Goal: Transaction & Acquisition: Purchase product/service

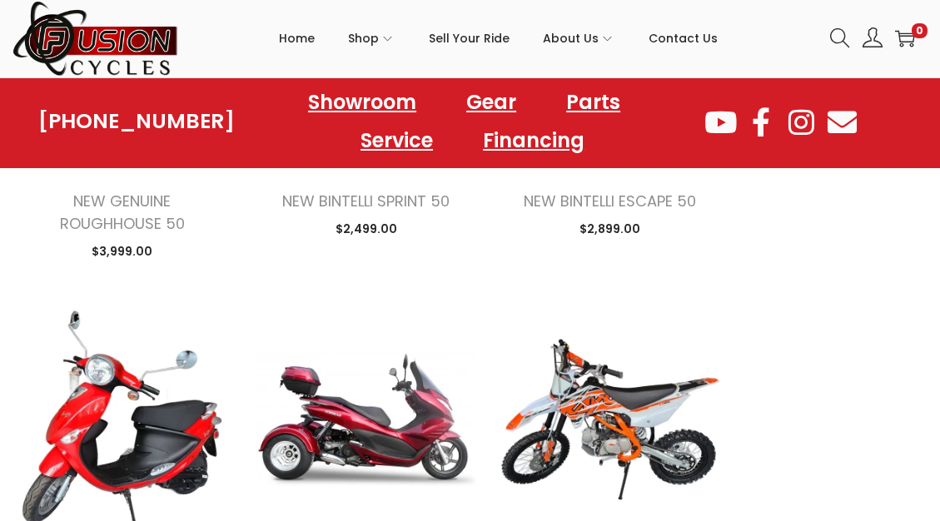
scroll to position [3915, 0]
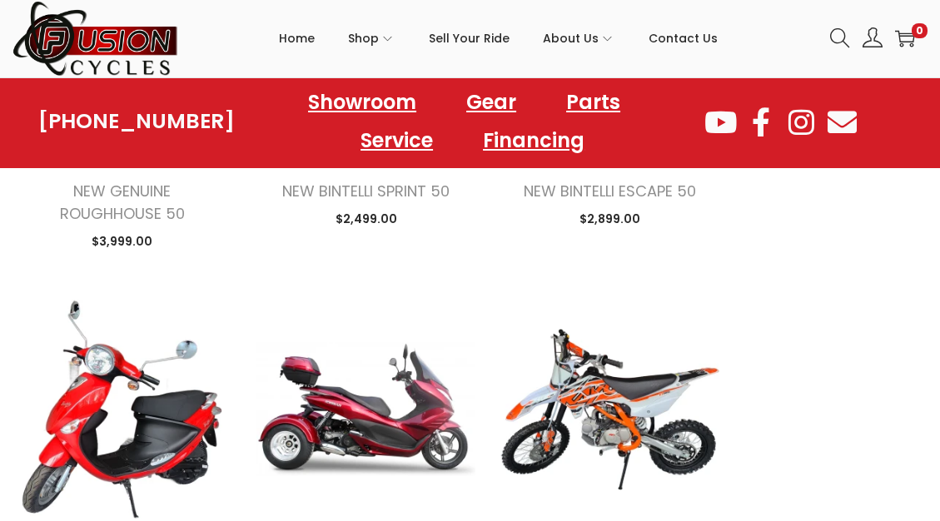
drag, startPoint x: 950, startPoint y: 43, endPoint x: 985, endPoint y: 526, distance: 484.4
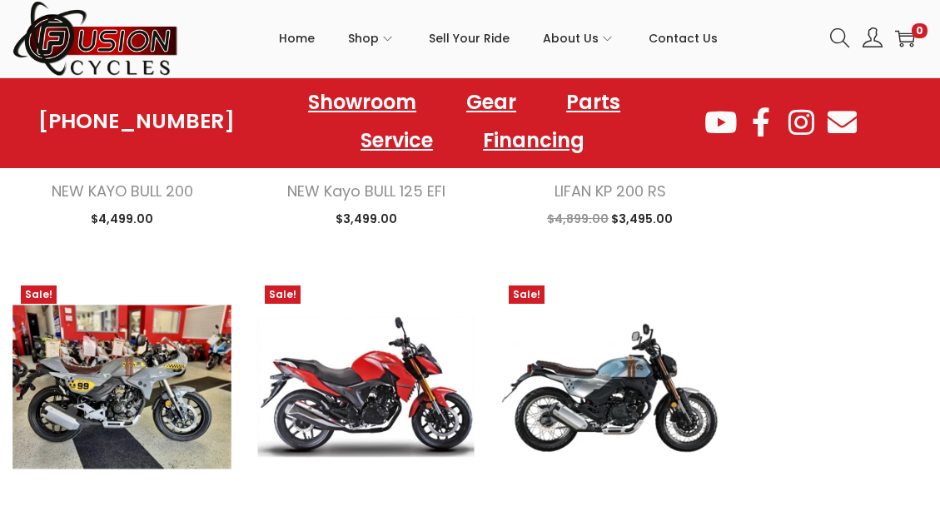
scroll to position [5475, 0]
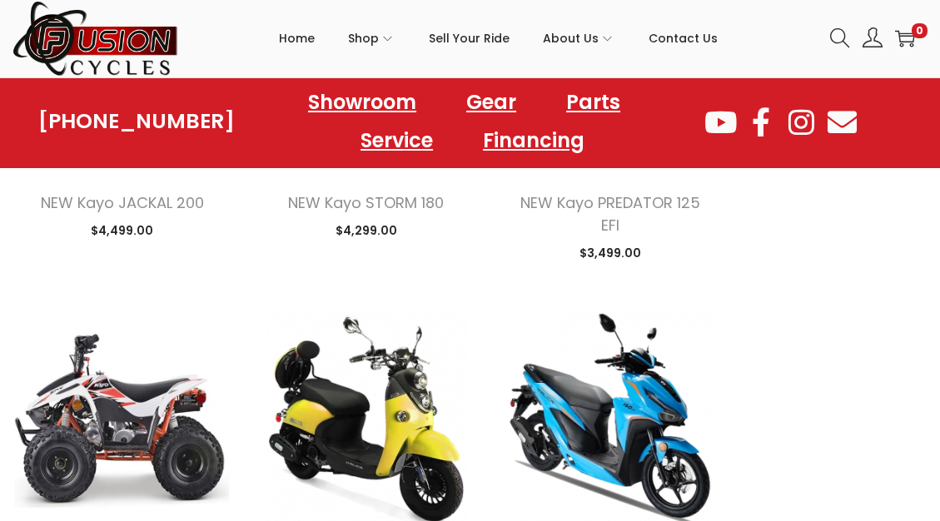
scroll to position [7900, 0]
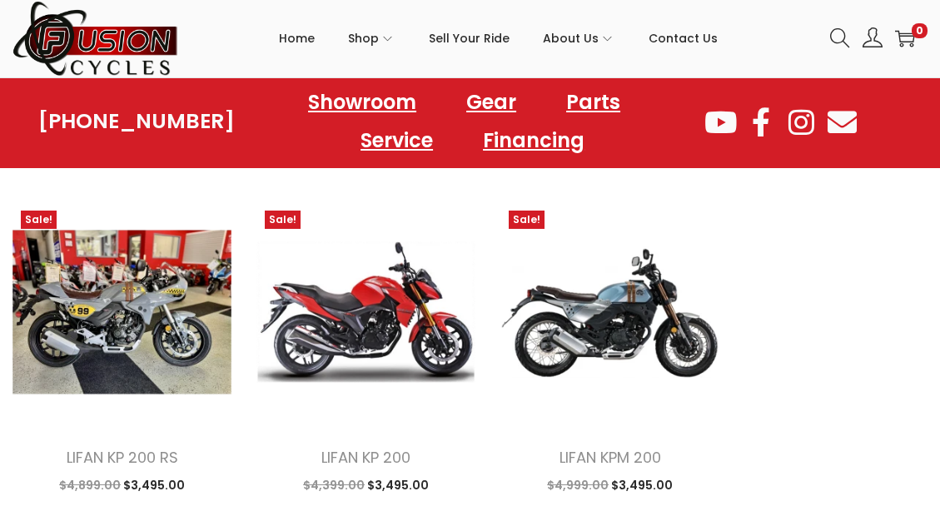
scroll to position [5429, 0]
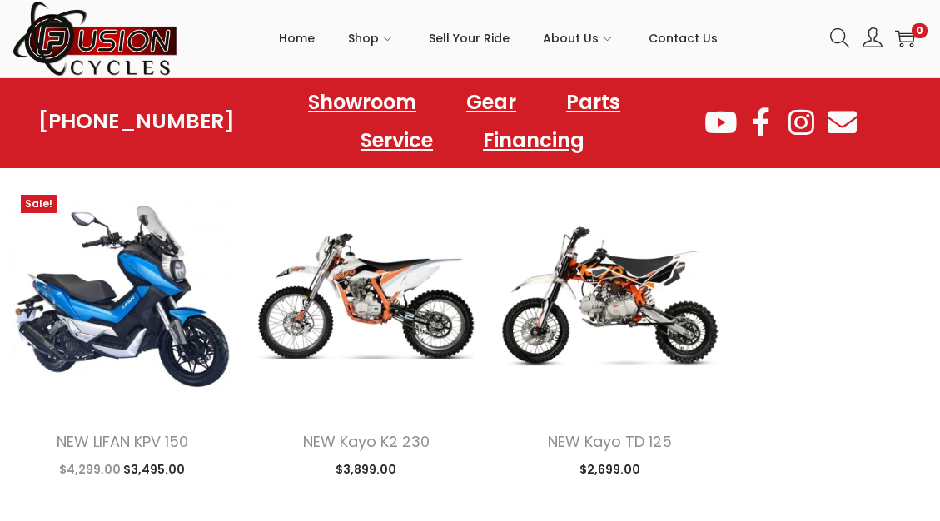
scroll to position [2577, 0]
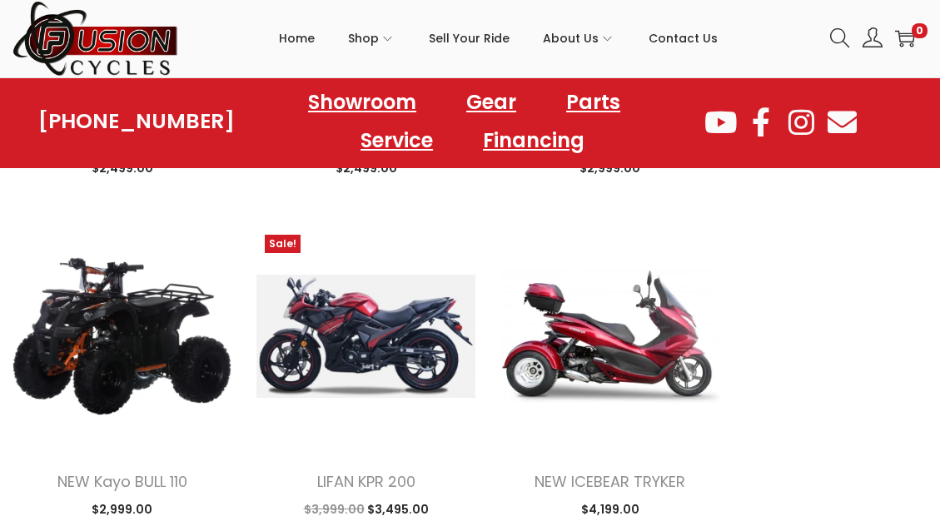
scroll to position [2229, 0]
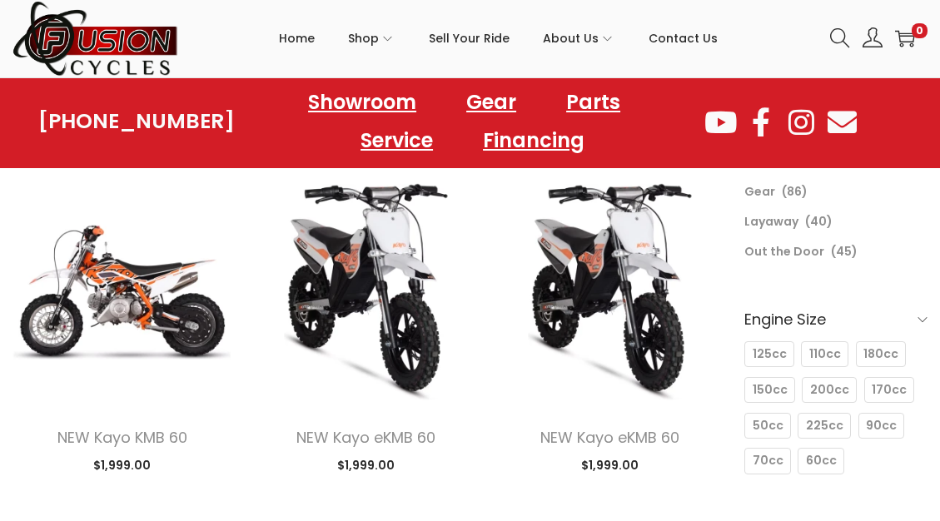
scroll to position [157, 0]
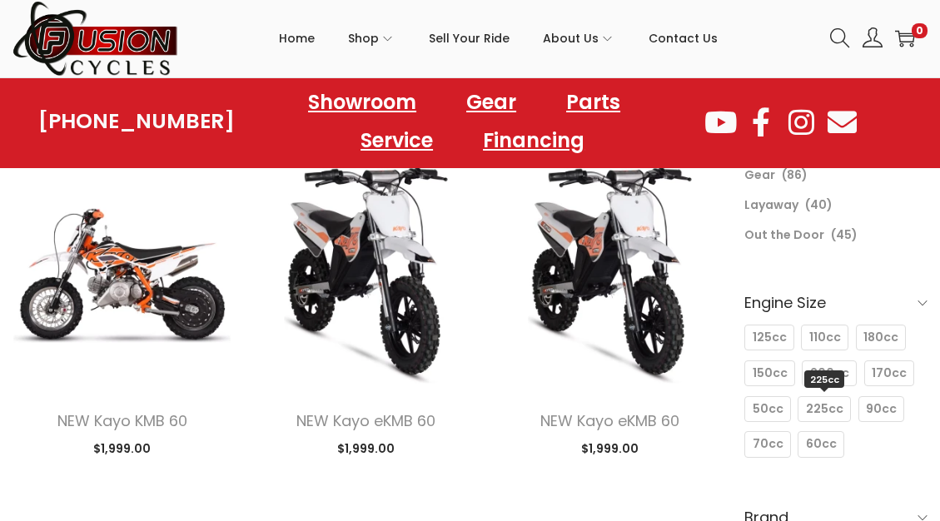
click at [815, 397] on div "225cc 225cc" at bounding box center [824, 409] width 53 height 26
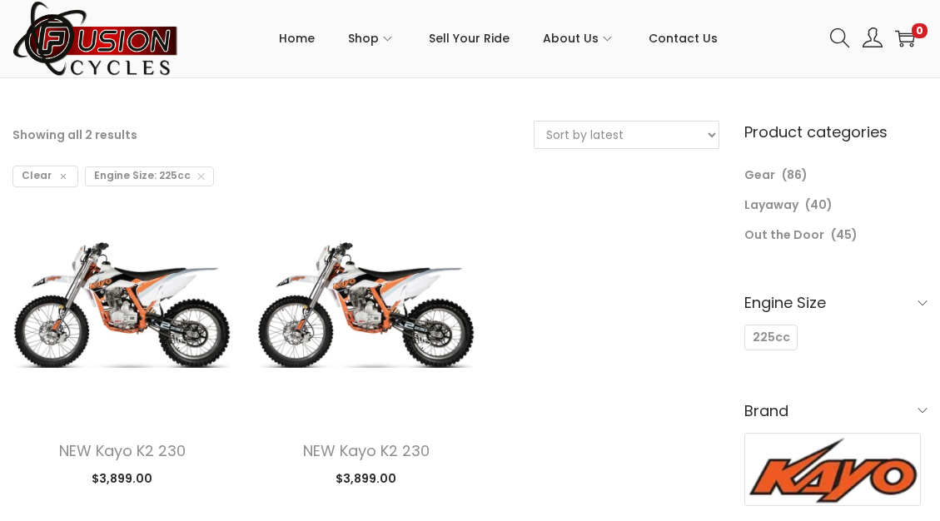
click at [920, 300] on span at bounding box center [923, 303] width 10 height 10
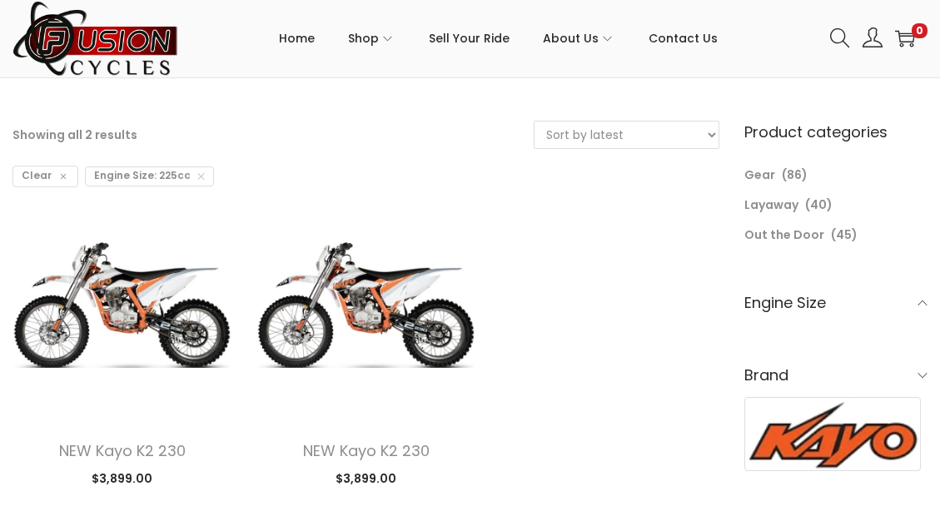
click at [897, 301] on h6 "Engine Size" at bounding box center [836, 302] width 183 height 39
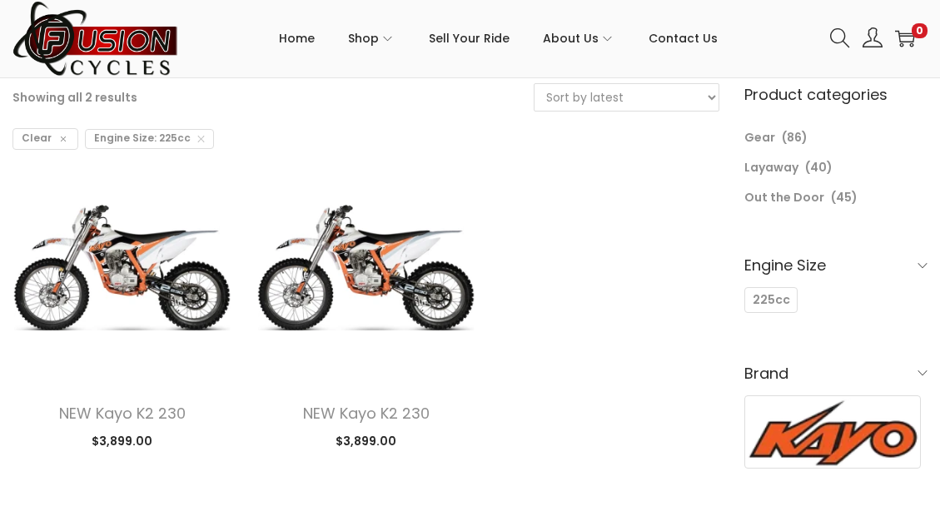
scroll to position [182, 0]
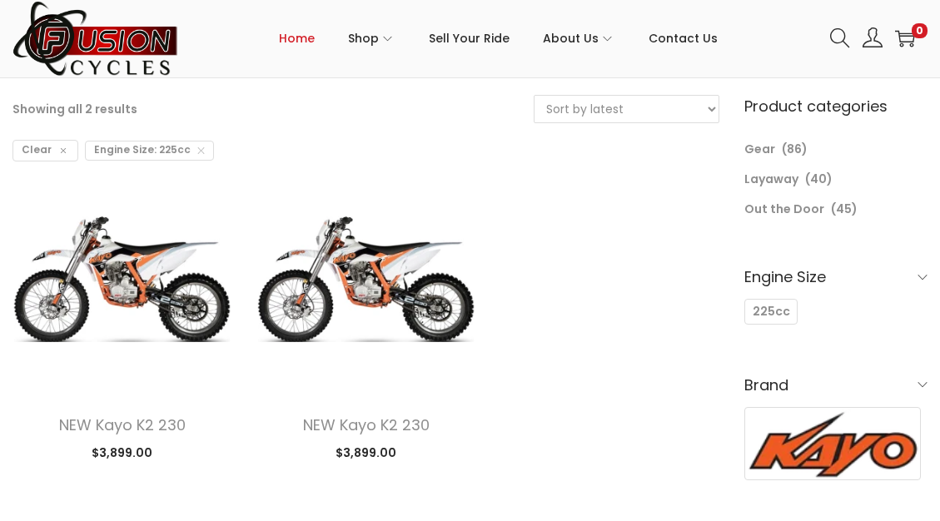
click at [307, 42] on span "Home" at bounding box center [297, 38] width 36 height 42
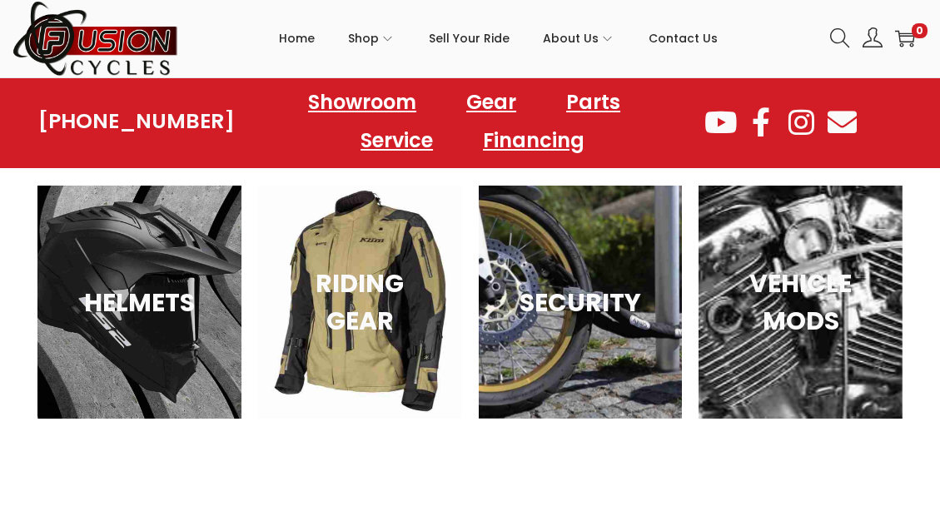
scroll to position [1015, 0]
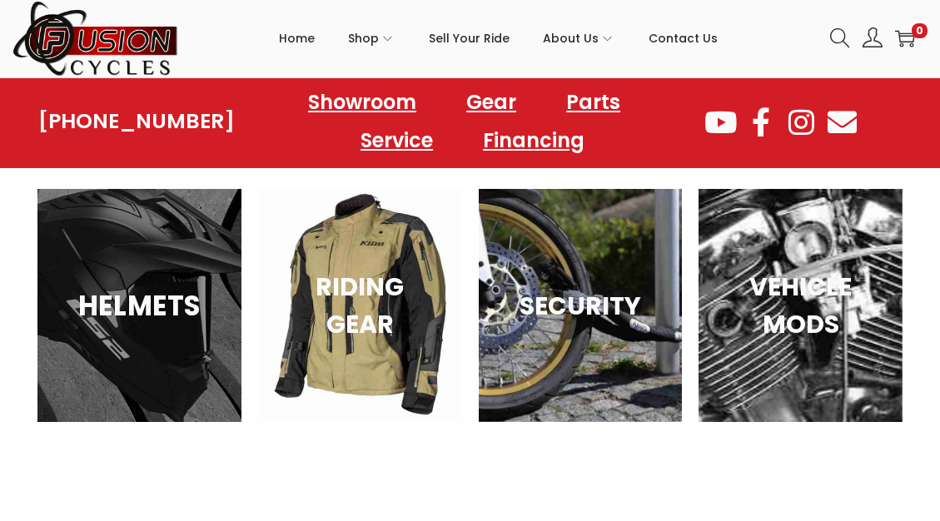
click at [205, 295] on h3 "HELMETS" at bounding box center [139, 306] width 160 height 42
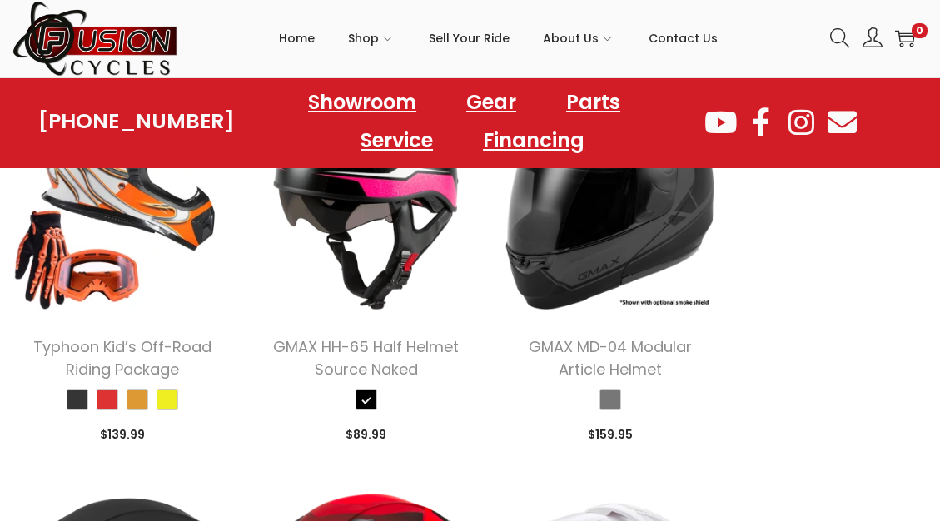
scroll to position [676, 0]
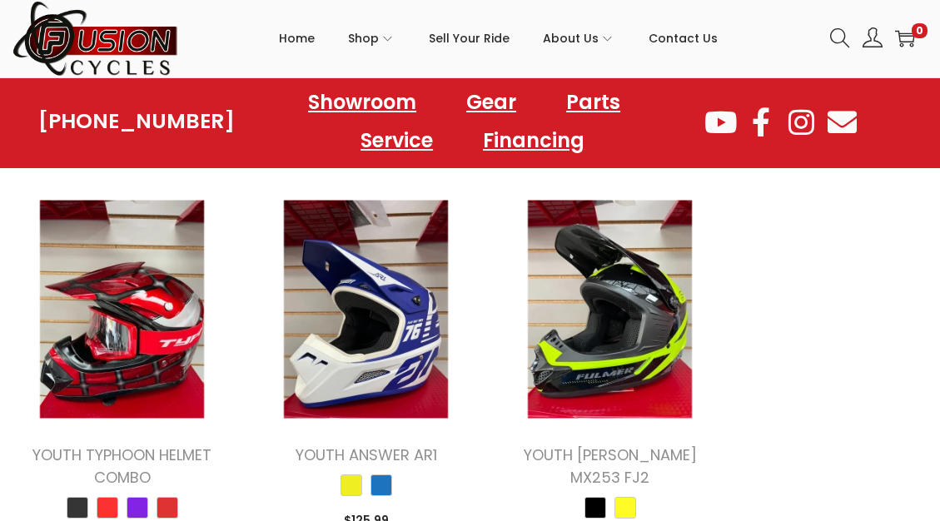
scroll to position [1567, 0]
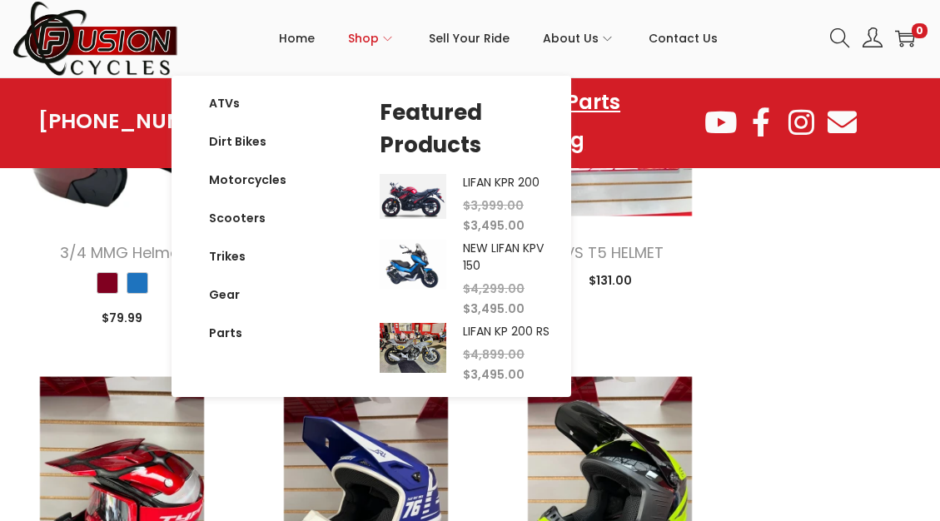
click at [375, 36] on span "Shop" at bounding box center [363, 38] width 31 height 42
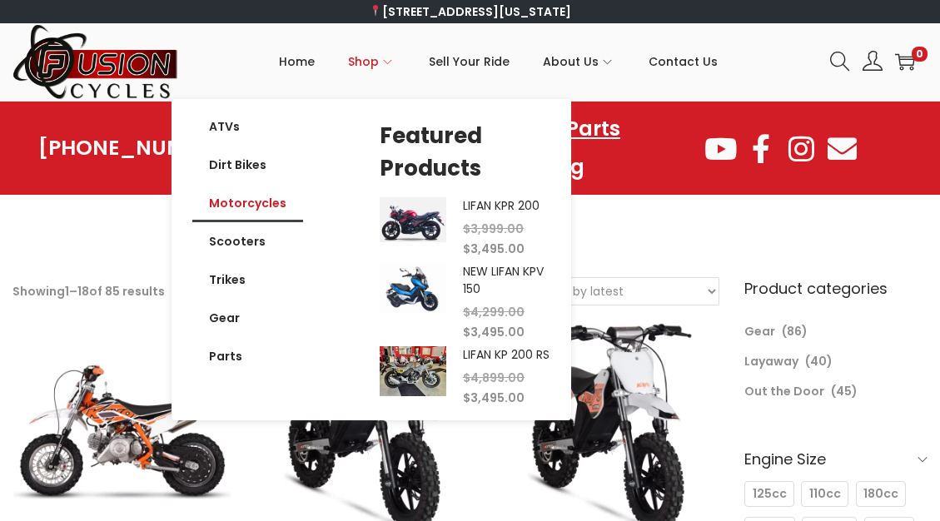
click at [277, 204] on link "Motorcycles" at bounding box center [247, 203] width 111 height 38
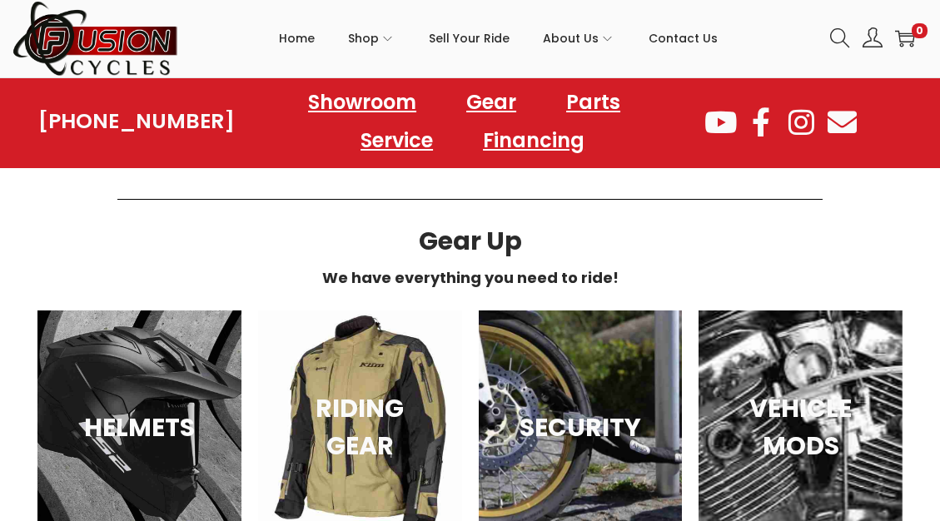
scroll to position [2566, 0]
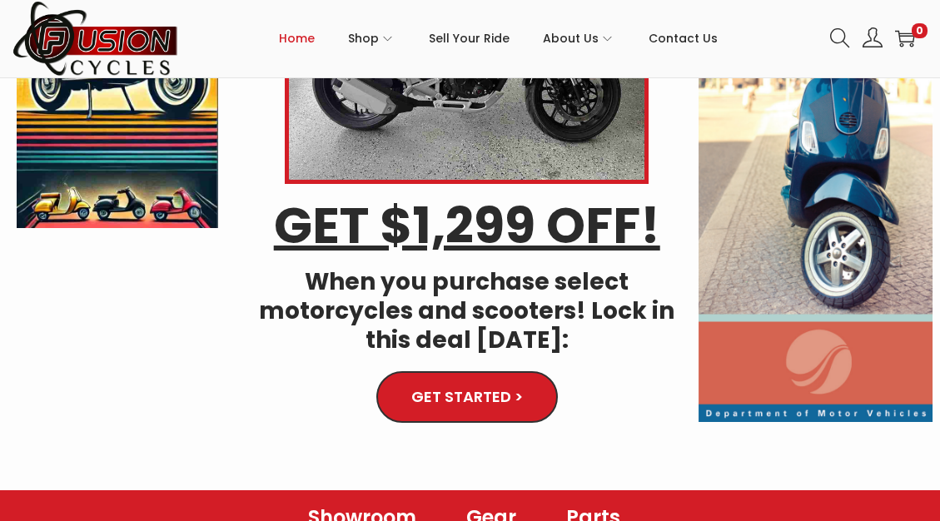
scroll to position [251, 0]
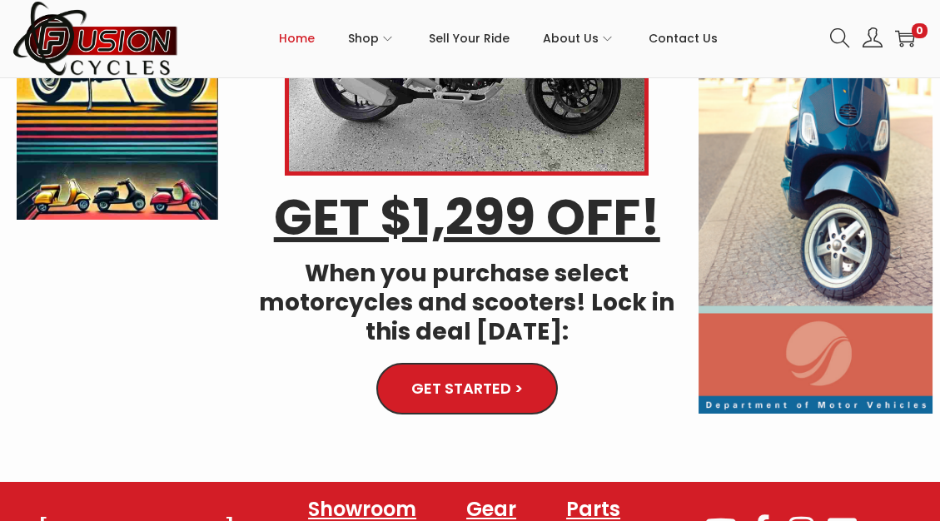
click at [458, 382] on span "GET STARTED >" at bounding box center [466, 389] width 107 height 14
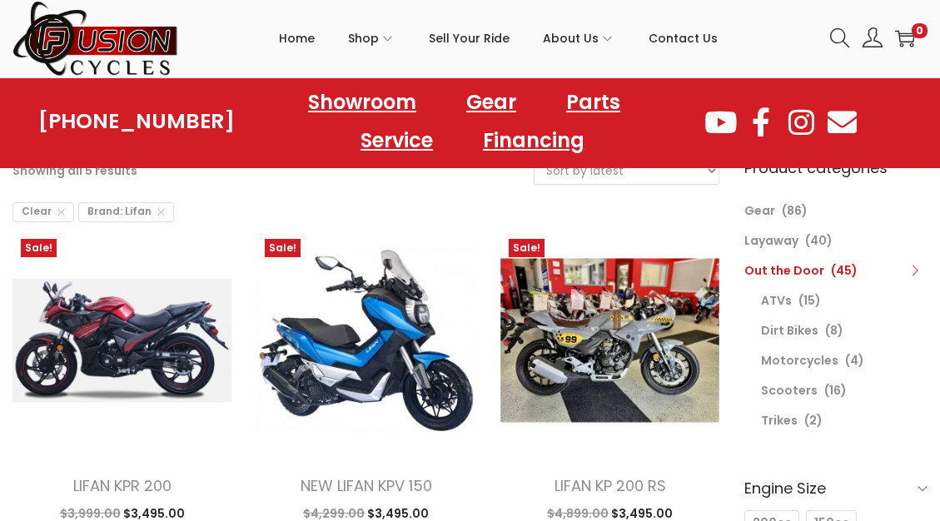
scroll to position [174, 0]
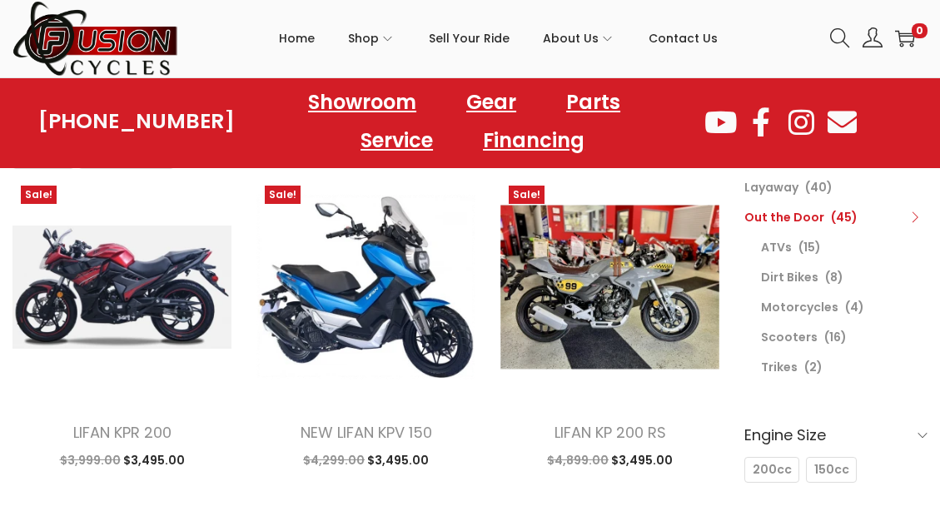
drag, startPoint x: 0, startPoint y: 0, endPoint x: 945, endPoint y: 106, distance: 950.5
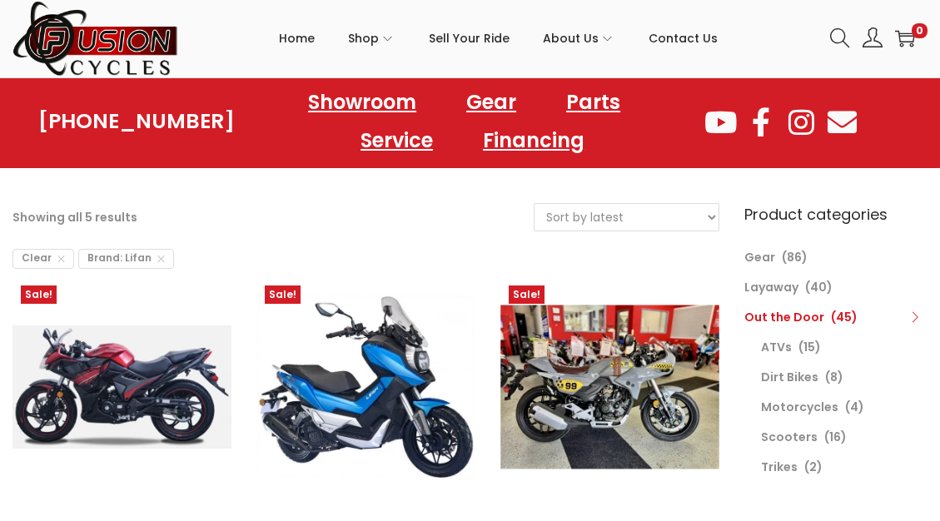
scroll to position [89, 0]
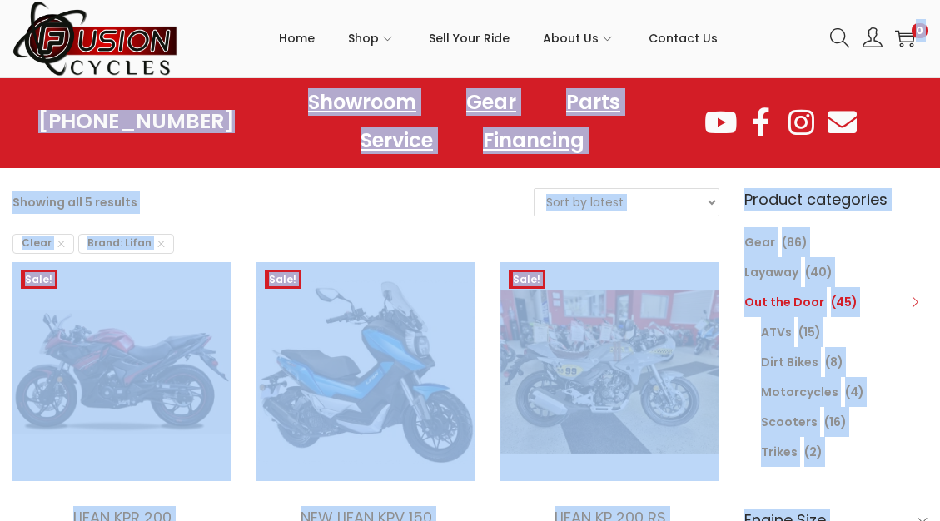
drag, startPoint x: 926, startPoint y: 67, endPoint x: 959, endPoint y: 222, distance: 158.3
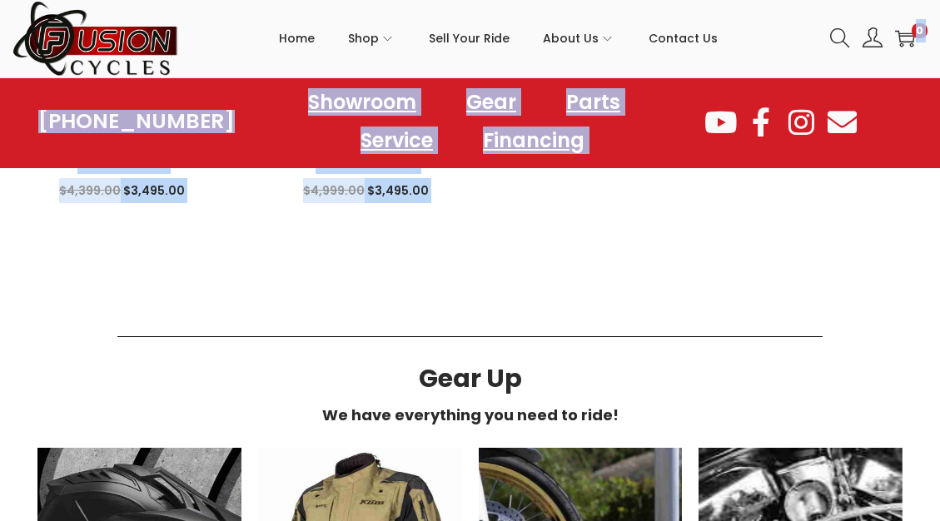
scroll to position [878, 0]
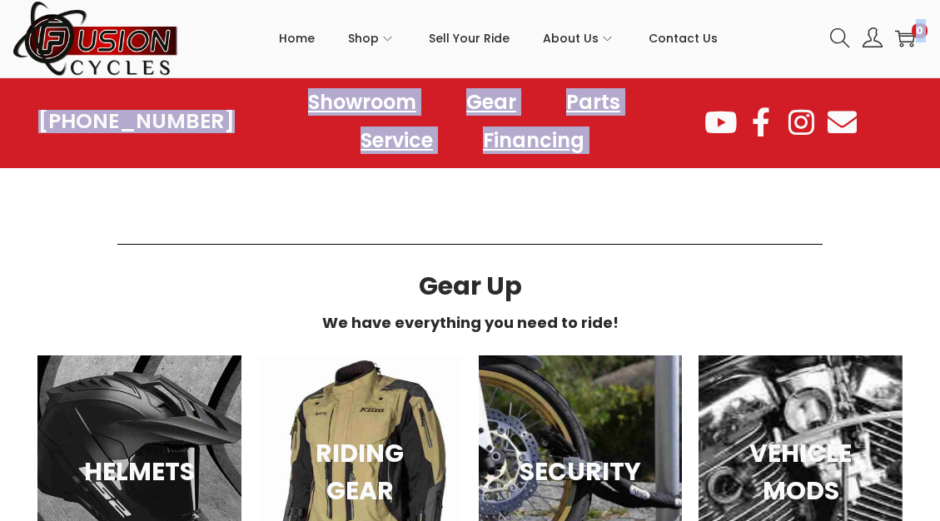
click at [698, 237] on div at bounding box center [470, 245] width 882 height 26
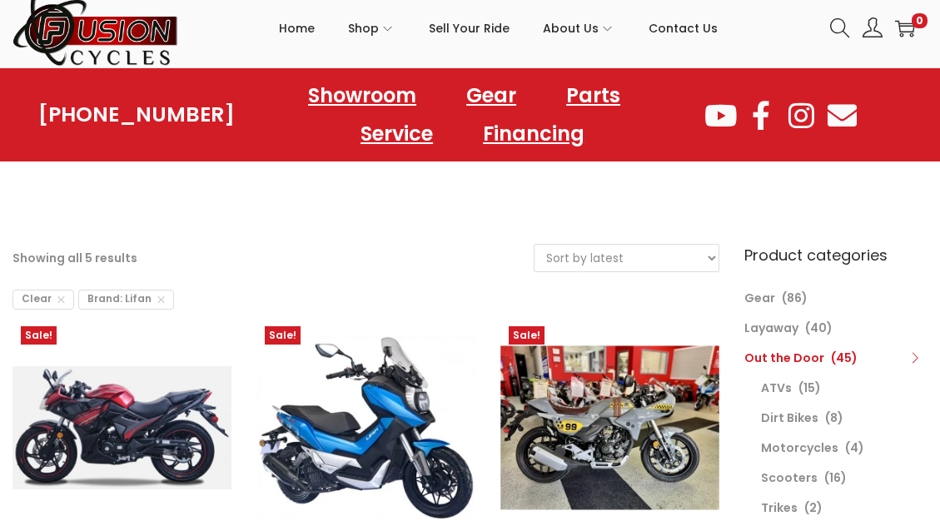
scroll to position [0, 0]
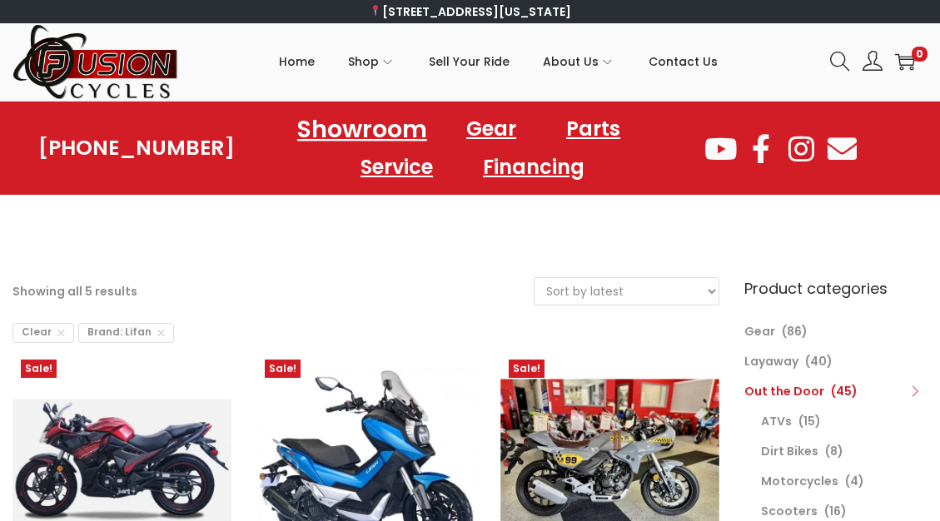
click at [358, 128] on link "Showroom" at bounding box center [362, 129] width 170 height 46
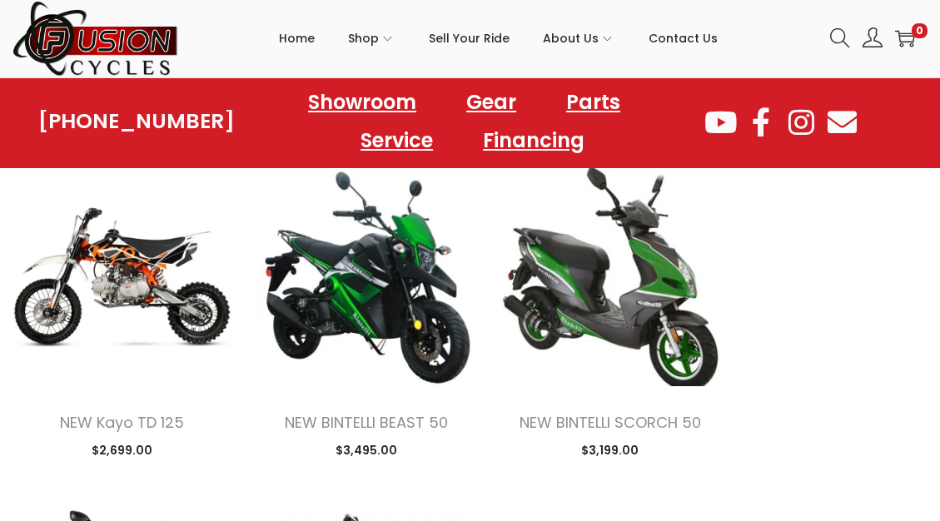
scroll to position [1926, 0]
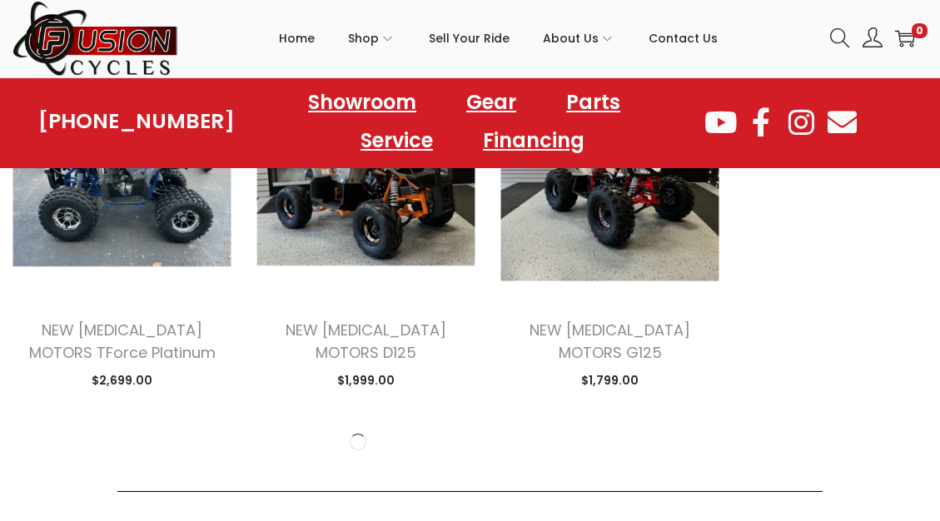
scroll to position [4282, 0]
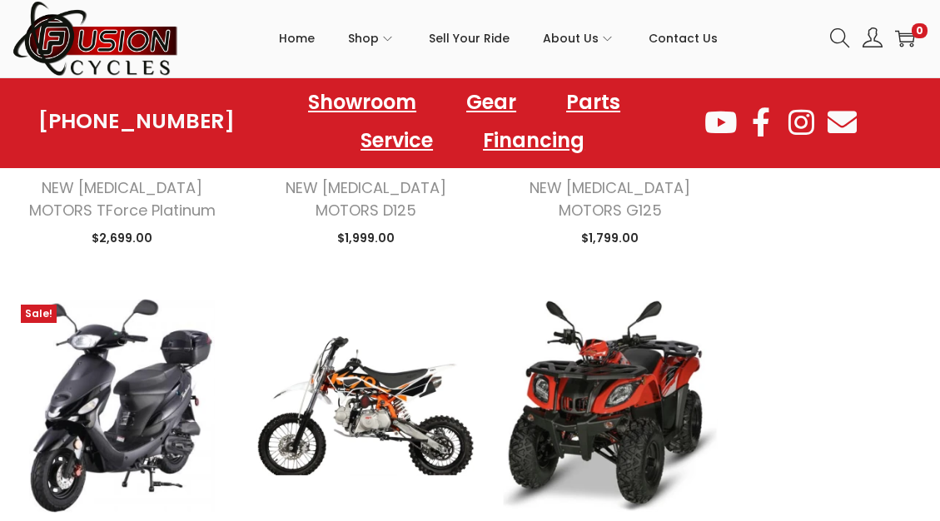
drag, startPoint x: 943, startPoint y: 55, endPoint x: 1042, endPoint y: 526, distance: 481.8
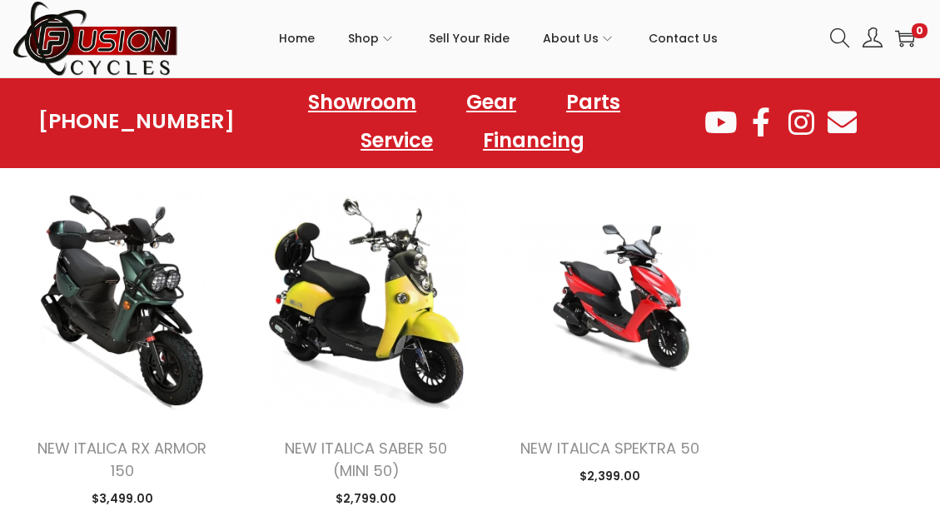
scroll to position [2227, 0]
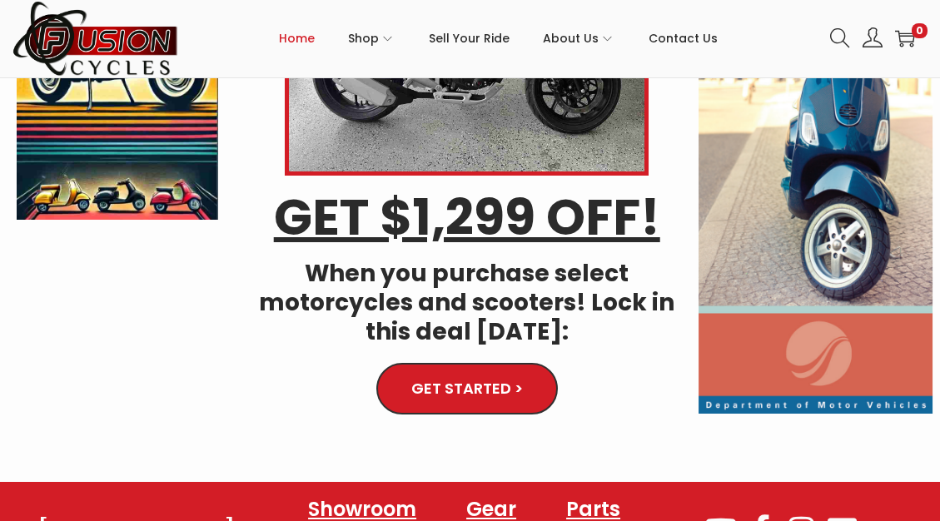
click at [485, 391] on span "GET STARTED >" at bounding box center [467, 388] width 112 height 15
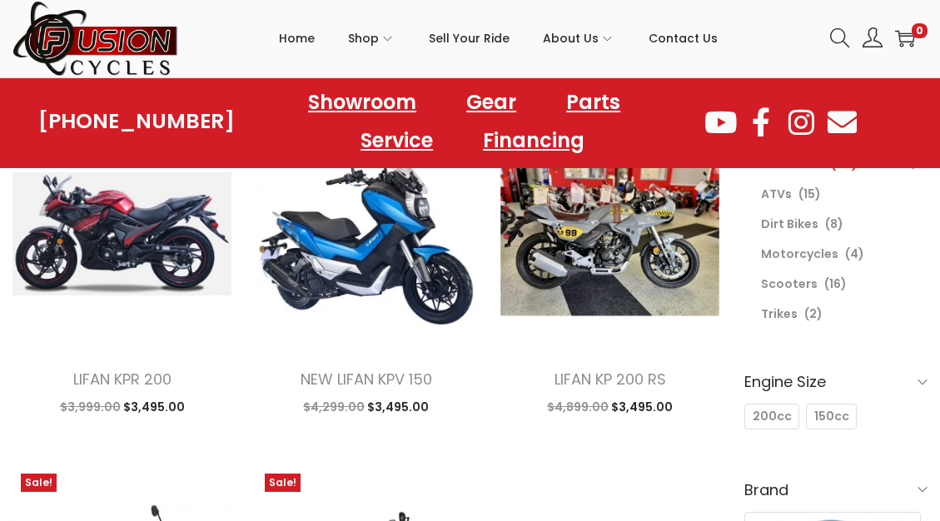
scroll to position [223, 0]
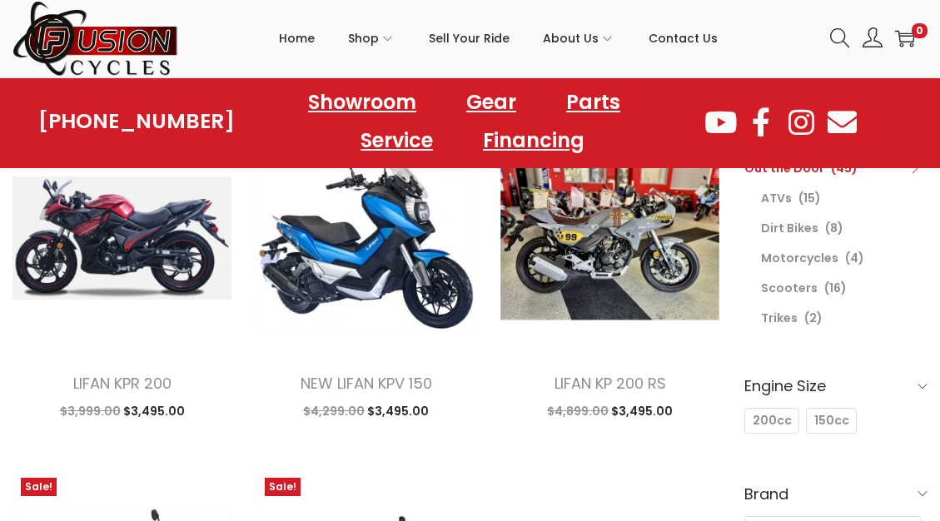
drag, startPoint x: 938, startPoint y: 114, endPoint x: 939, endPoint y: 104, distance: 10.0
click at [939, 104] on div "757-499-5500 Showroom Gear Parts Service Financing Showroom Gear Parts Service …" at bounding box center [470, 121] width 940 height 77
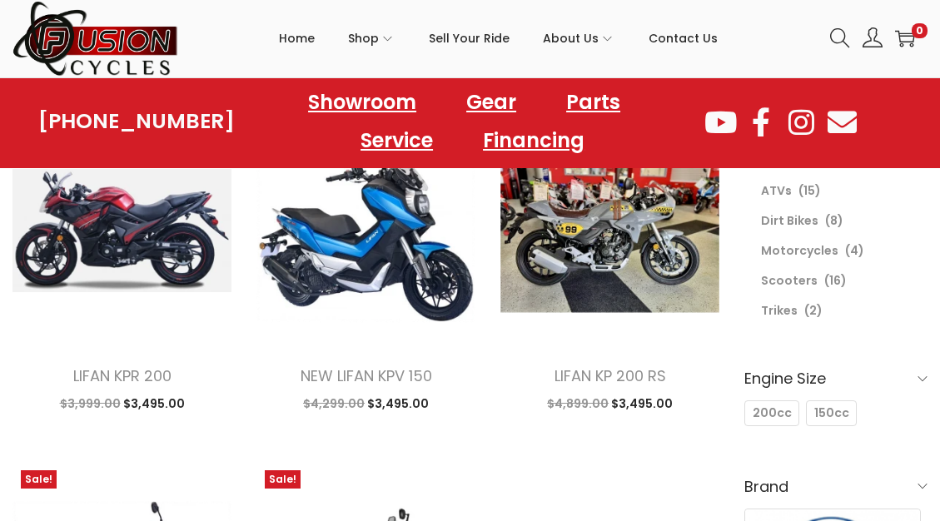
scroll to position [273, 0]
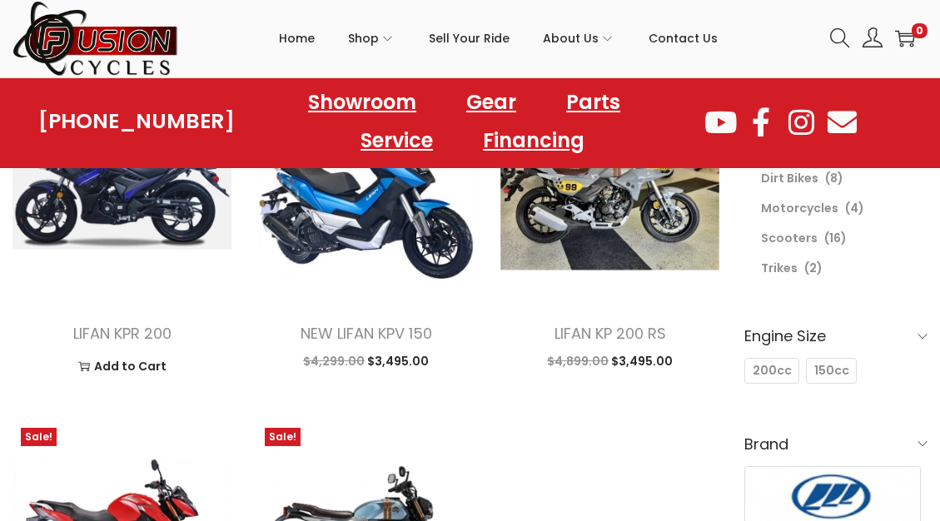
click at [102, 216] on img at bounding box center [121, 187] width 219 height 219
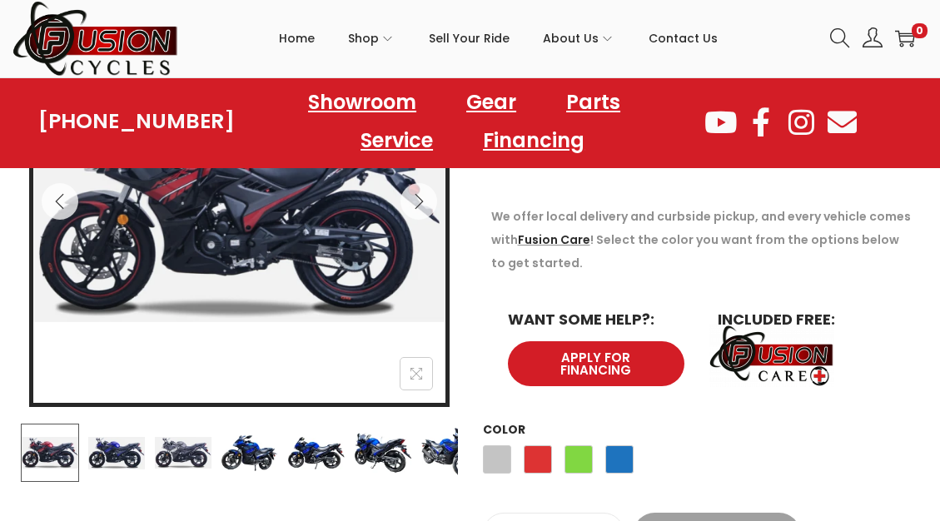
scroll to position [357, 0]
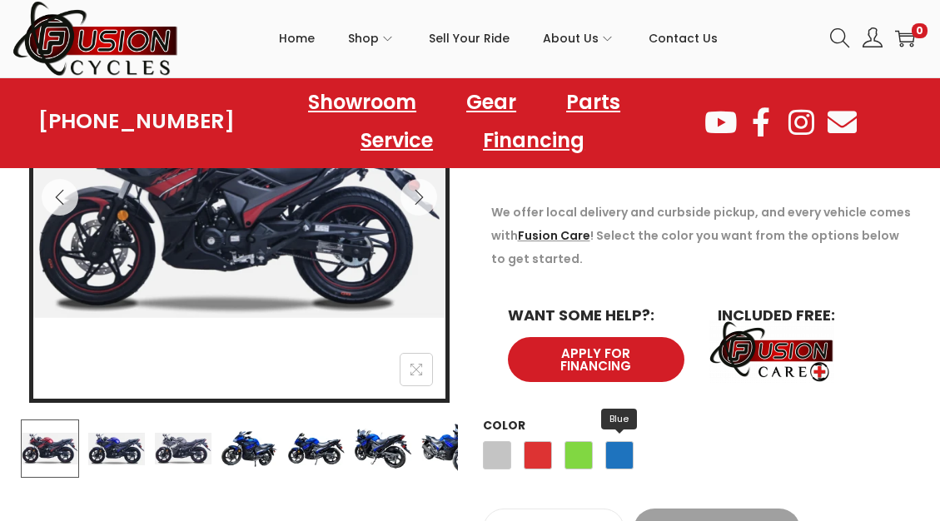
click at [633, 463] on span "Blue" at bounding box center [620, 455] width 28 height 28
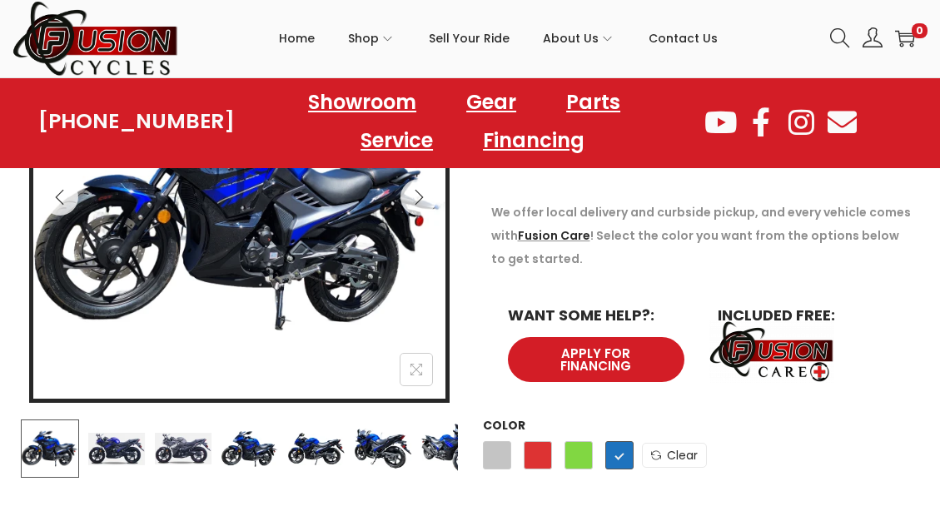
scroll to position [362, 0]
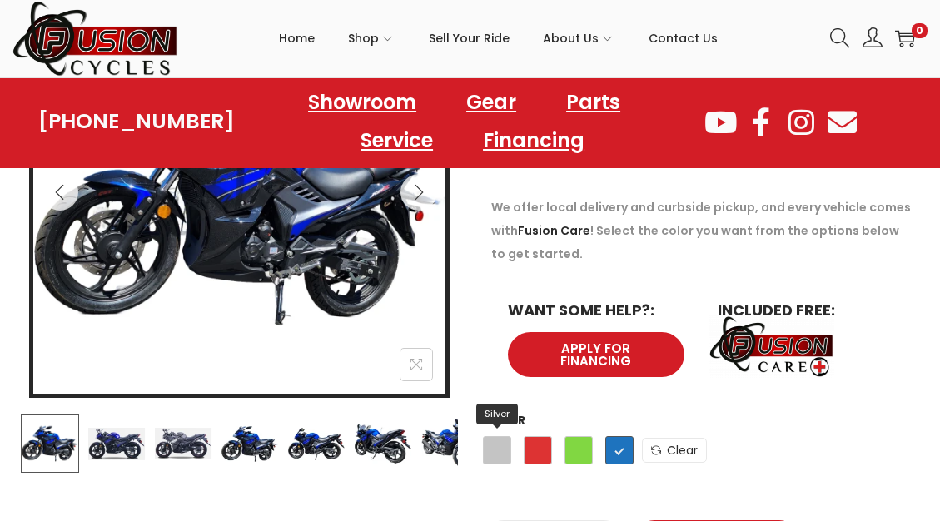
click at [496, 452] on span "Silver" at bounding box center [497, 450] width 28 height 28
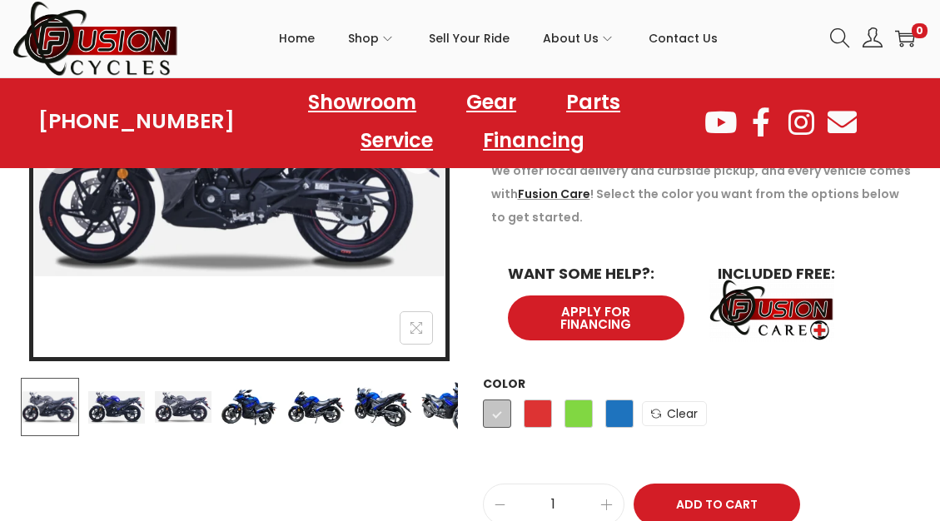
scroll to position [407, 0]
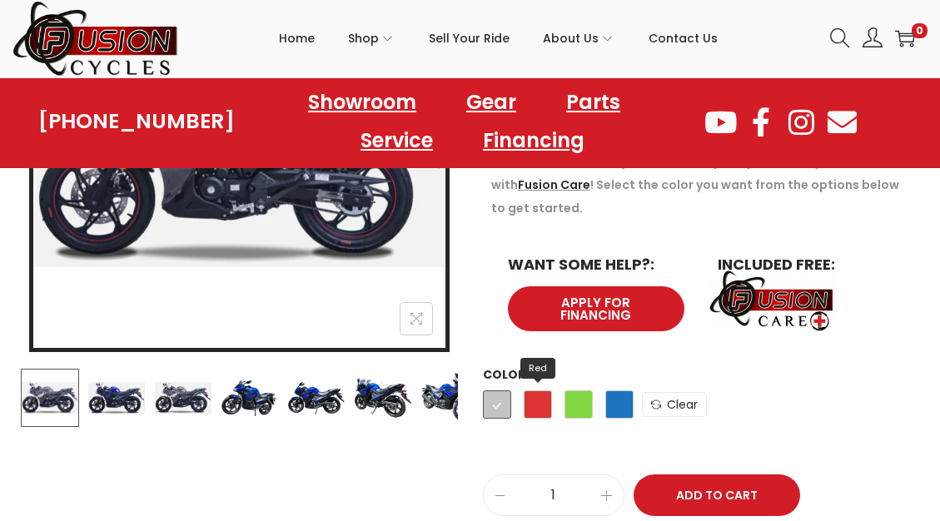
click at [535, 410] on span "Red" at bounding box center [538, 405] width 28 height 28
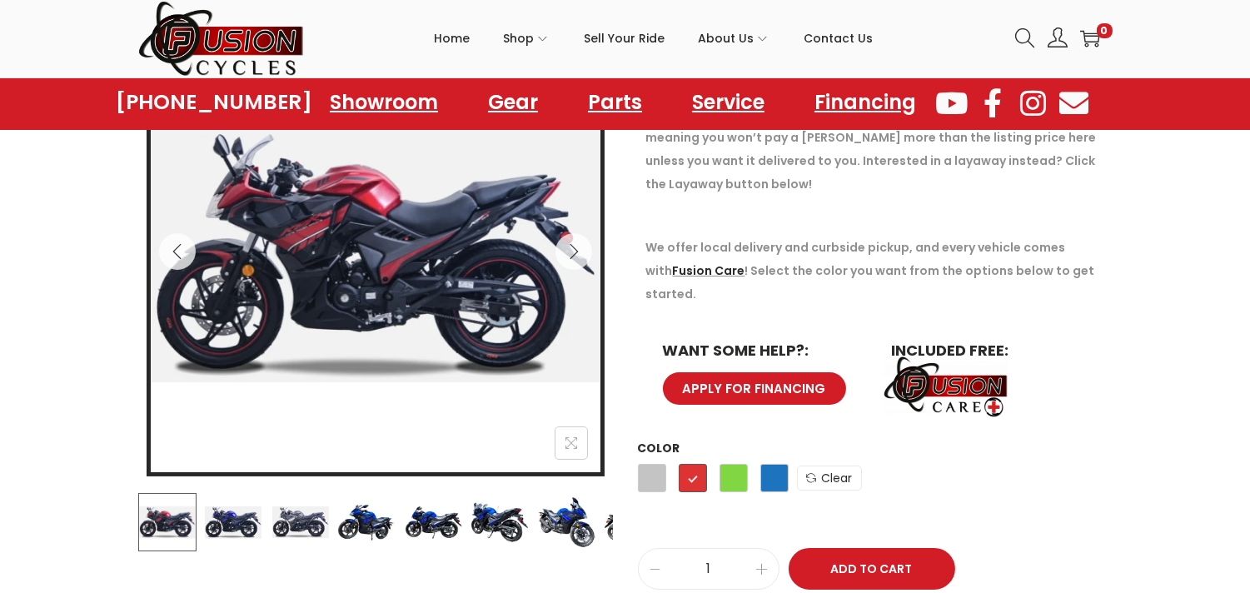
scroll to position [270, 0]
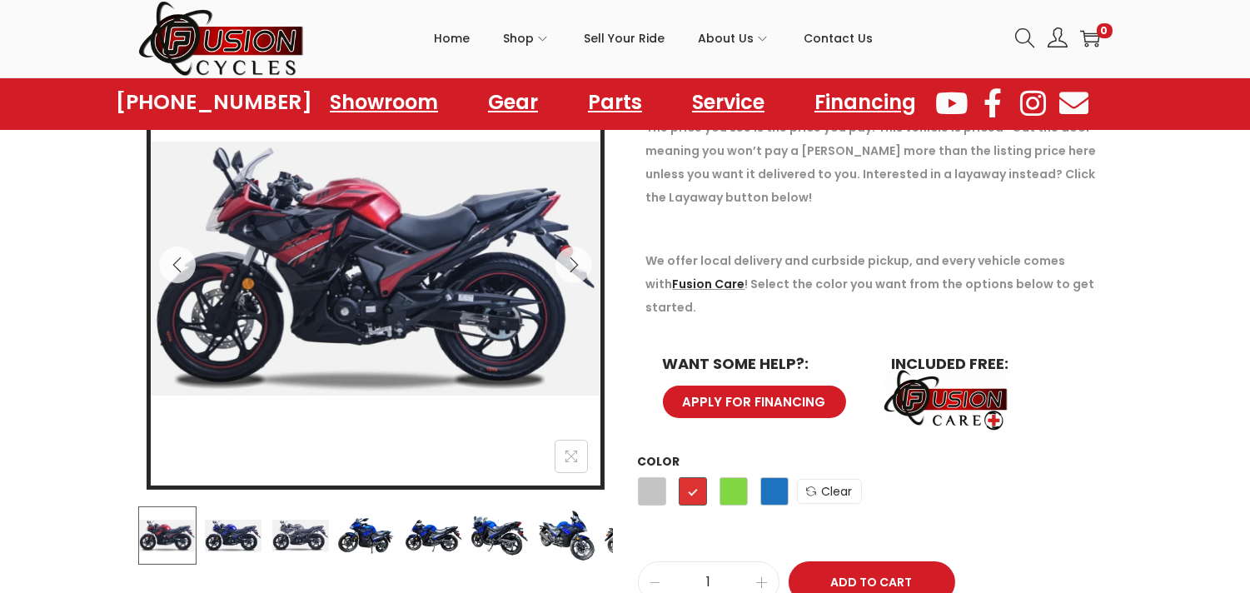
click at [248, 521] on img at bounding box center [233, 535] width 58 height 58
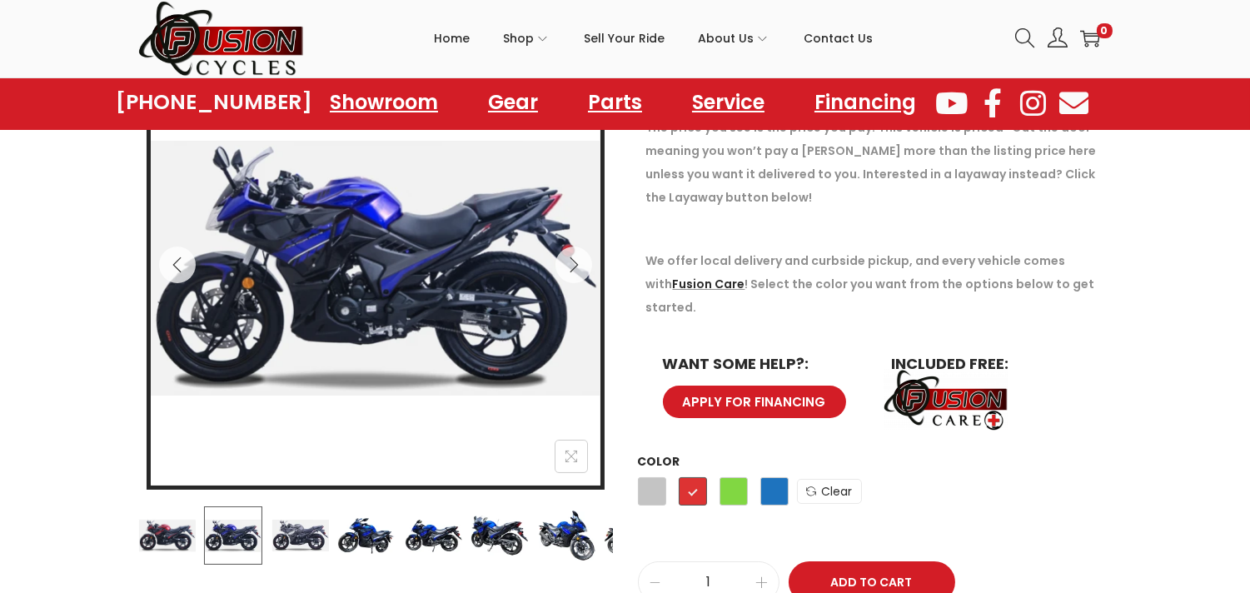
click at [280, 521] on img at bounding box center [300, 535] width 58 height 58
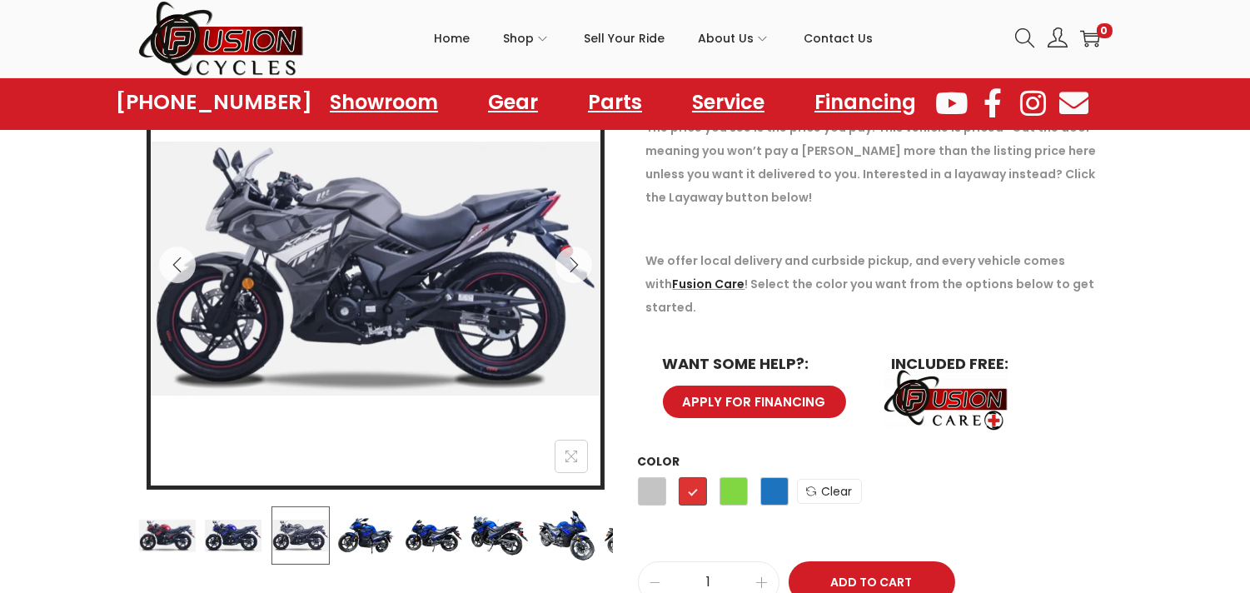
click at [369, 521] on img at bounding box center [366, 535] width 58 height 58
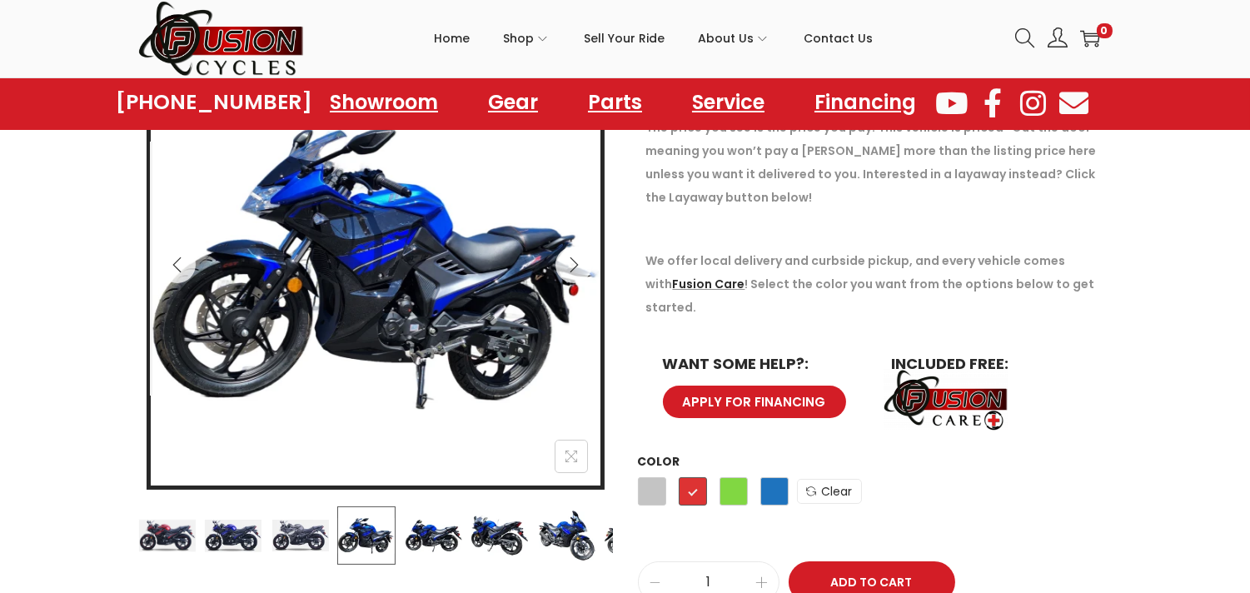
click at [447, 521] on img at bounding box center [433, 535] width 58 height 58
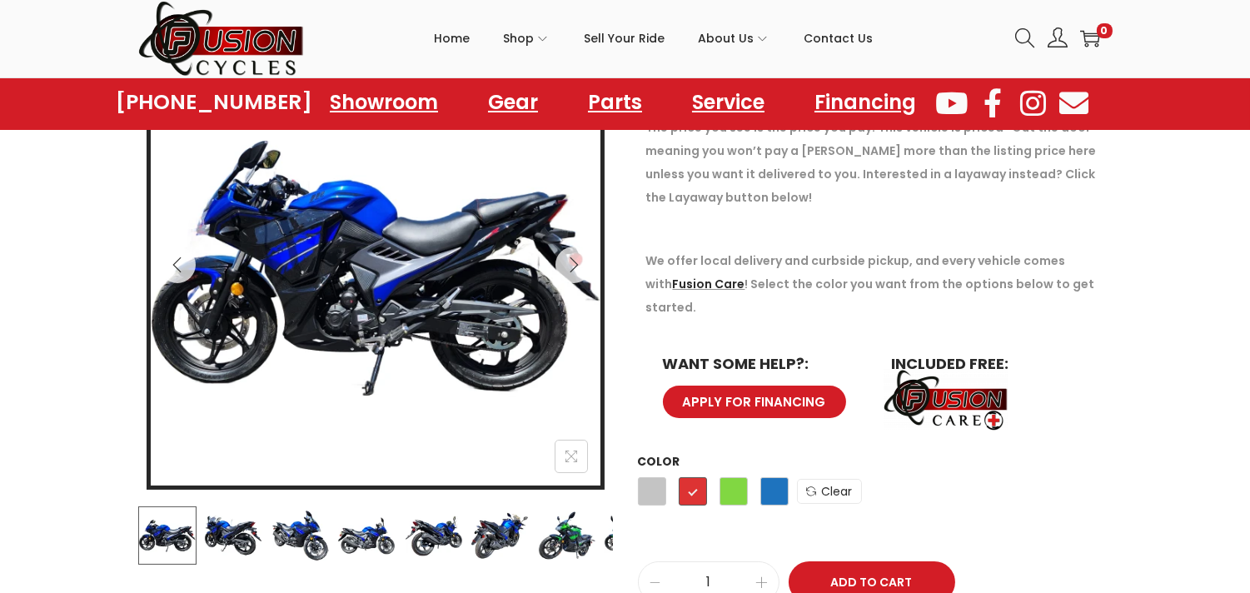
click at [437, 521] on img at bounding box center [433, 535] width 58 height 58
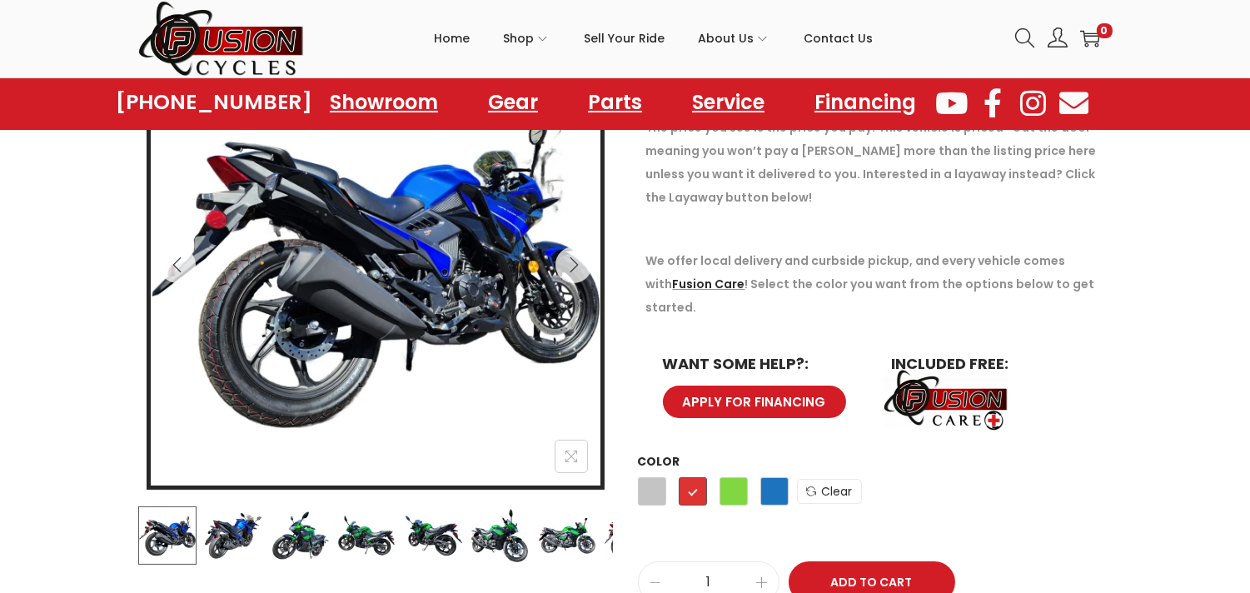
click at [195, 521] on img at bounding box center [166, 535] width 58 height 58
click at [227, 521] on img at bounding box center [233, 535] width 58 height 58
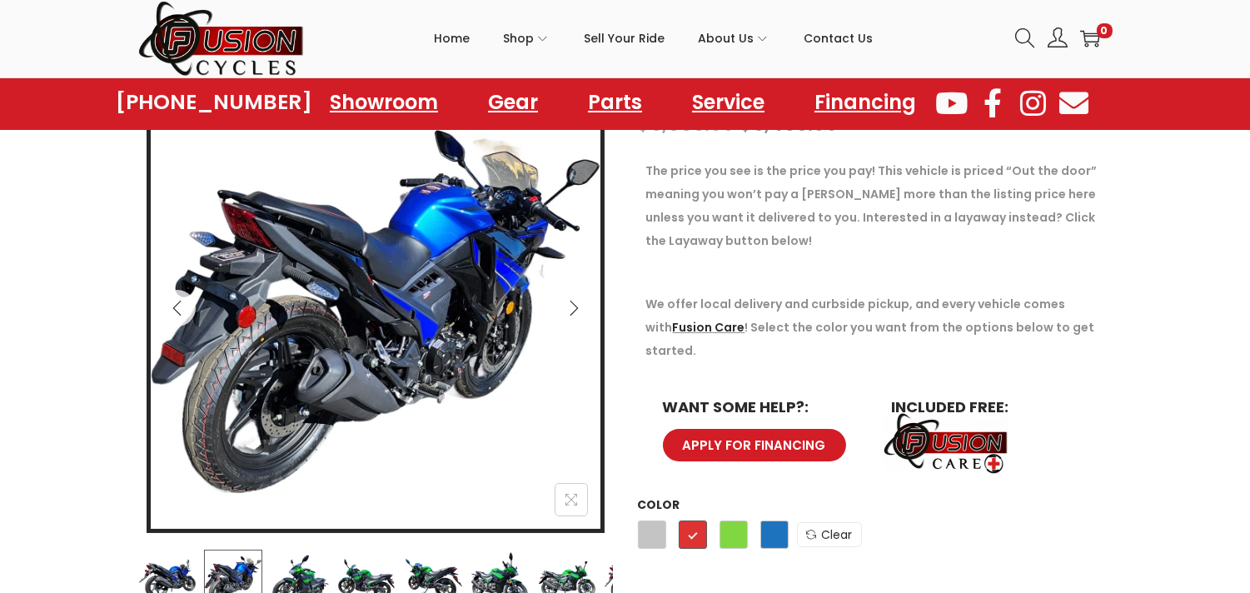
scroll to position [192, 0]
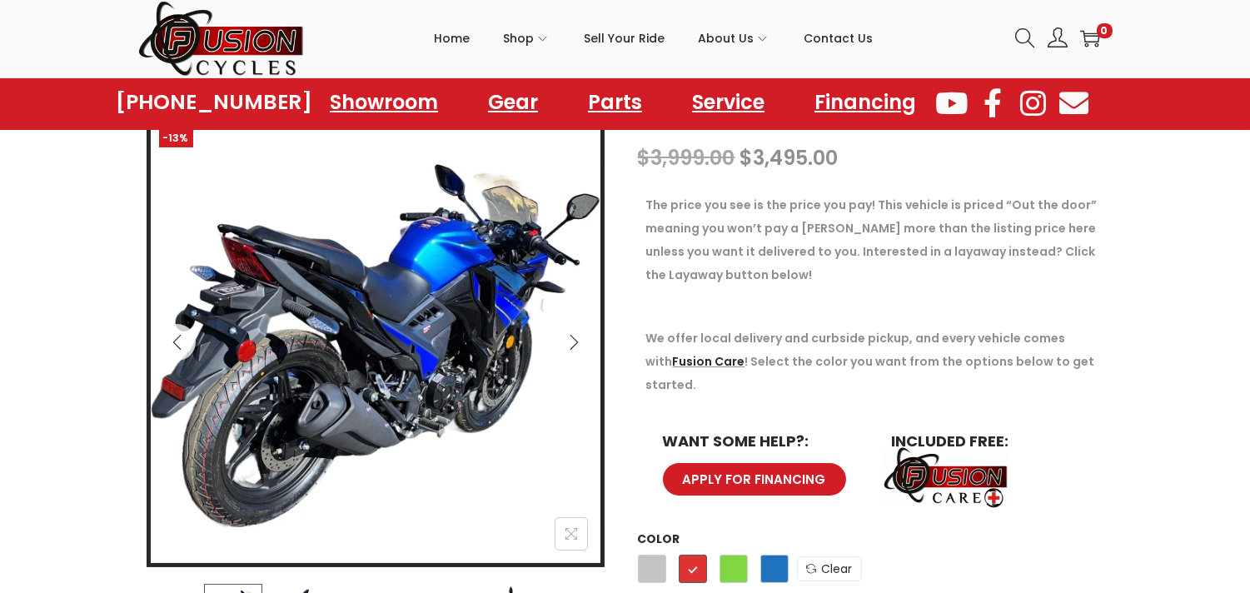
click at [573, 336] on icon "Next" at bounding box center [574, 342] width 17 height 17
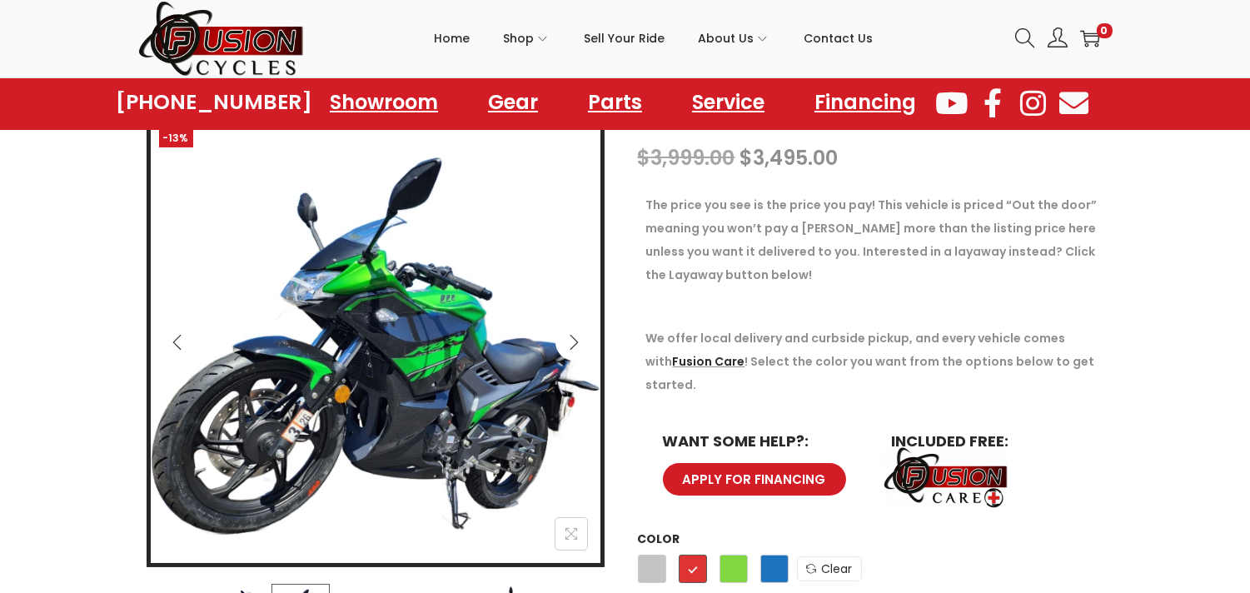
click at [573, 336] on icon "Next" at bounding box center [574, 342] width 17 height 17
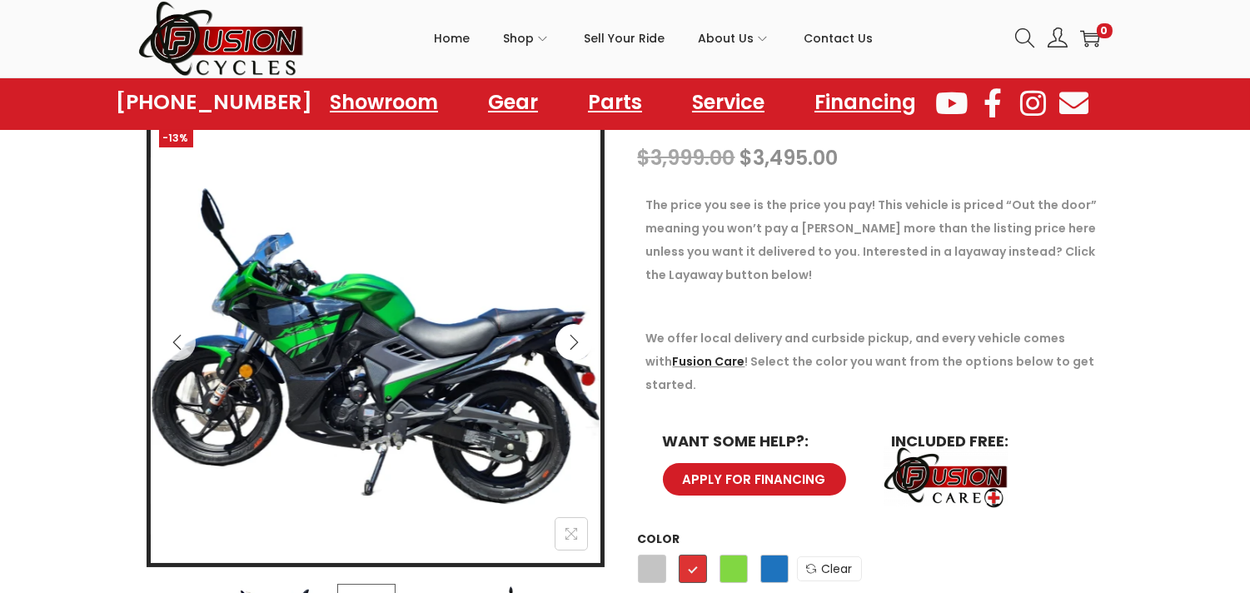
click at [573, 336] on icon "Next" at bounding box center [574, 342] width 17 height 17
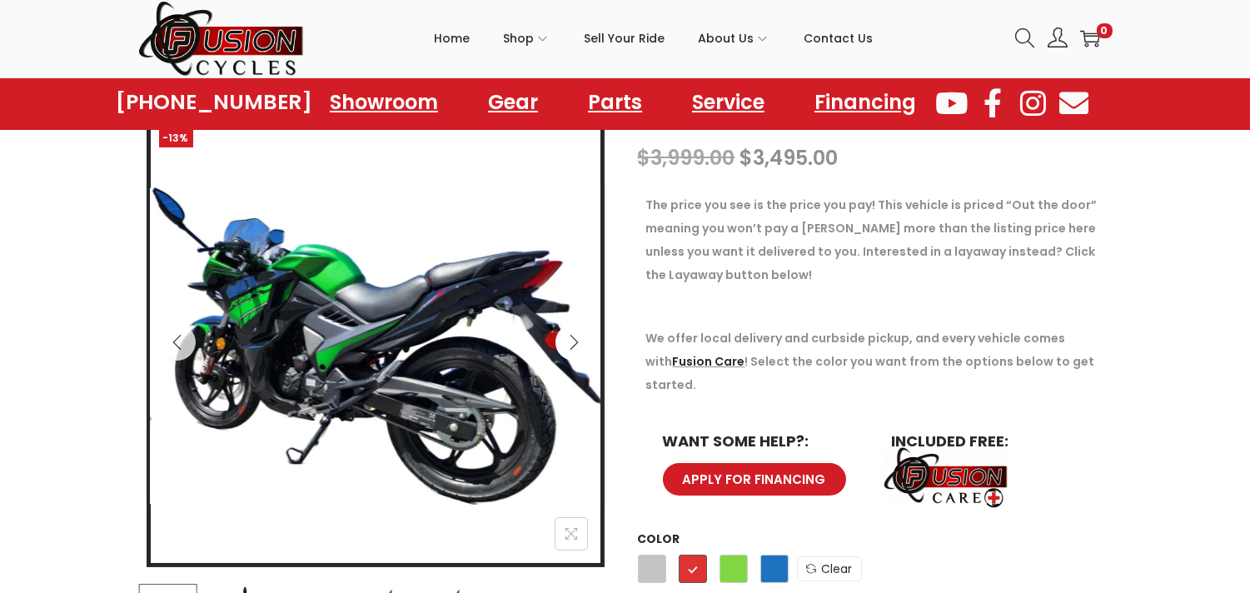
click at [573, 336] on icon "Next" at bounding box center [574, 342] width 17 height 17
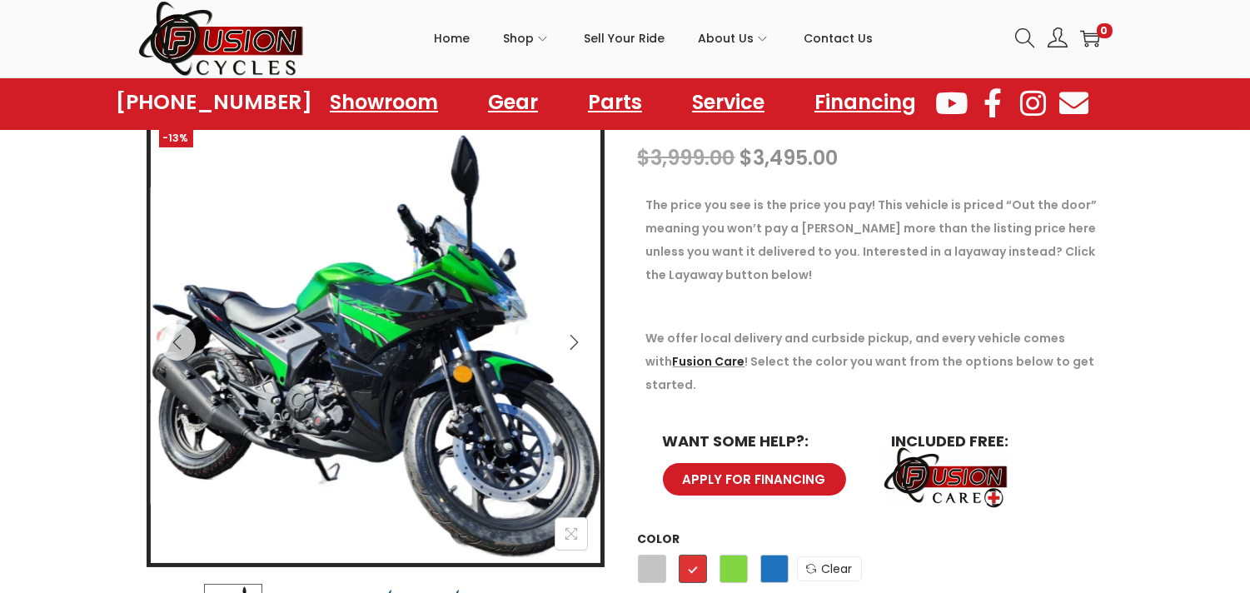
click at [573, 336] on icon "Next" at bounding box center [574, 342] width 17 height 17
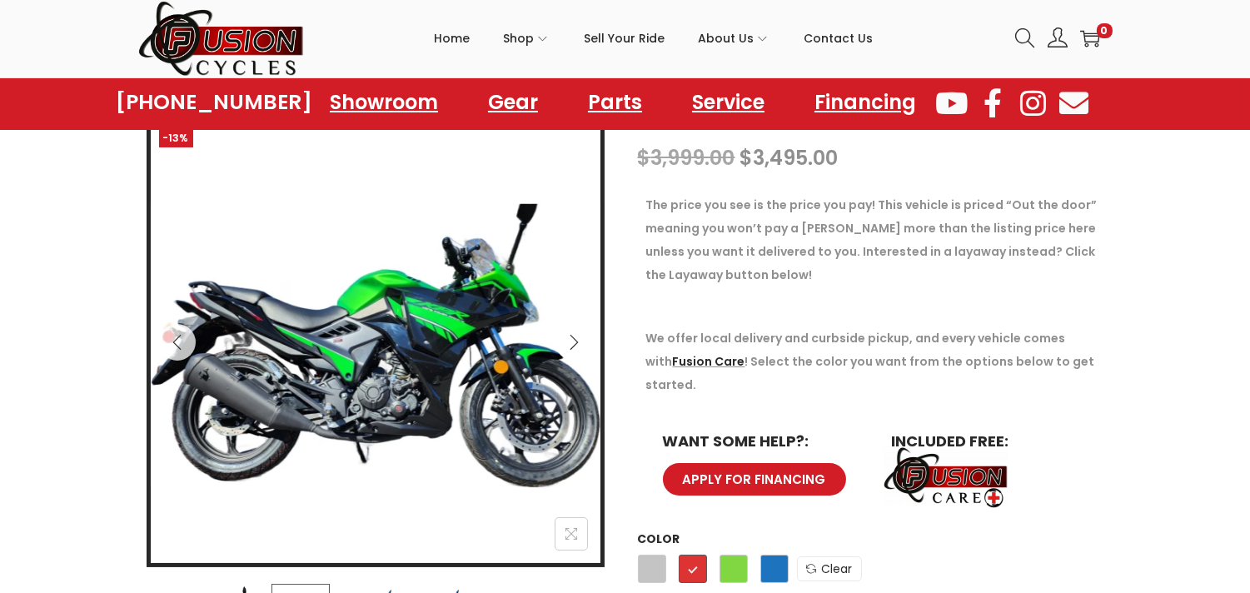
click at [573, 336] on icon "Next" at bounding box center [574, 342] width 17 height 17
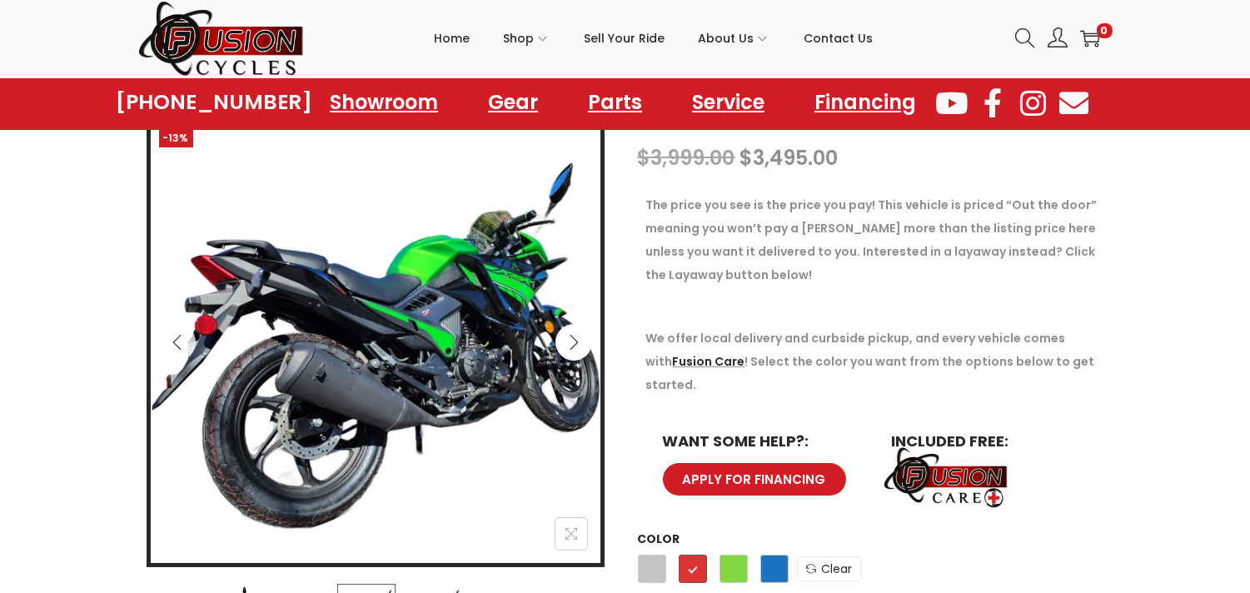
click at [573, 336] on icon "Next" at bounding box center [574, 342] width 17 height 17
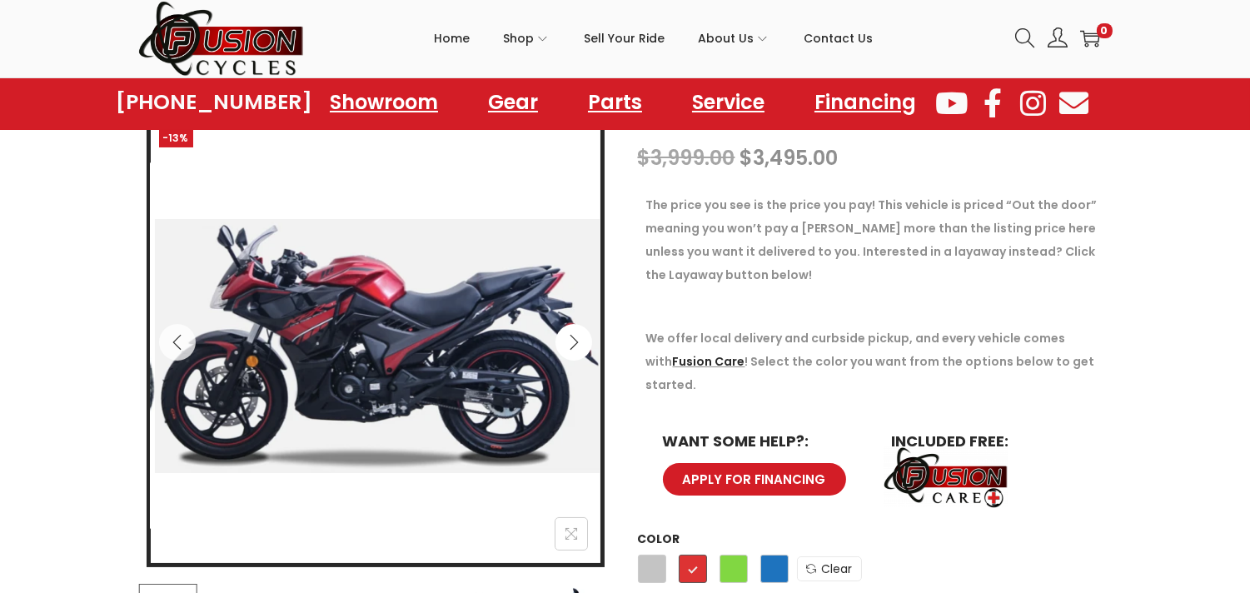
click at [573, 336] on icon "Next" at bounding box center [574, 342] width 17 height 17
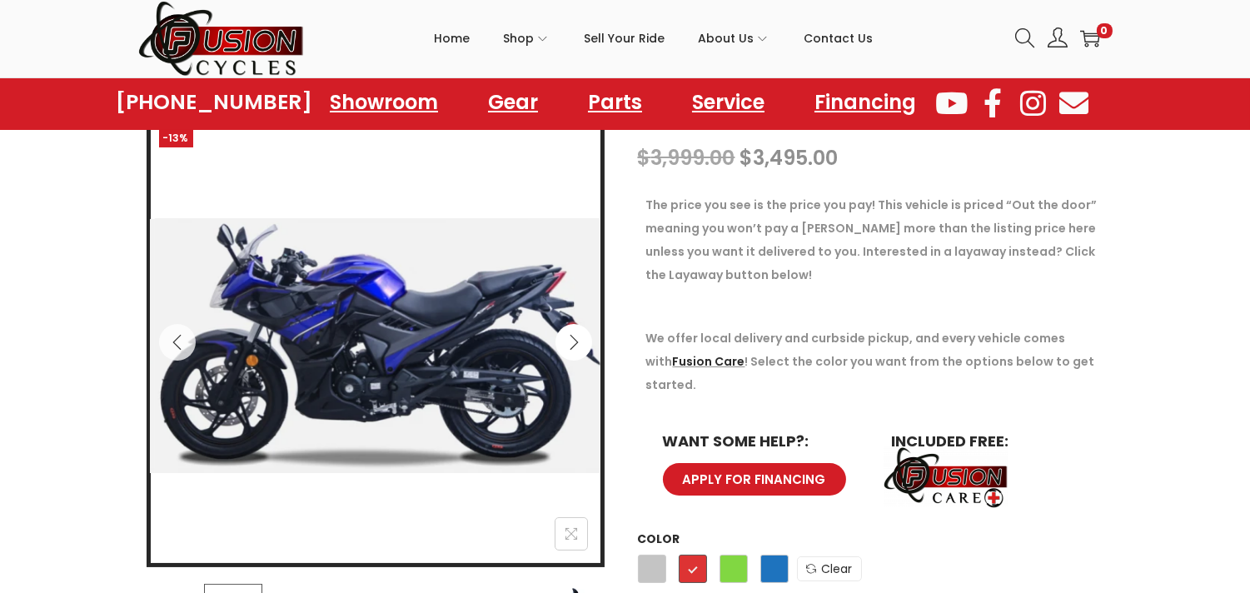
click at [573, 336] on icon "Next" at bounding box center [574, 342] width 17 height 17
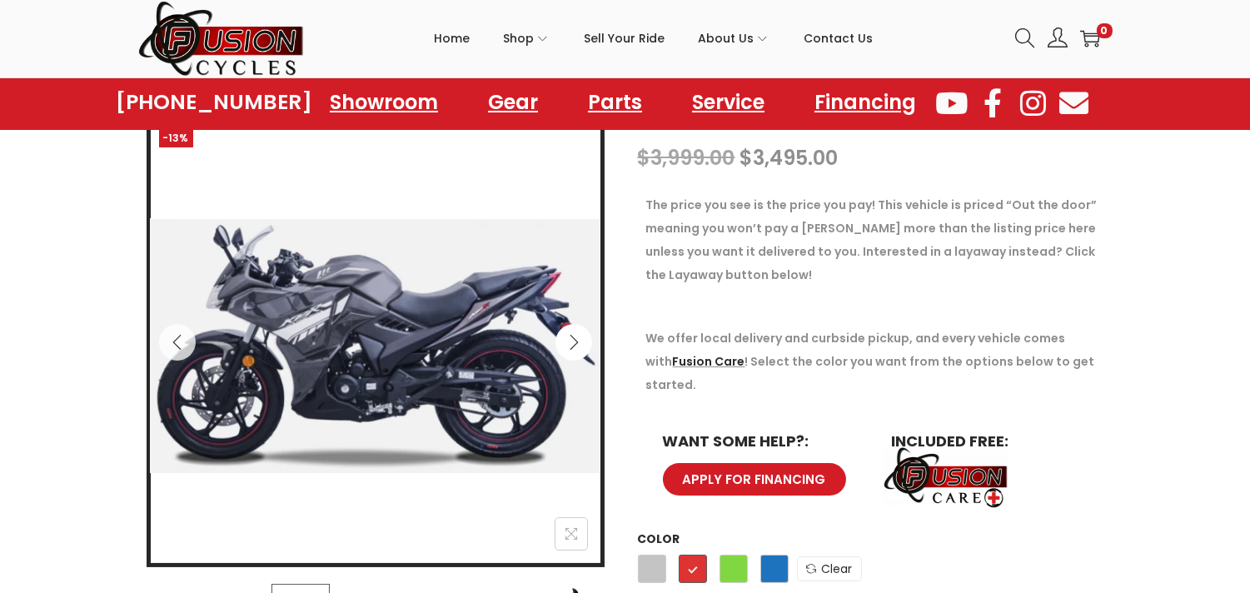
click at [573, 336] on icon "Next" at bounding box center [574, 342] width 17 height 17
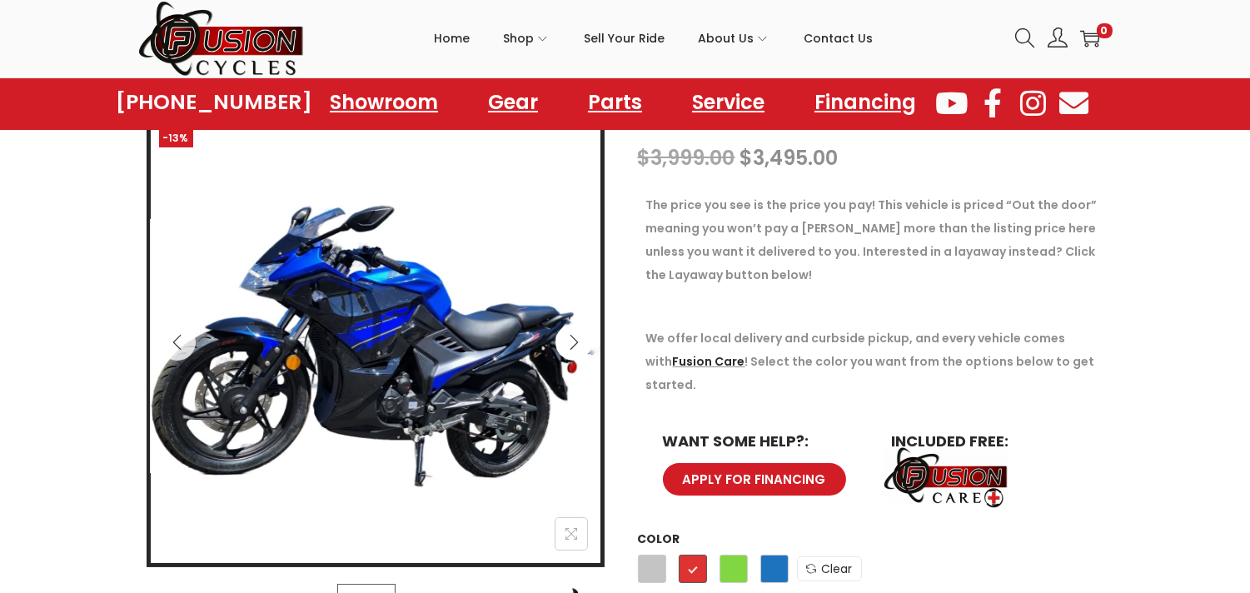
click at [573, 336] on icon "Next" at bounding box center [574, 342] width 17 height 17
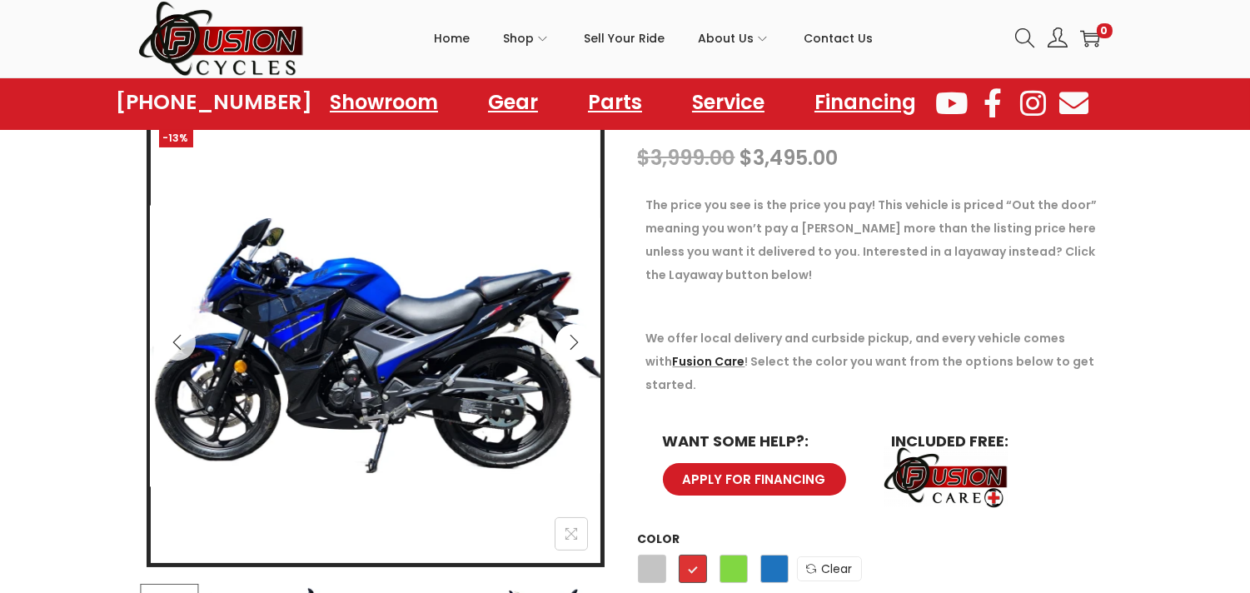
click at [573, 336] on icon "Next" at bounding box center [574, 342] width 17 height 17
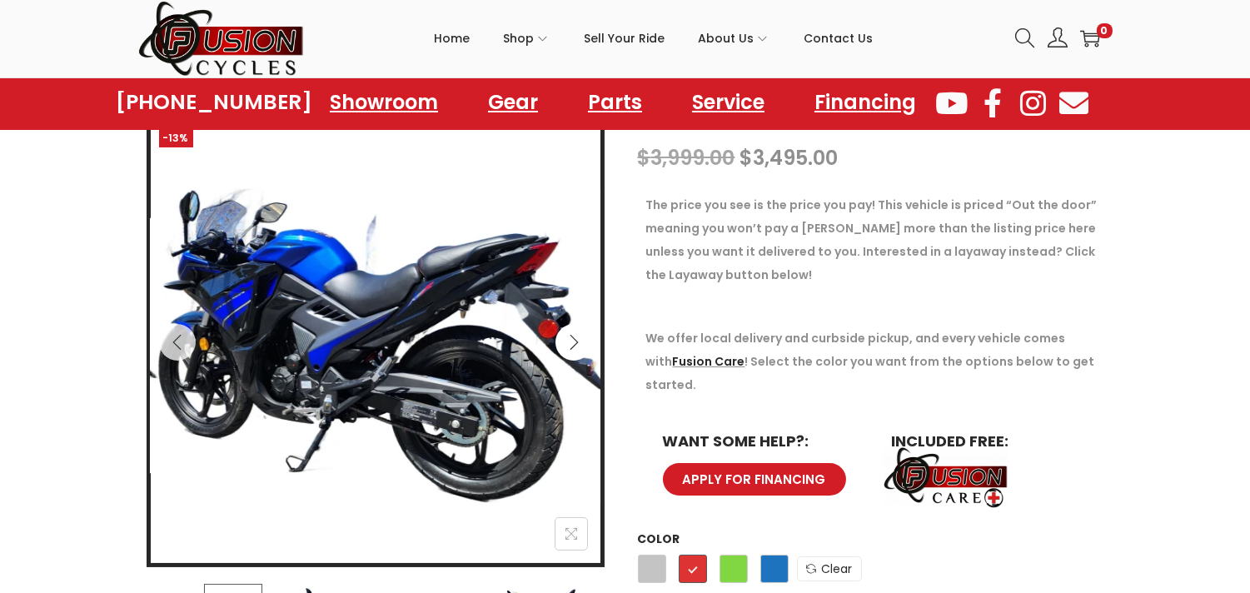
click at [573, 336] on icon "Next" at bounding box center [574, 342] width 17 height 17
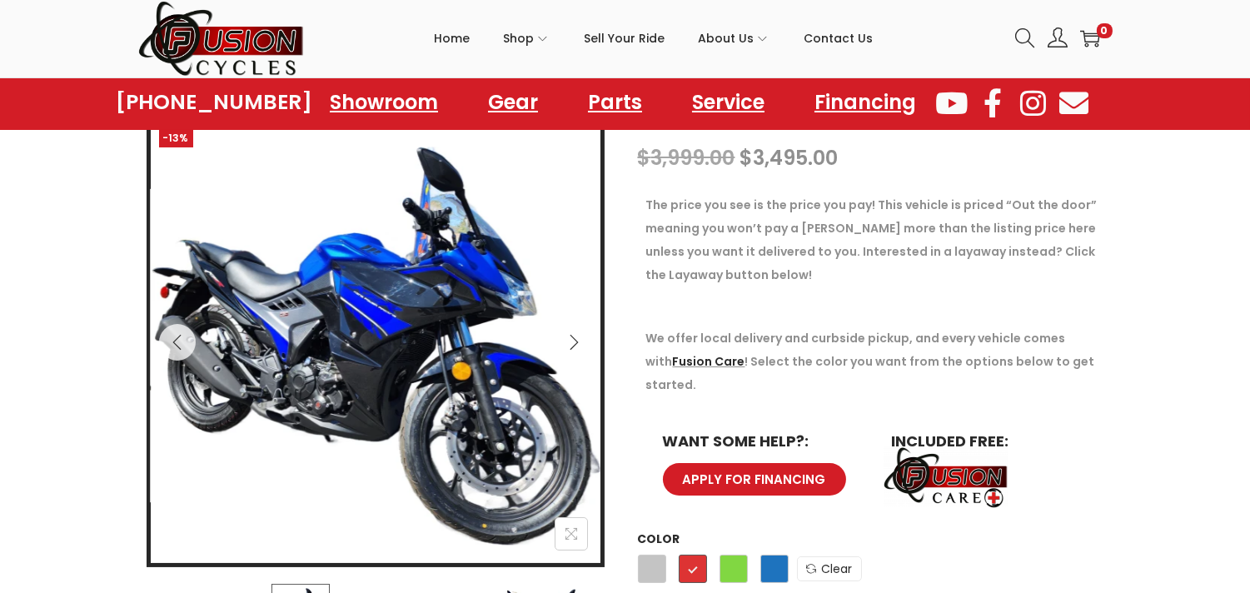
click at [573, 336] on icon "Next" at bounding box center [574, 342] width 17 height 17
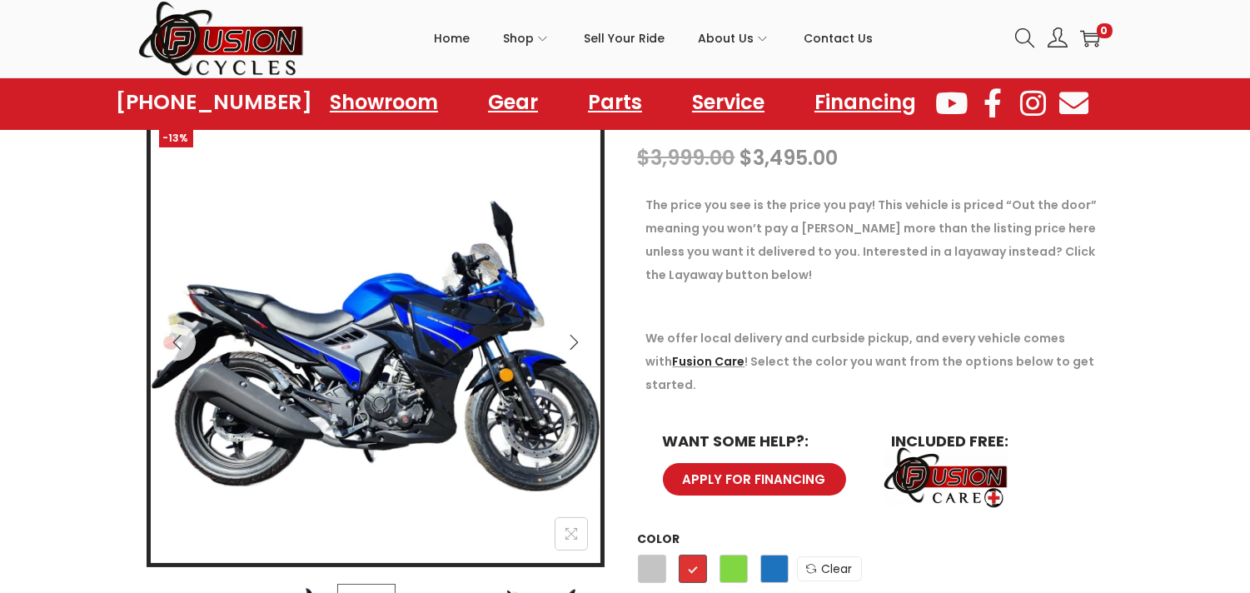
click at [573, 336] on icon "Next" at bounding box center [574, 342] width 17 height 17
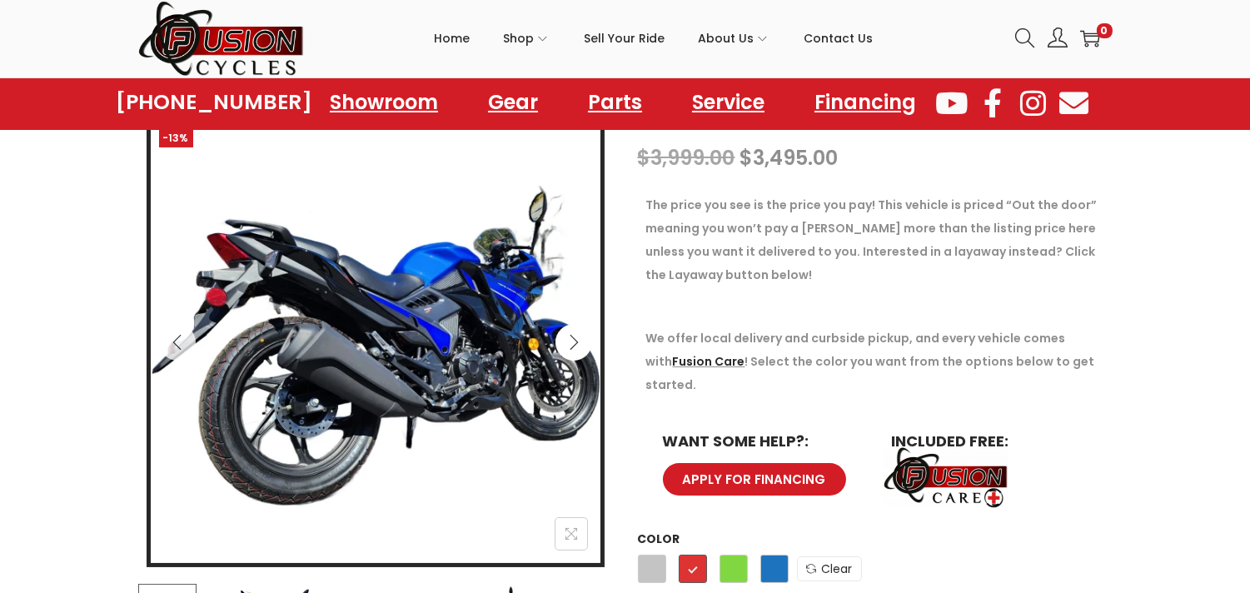
click at [573, 336] on icon "Next" at bounding box center [574, 342] width 17 height 17
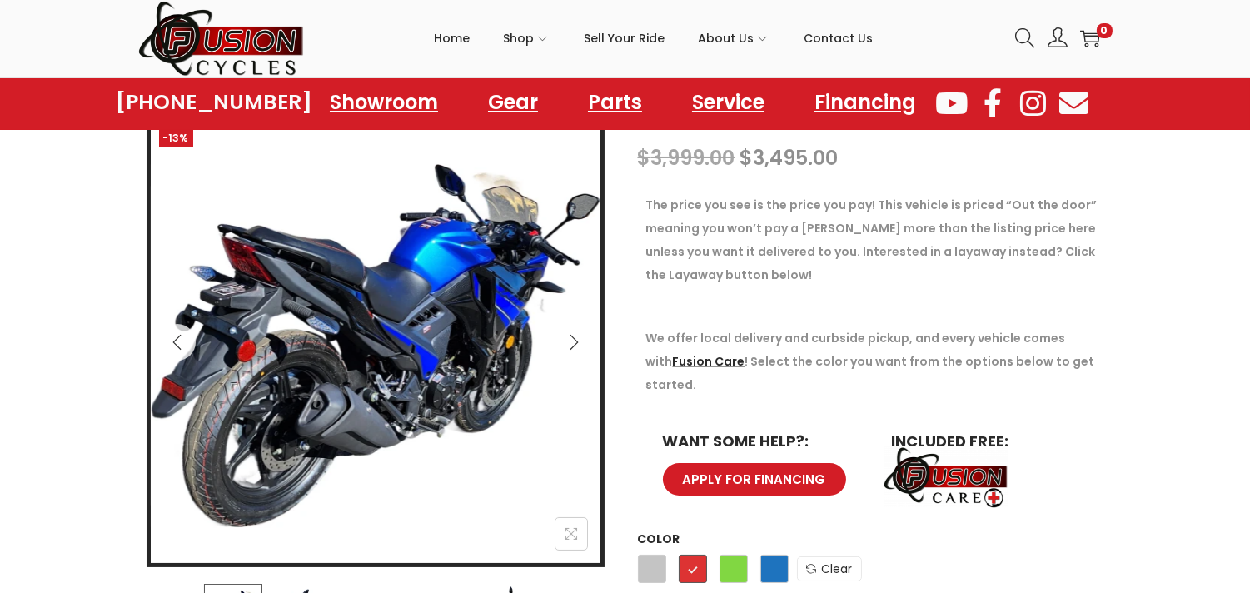
click at [573, 336] on icon "Next" at bounding box center [574, 342] width 17 height 17
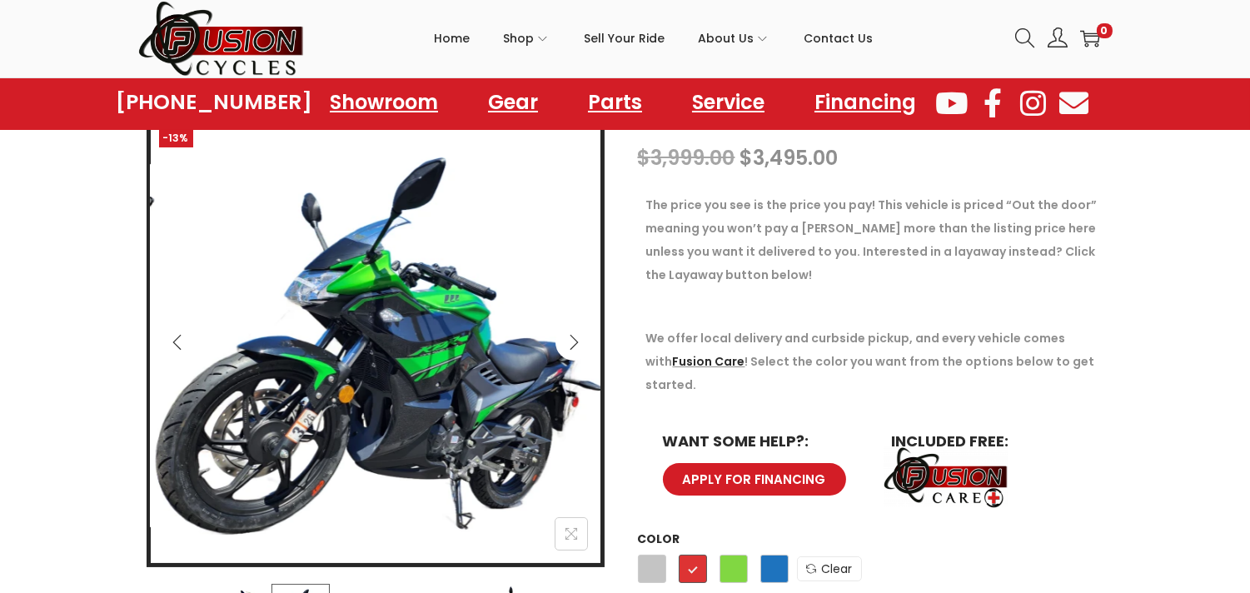
click at [573, 336] on icon "Next" at bounding box center [574, 342] width 17 height 17
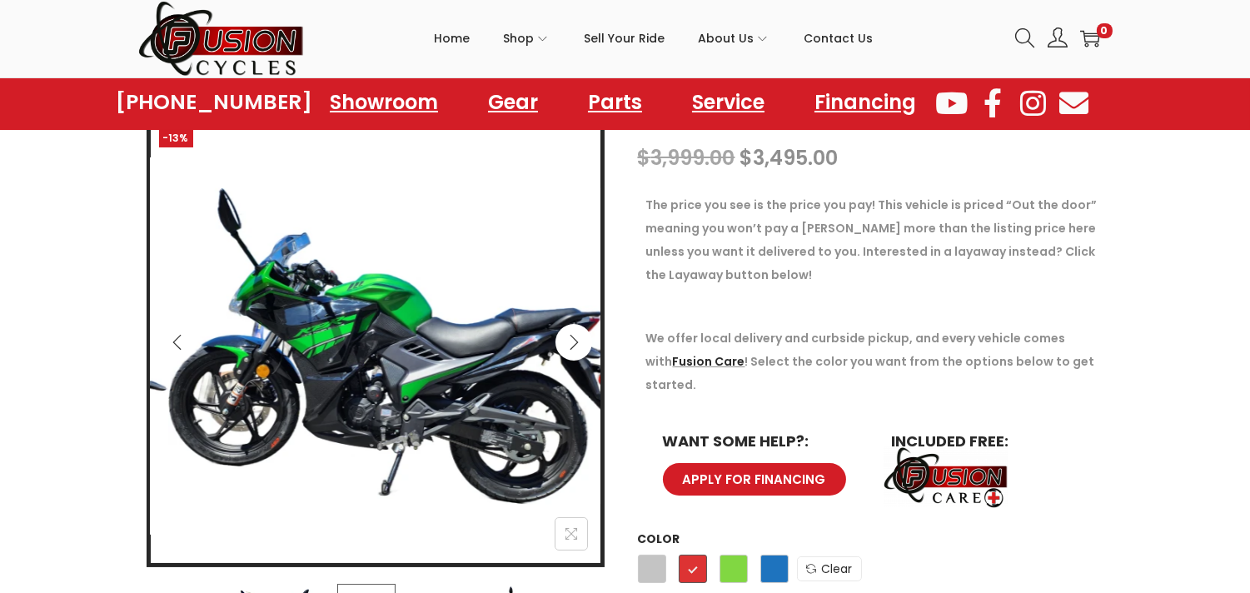
click at [573, 336] on icon "Next" at bounding box center [574, 342] width 17 height 17
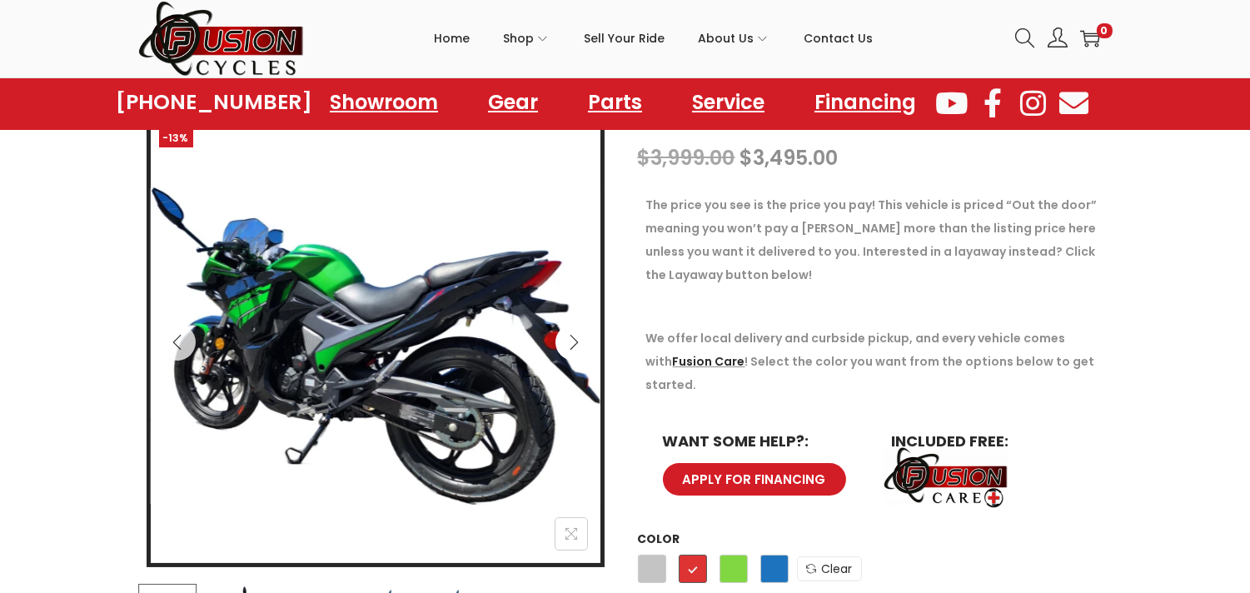
click at [573, 336] on icon "Next" at bounding box center [574, 342] width 17 height 17
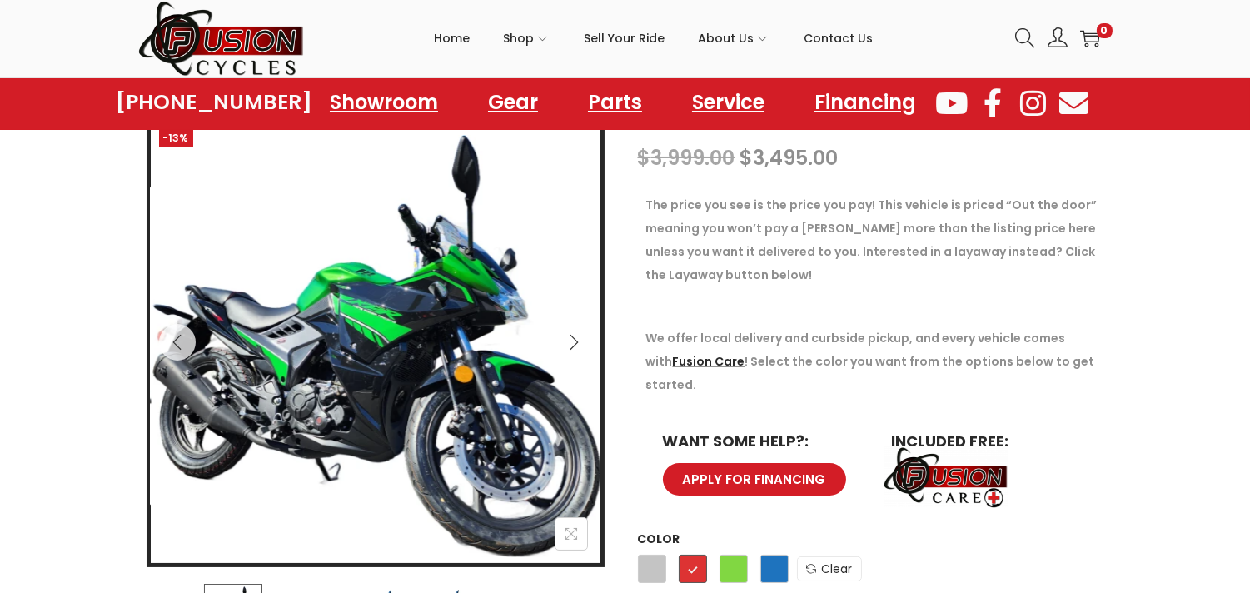
click at [573, 336] on icon "Next" at bounding box center [574, 342] width 17 height 17
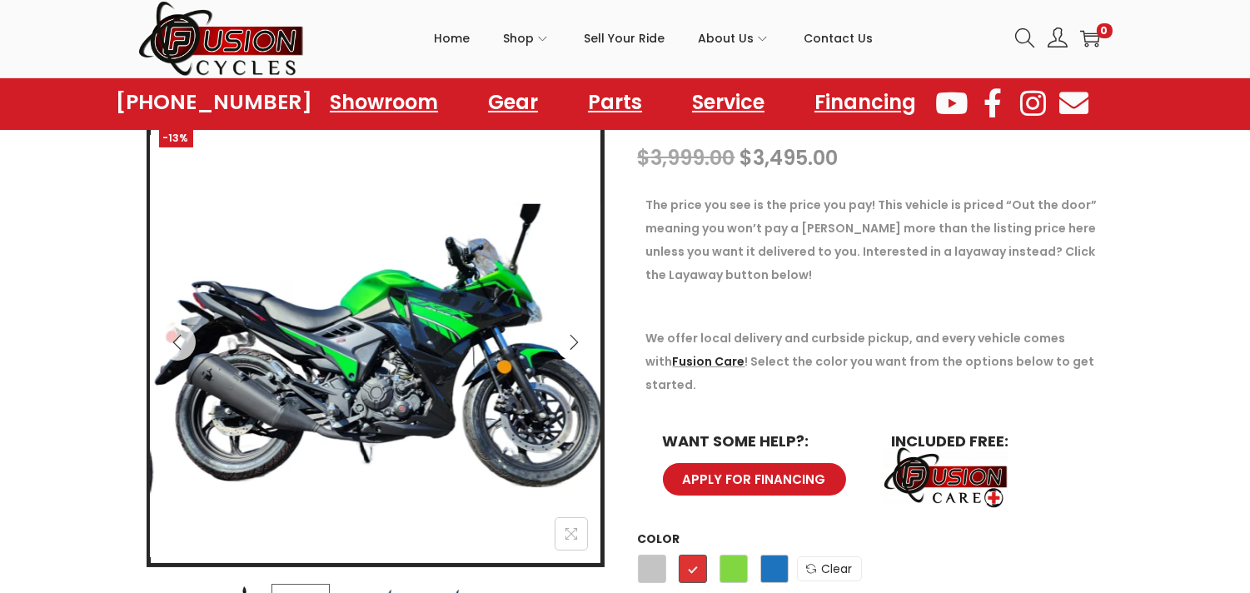
click at [573, 336] on icon "Next" at bounding box center [574, 342] width 17 height 17
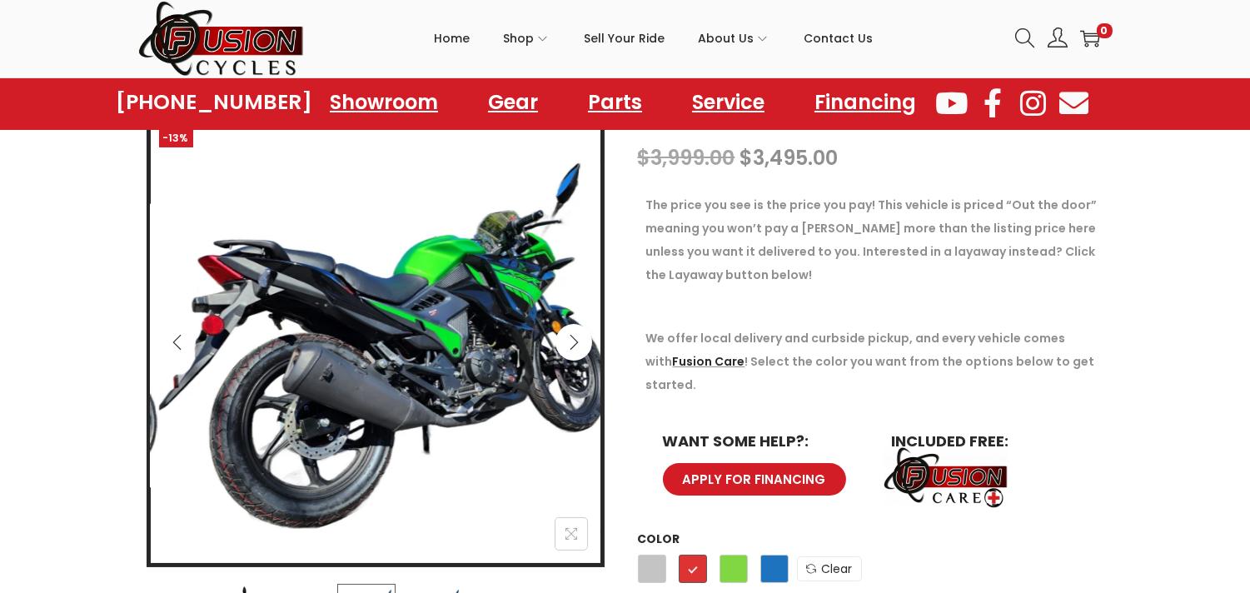
click at [573, 336] on icon "Next" at bounding box center [574, 342] width 17 height 17
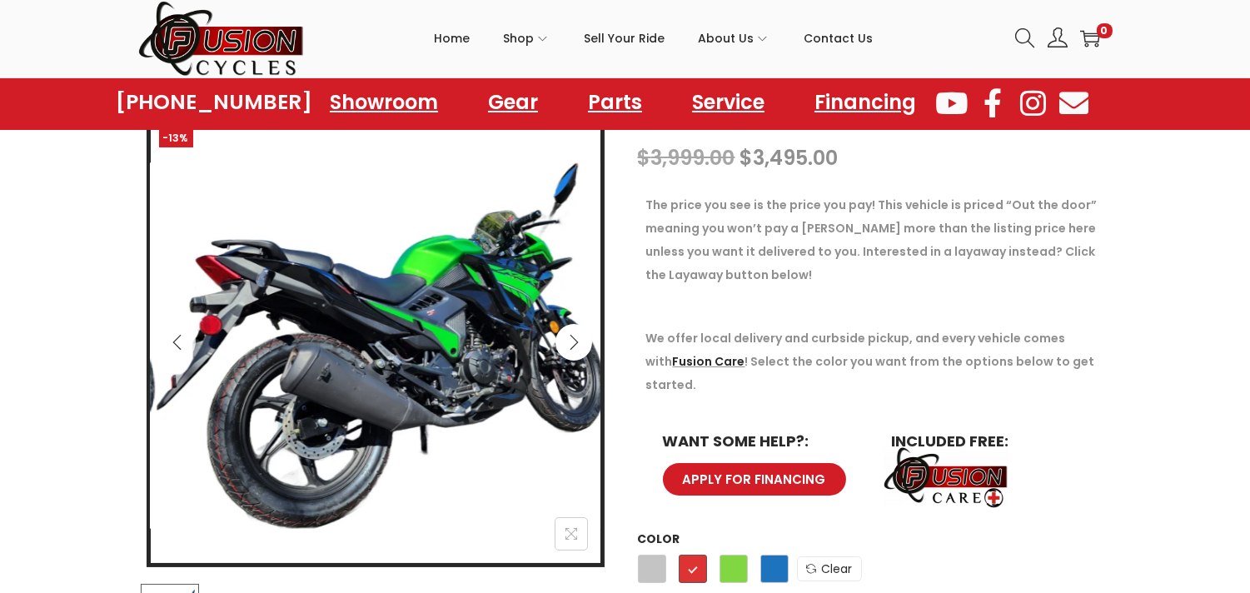
click at [573, 336] on icon "Next" at bounding box center [574, 342] width 17 height 17
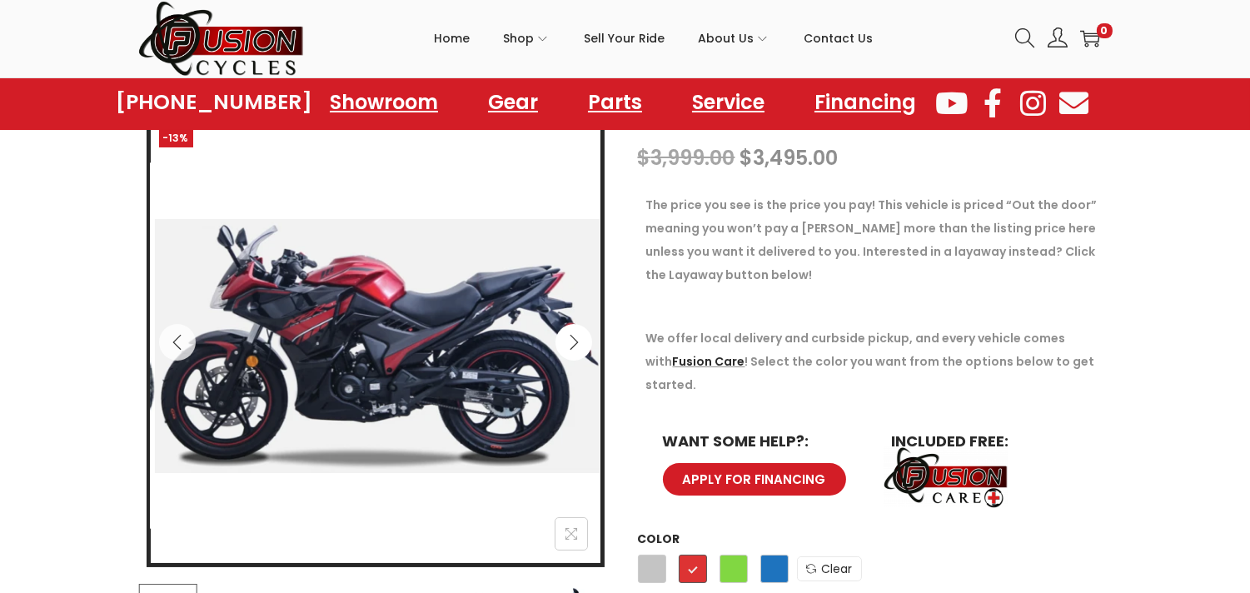
click at [573, 336] on icon "Next" at bounding box center [574, 342] width 17 height 17
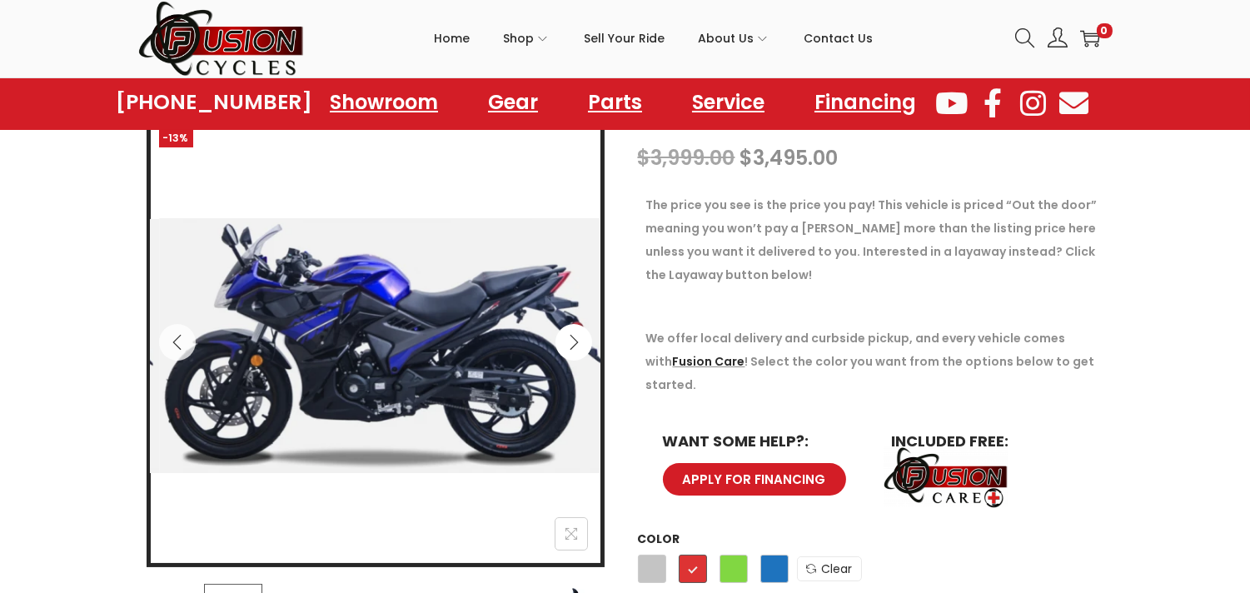
click at [573, 336] on icon "Next" at bounding box center [574, 342] width 17 height 17
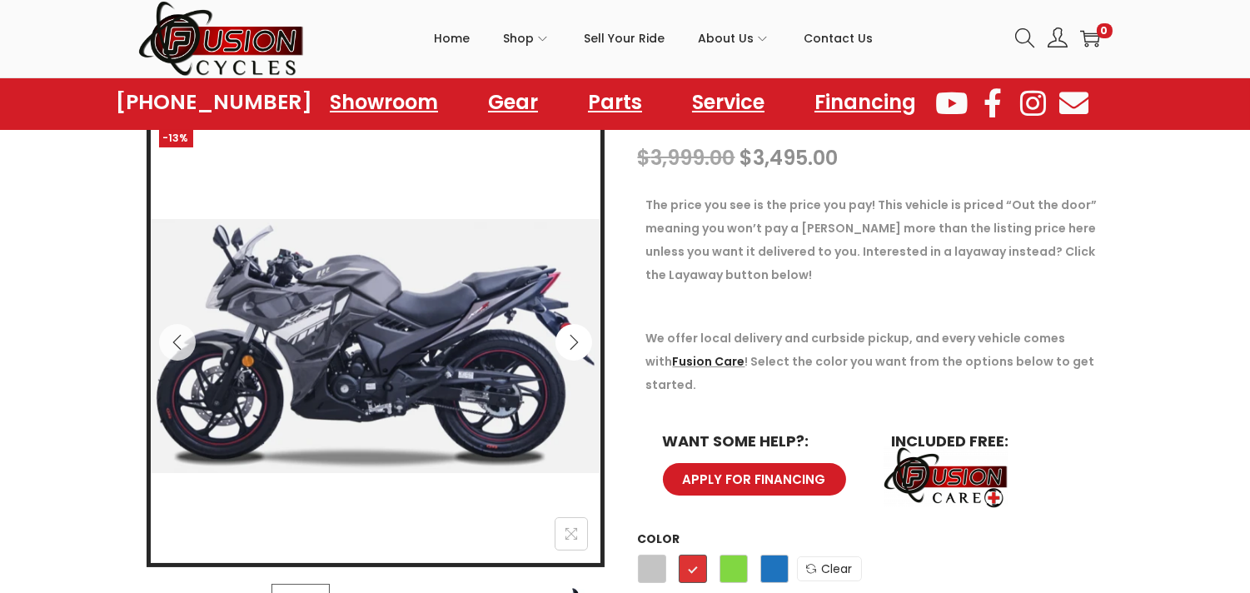
click at [573, 336] on icon "Next" at bounding box center [574, 342] width 17 height 17
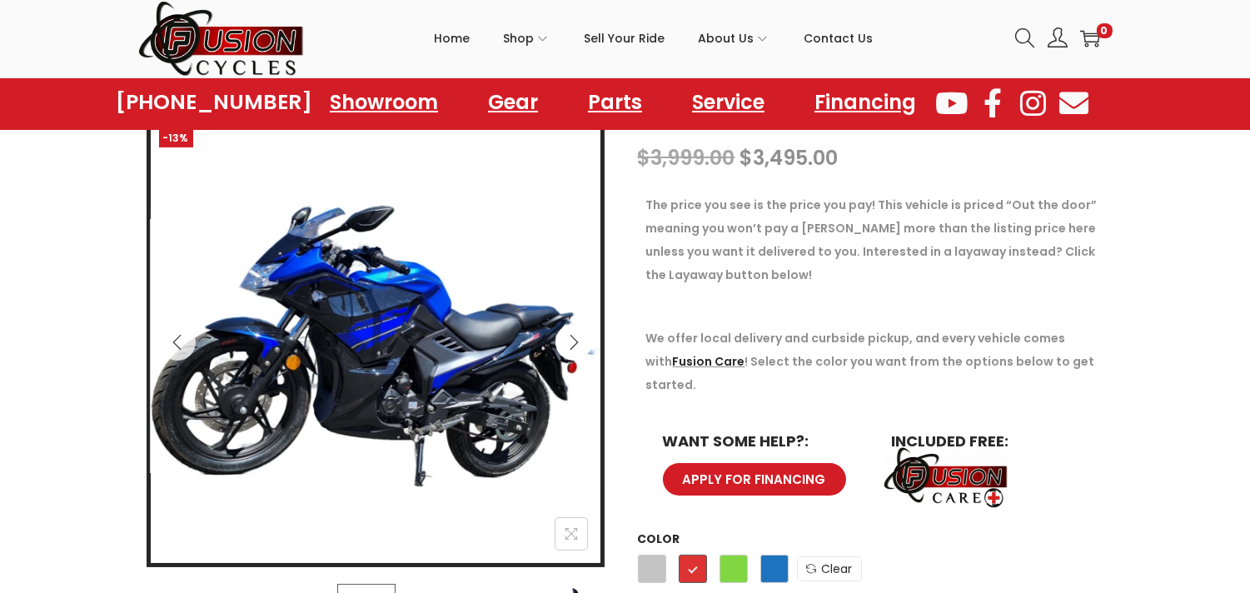
click at [573, 336] on icon "Next" at bounding box center [574, 342] width 17 height 17
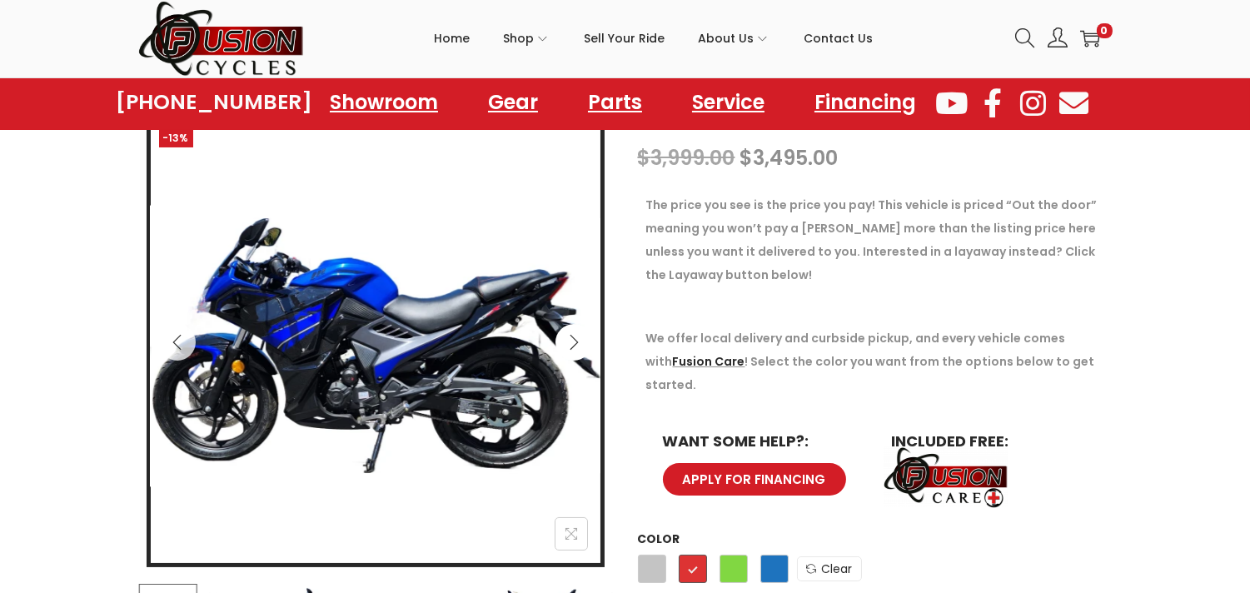
click at [573, 336] on icon "Next" at bounding box center [574, 342] width 17 height 17
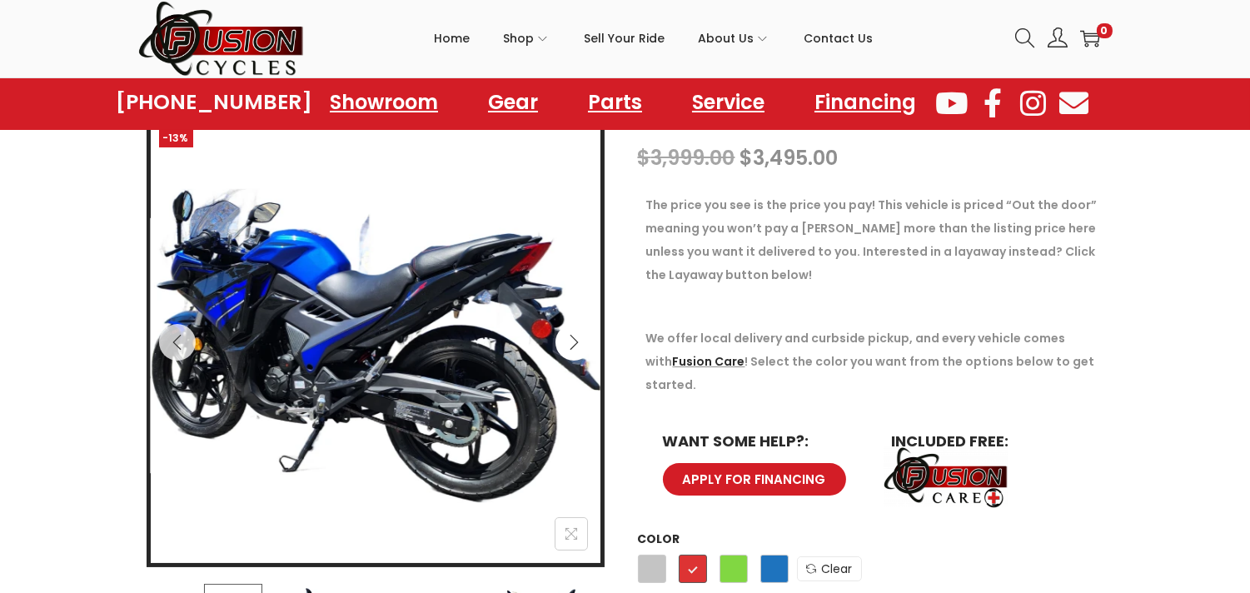
click at [573, 336] on icon "Next" at bounding box center [574, 342] width 17 height 17
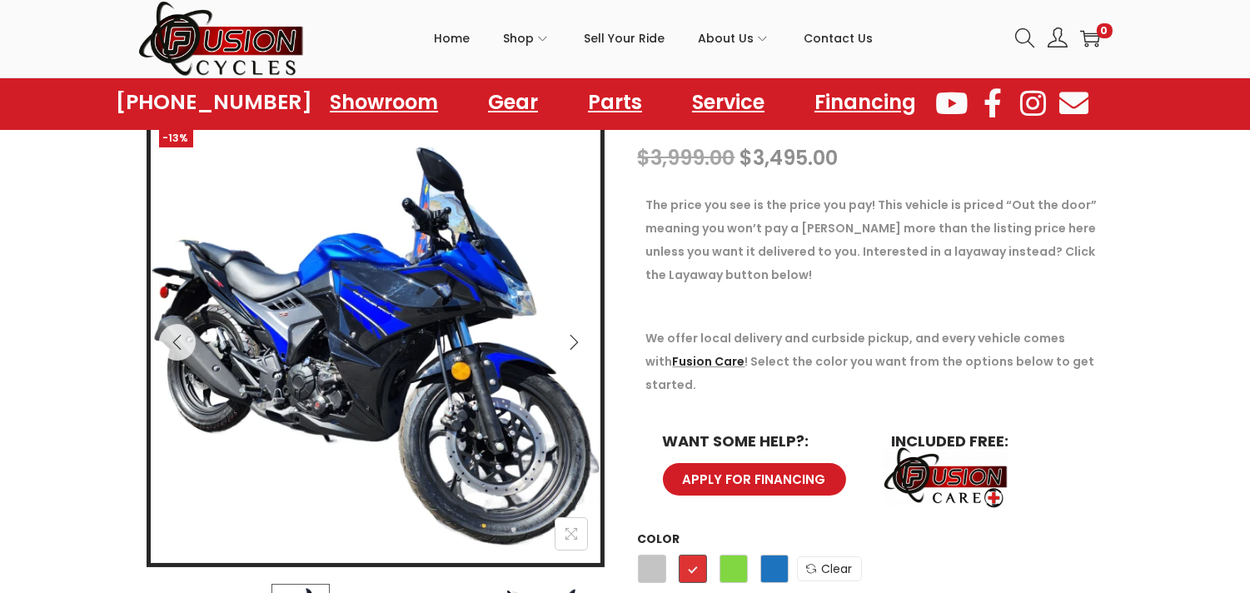
click at [573, 336] on icon "Next" at bounding box center [574, 342] width 17 height 17
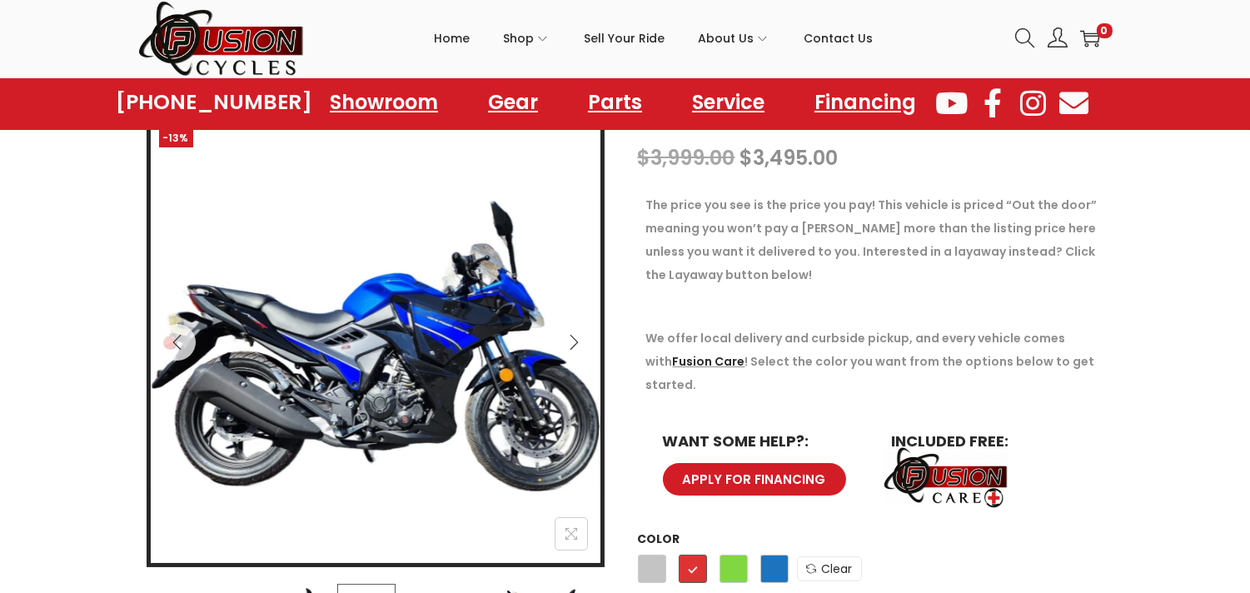
click at [573, 336] on icon "Next" at bounding box center [574, 342] width 17 height 17
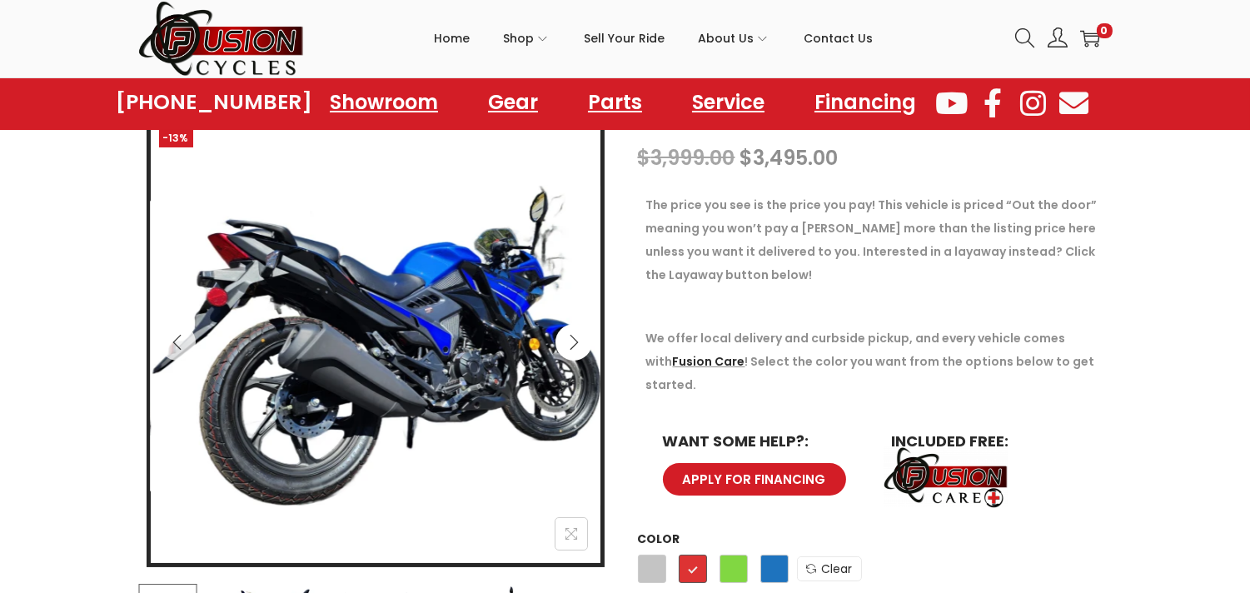
click at [573, 336] on icon "Next" at bounding box center [574, 342] width 17 height 17
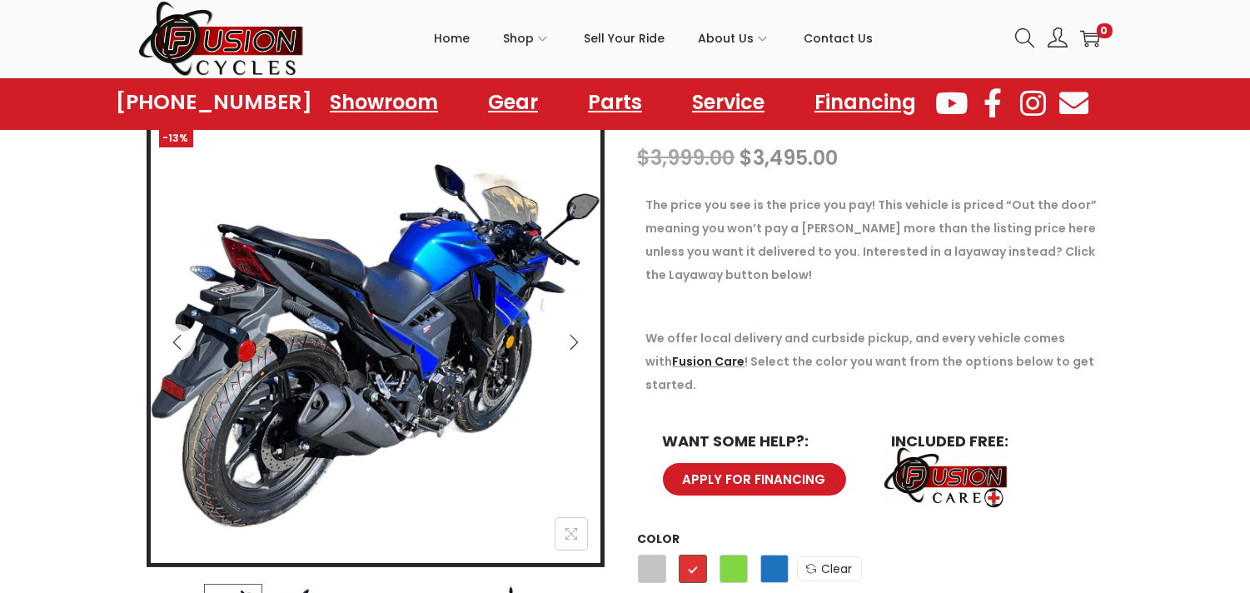
click at [568, 329] on button "Next" at bounding box center [574, 342] width 37 height 37
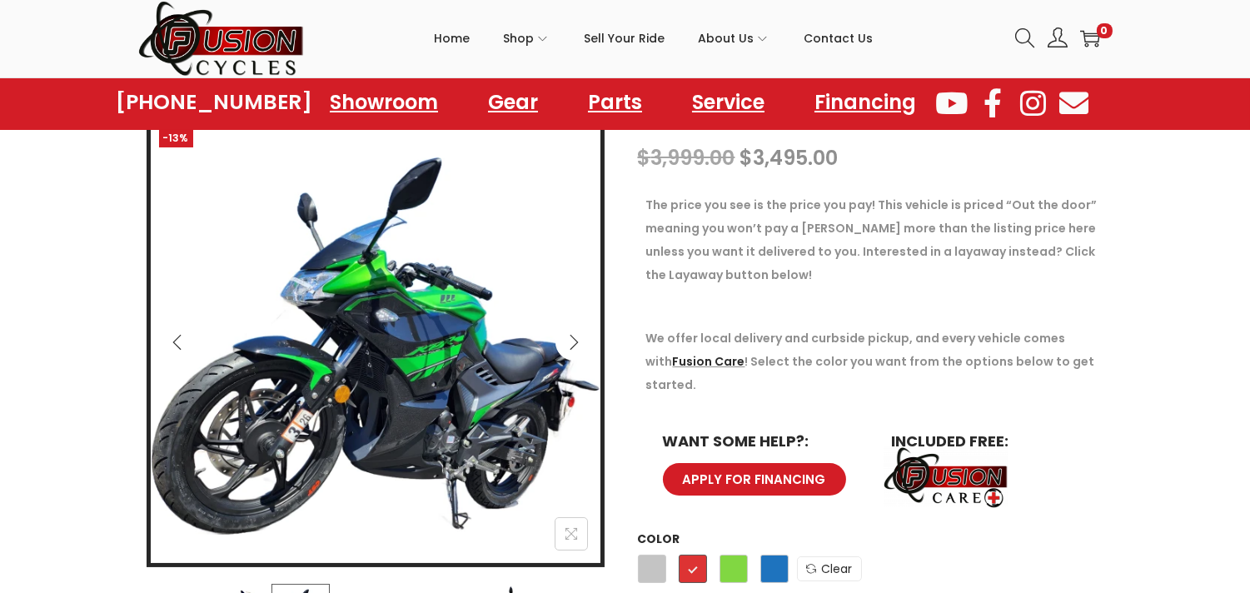
click at [568, 329] on button "Next" at bounding box center [574, 342] width 37 height 37
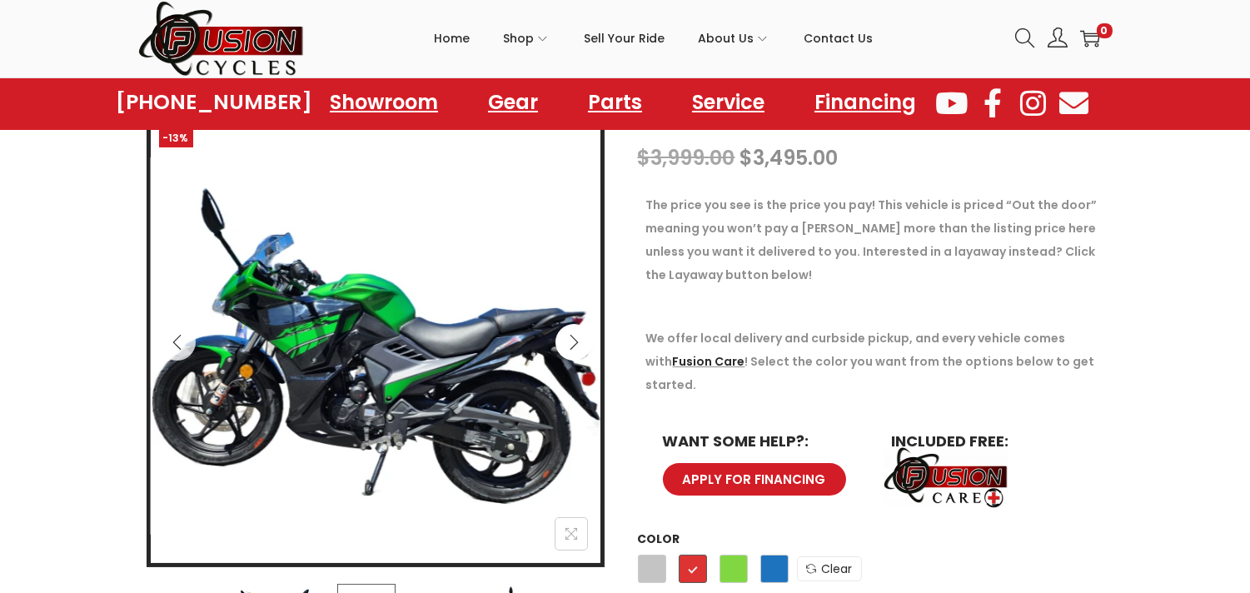
click at [568, 329] on button "Next" at bounding box center [574, 342] width 37 height 37
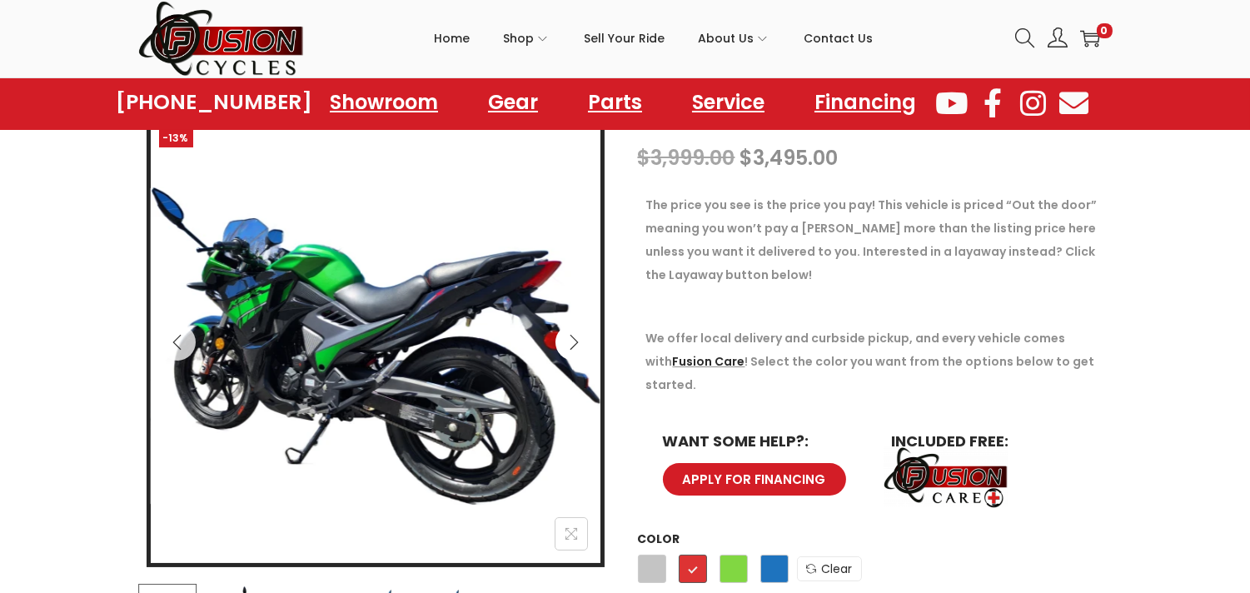
click at [568, 329] on button "Next" at bounding box center [574, 342] width 37 height 37
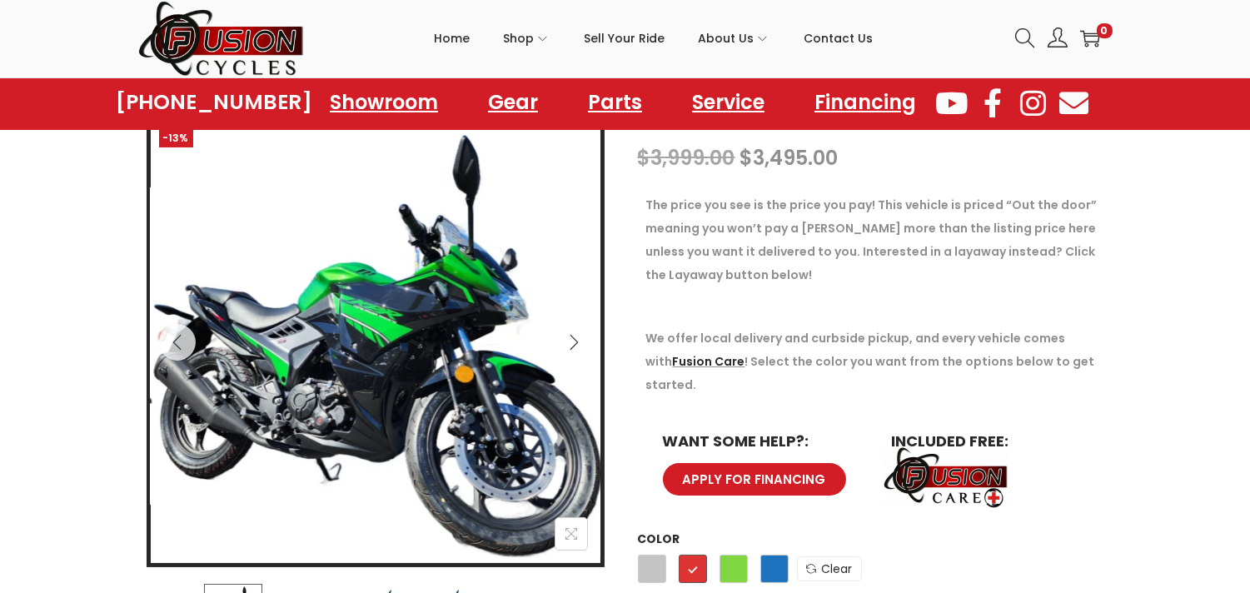
click at [568, 329] on button "Next" at bounding box center [574, 342] width 37 height 37
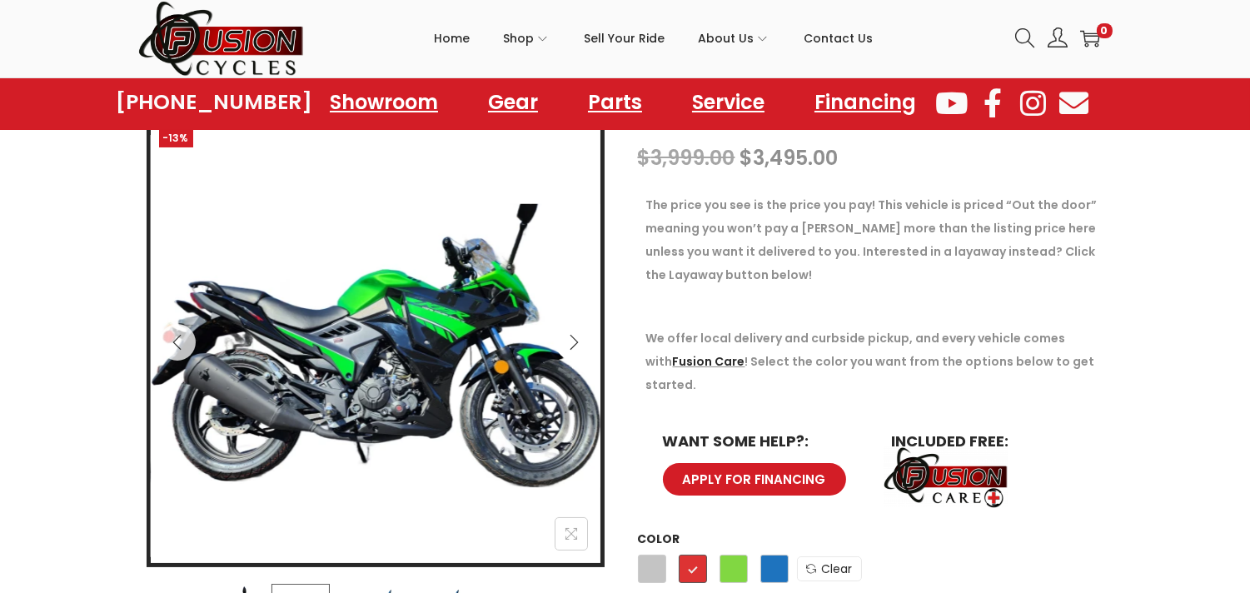
click at [568, 329] on button "Next" at bounding box center [574, 342] width 37 height 37
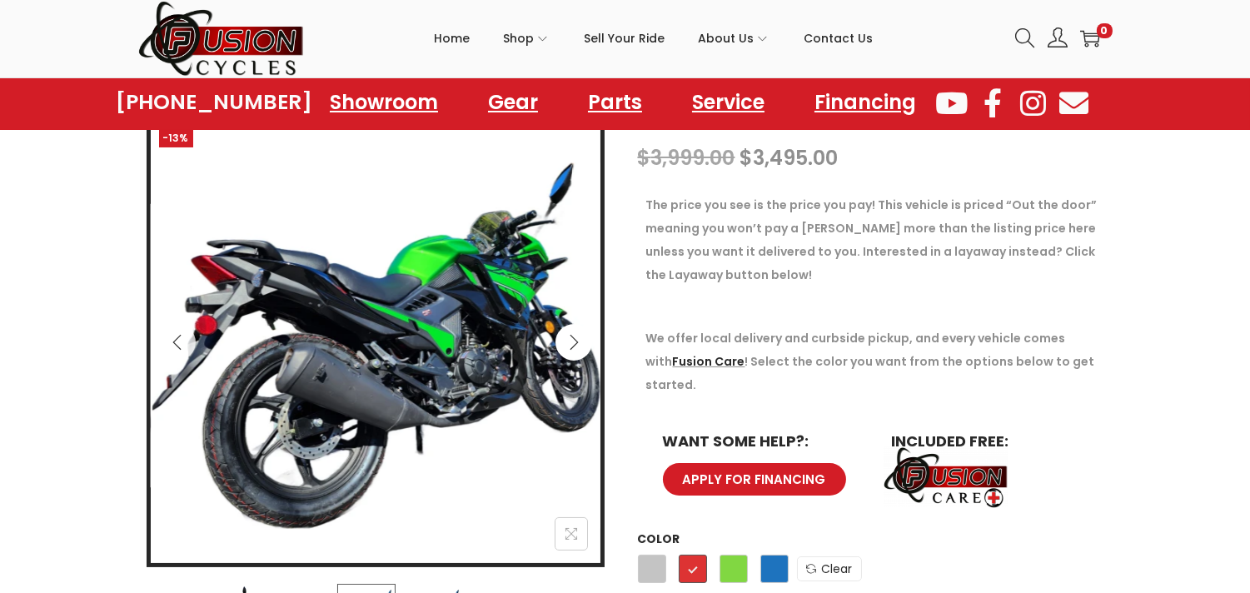
click at [568, 329] on button "Next" at bounding box center [574, 342] width 37 height 37
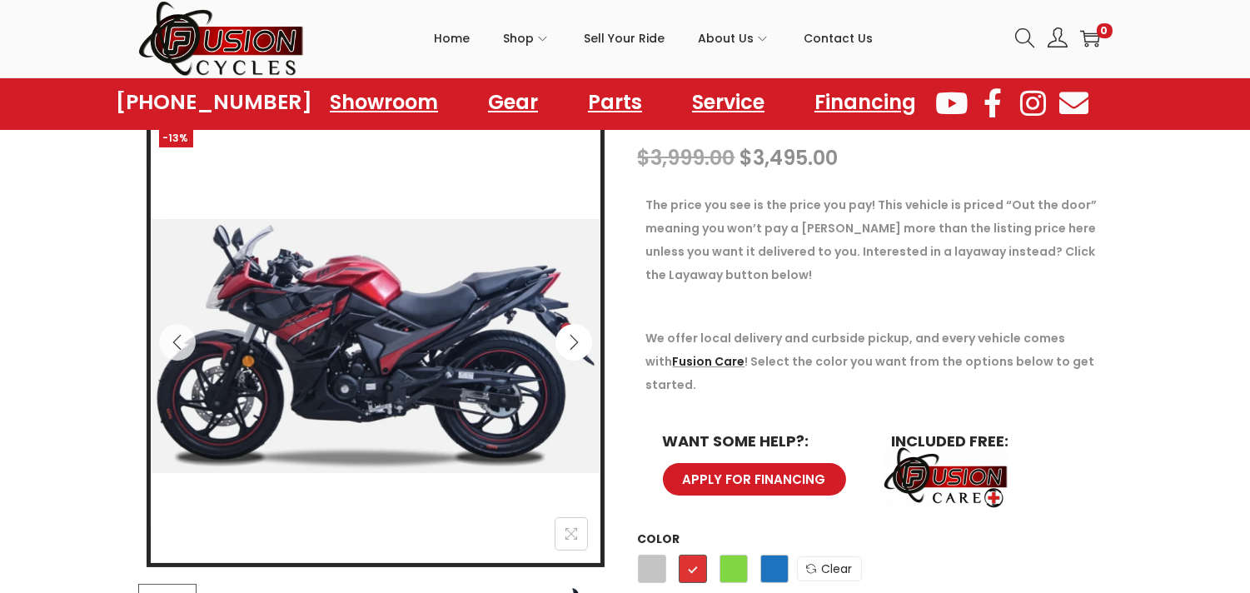
click at [568, 329] on button "Next" at bounding box center [574, 342] width 37 height 37
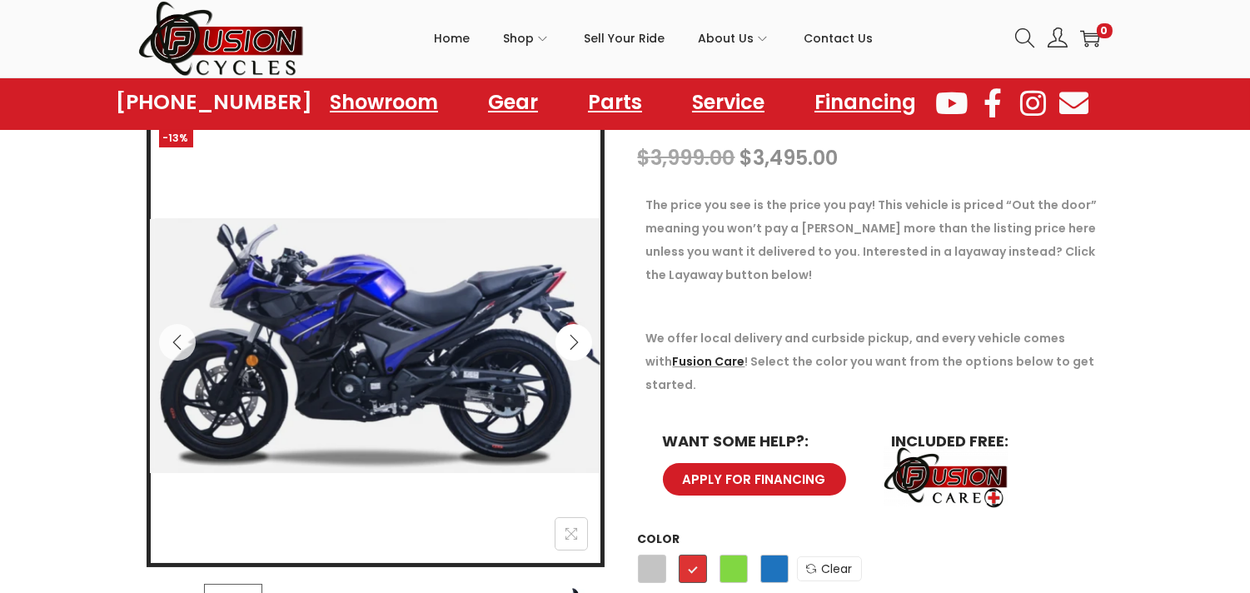
click at [568, 329] on button "Next" at bounding box center [574, 342] width 37 height 37
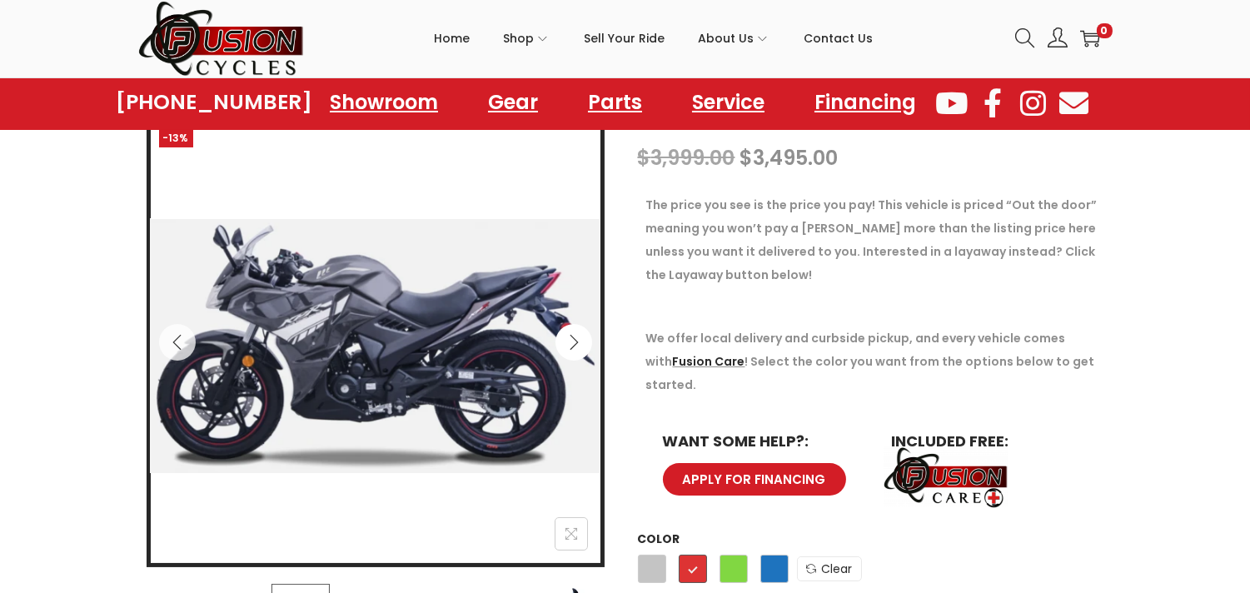
click at [568, 329] on button "Next" at bounding box center [574, 342] width 37 height 37
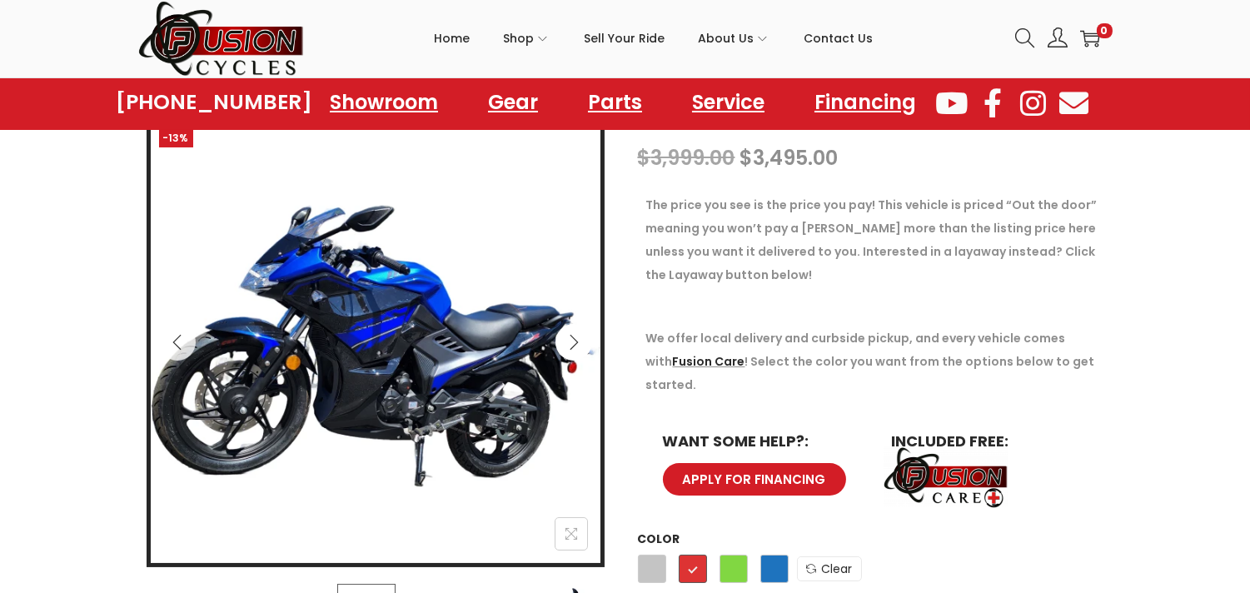
click at [571, 337] on icon "Next" at bounding box center [574, 342] width 17 height 17
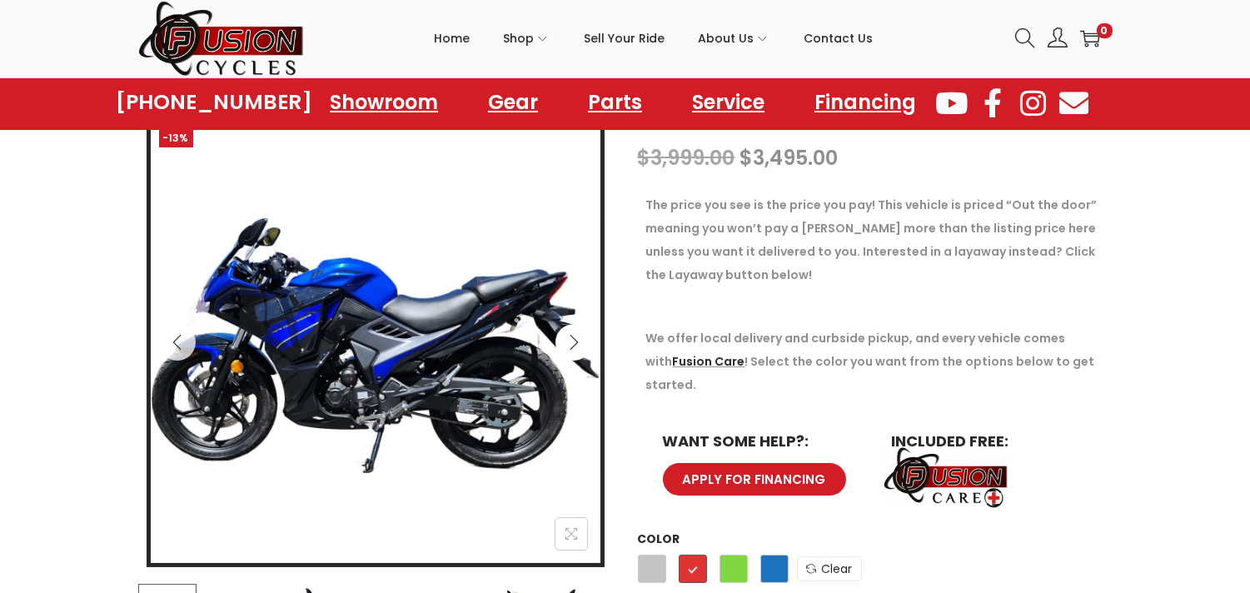
click at [571, 337] on icon "Next" at bounding box center [574, 342] width 17 height 17
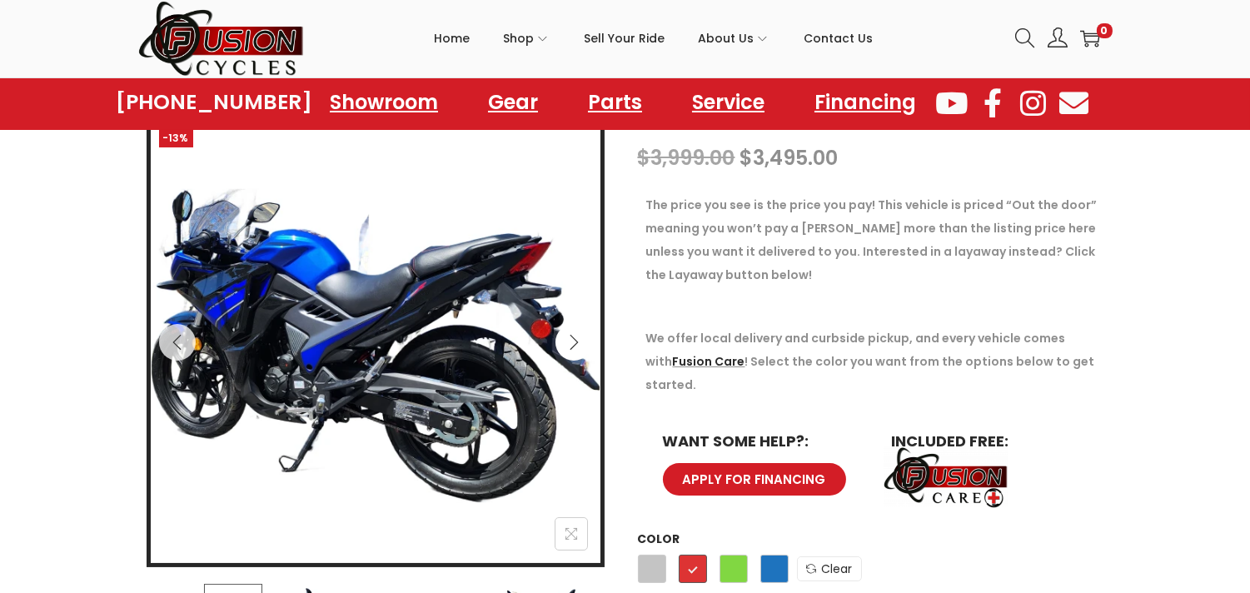
click at [571, 337] on icon "Next" at bounding box center [574, 342] width 17 height 17
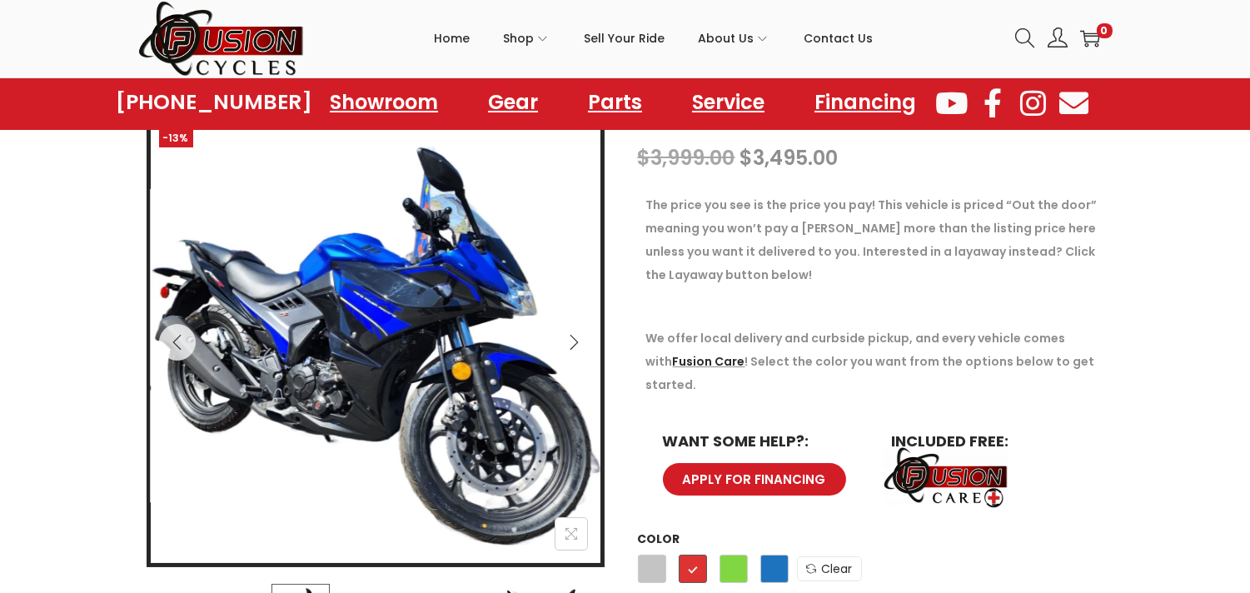
click at [571, 337] on icon "Next" at bounding box center [574, 342] width 17 height 17
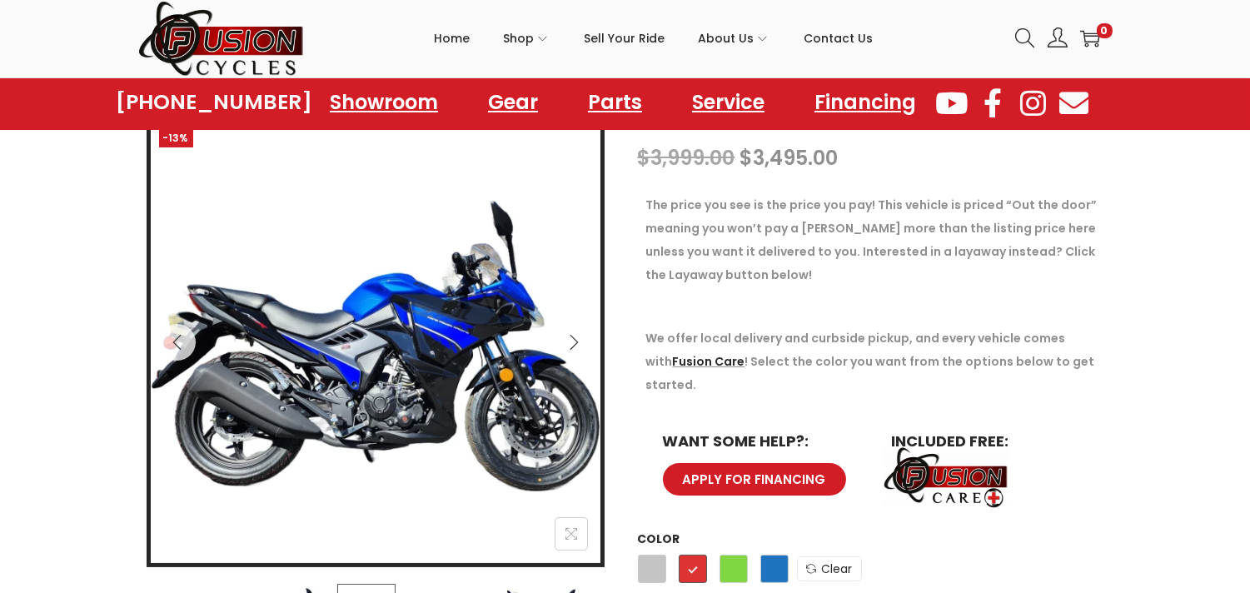
click at [566, 344] on icon "Next" at bounding box center [574, 342] width 17 height 17
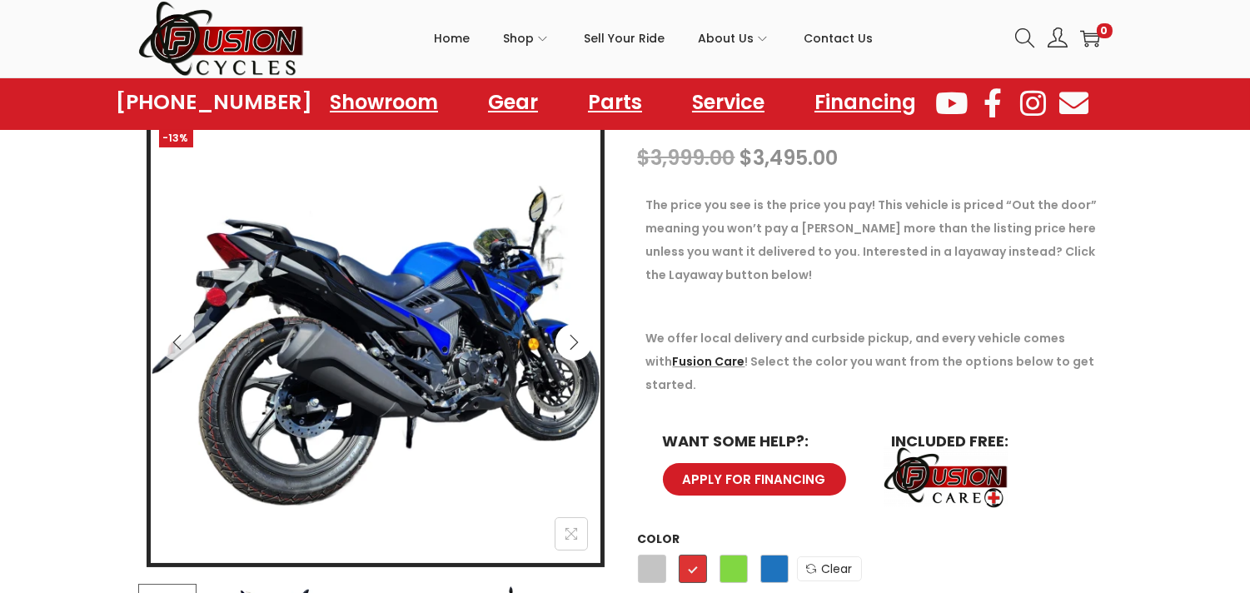
click at [566, 344] on icon "Next" at bounding box center [574, 342] width 17 height 17
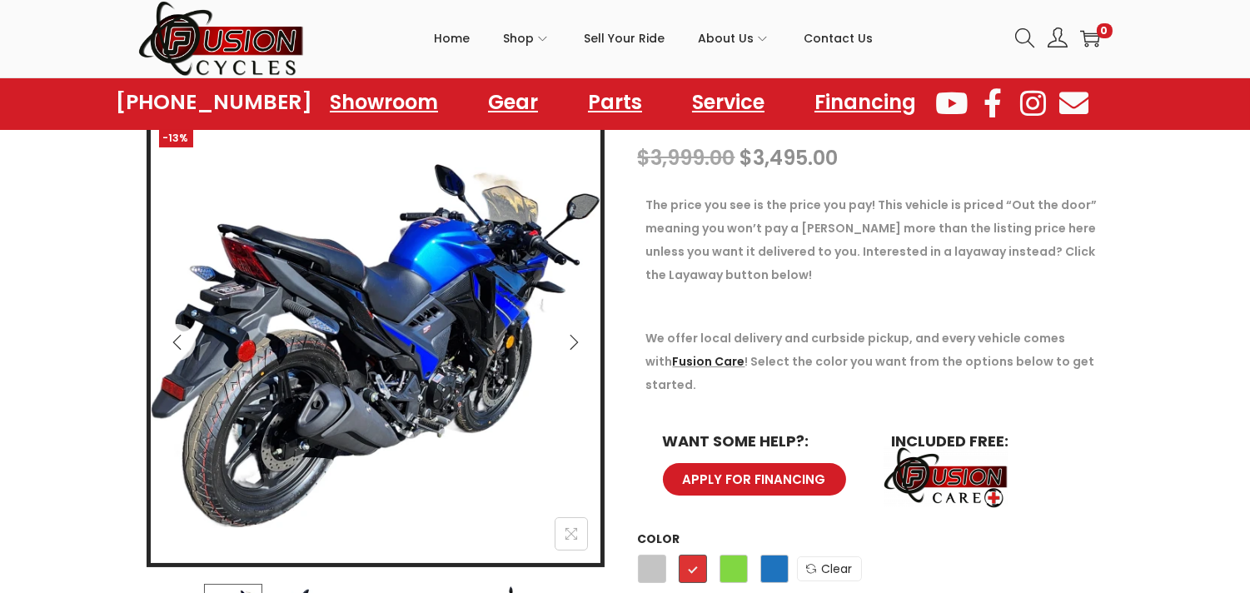
click at [940, 459] on img at bounding box center [946, 477] width 125 height 62
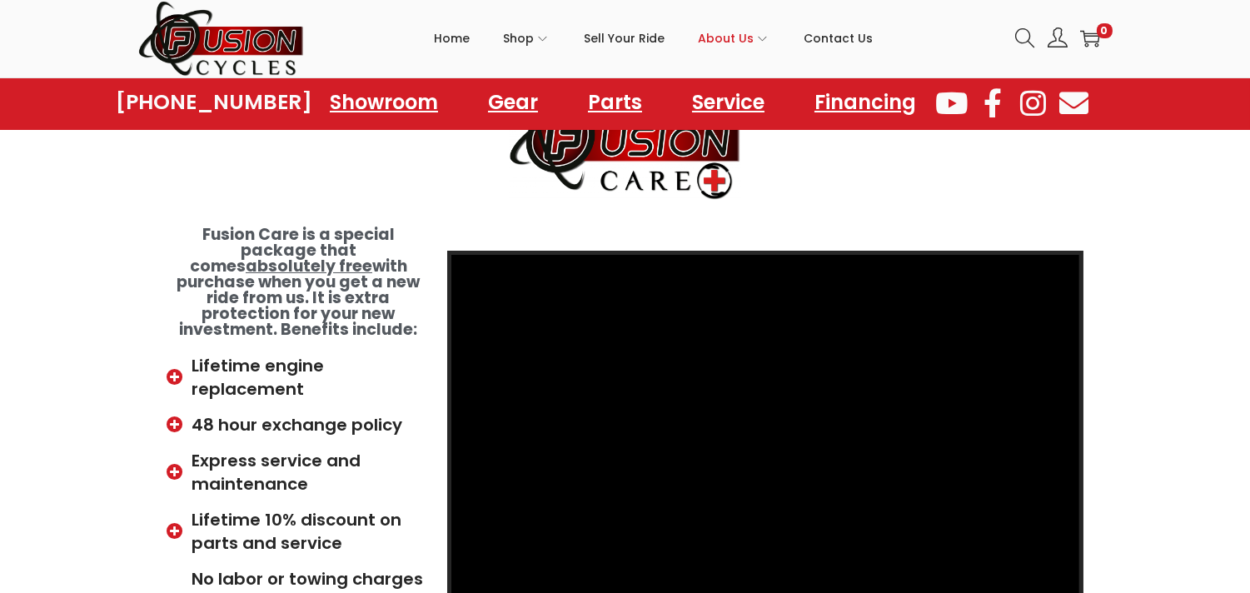
scroll to position [172, 0]
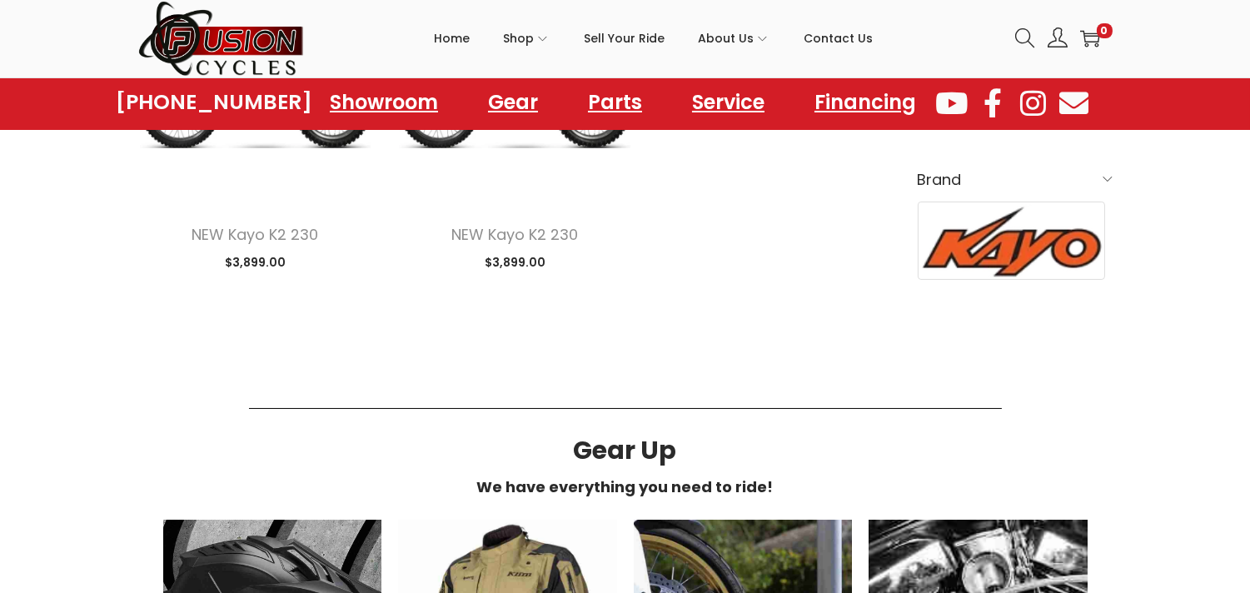
scroll to position [417, 0]
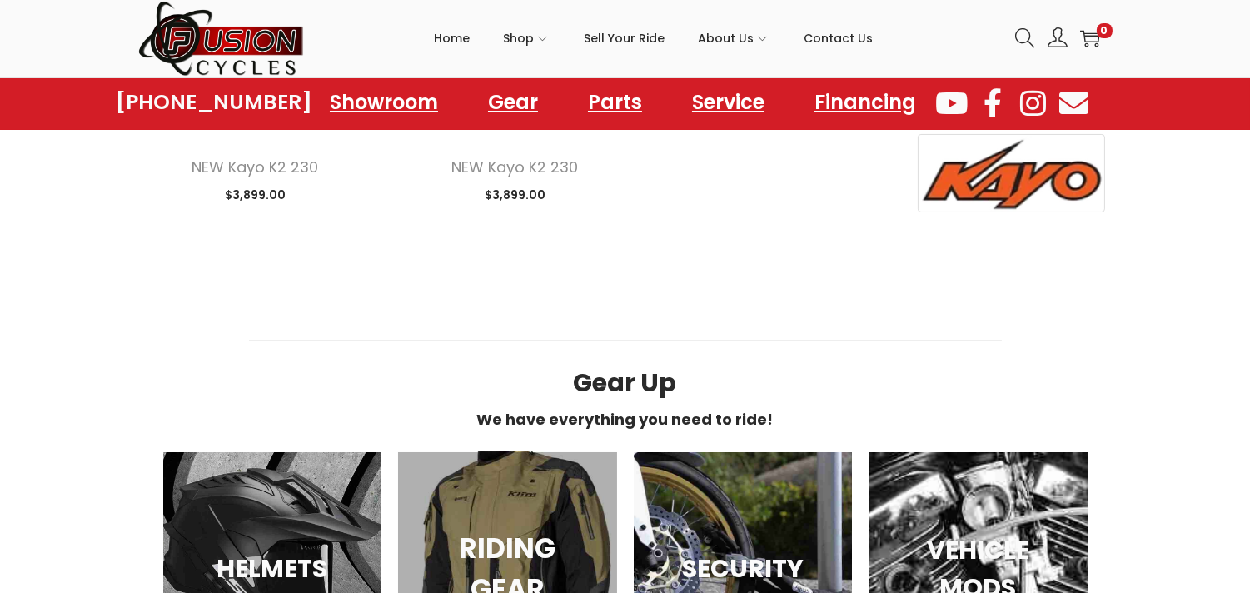
click at [451, 509] on div "RIDING GEAR" at bounding box center [507, 568] width 219 height 233
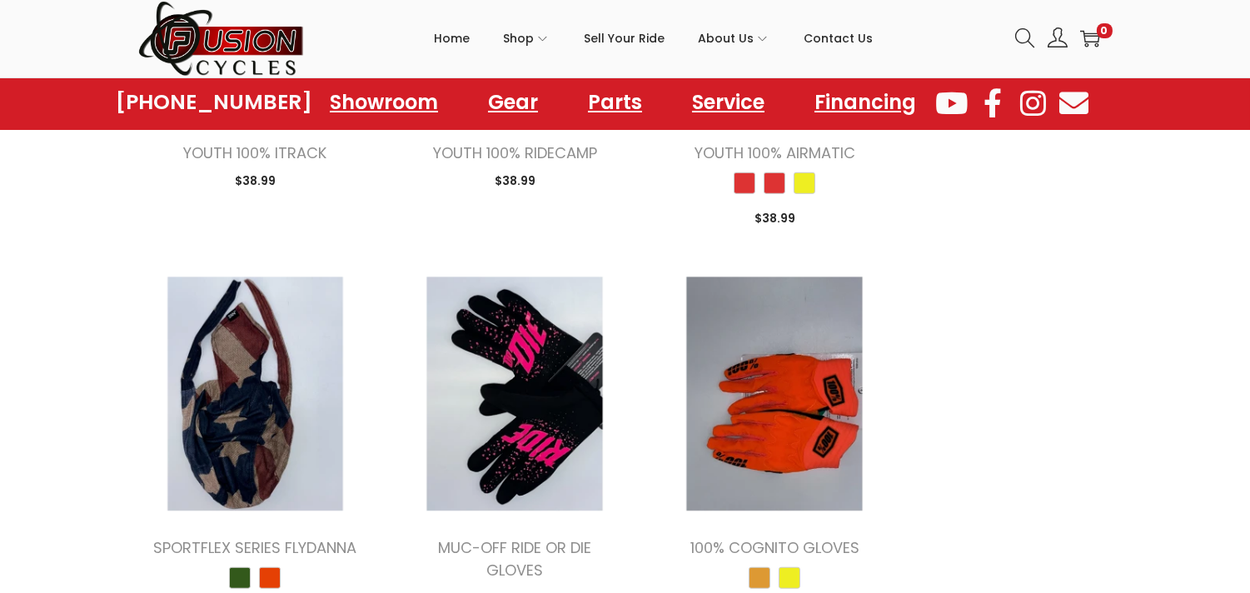
scroll to position [2200, 0]
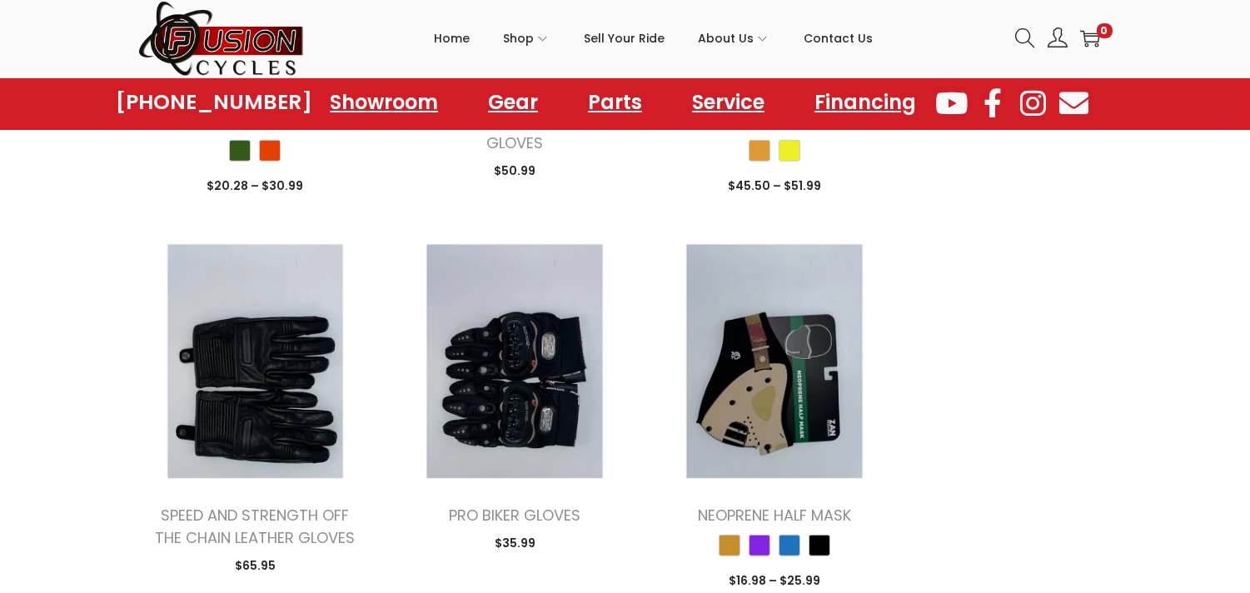
scroll to position [2630, 0]
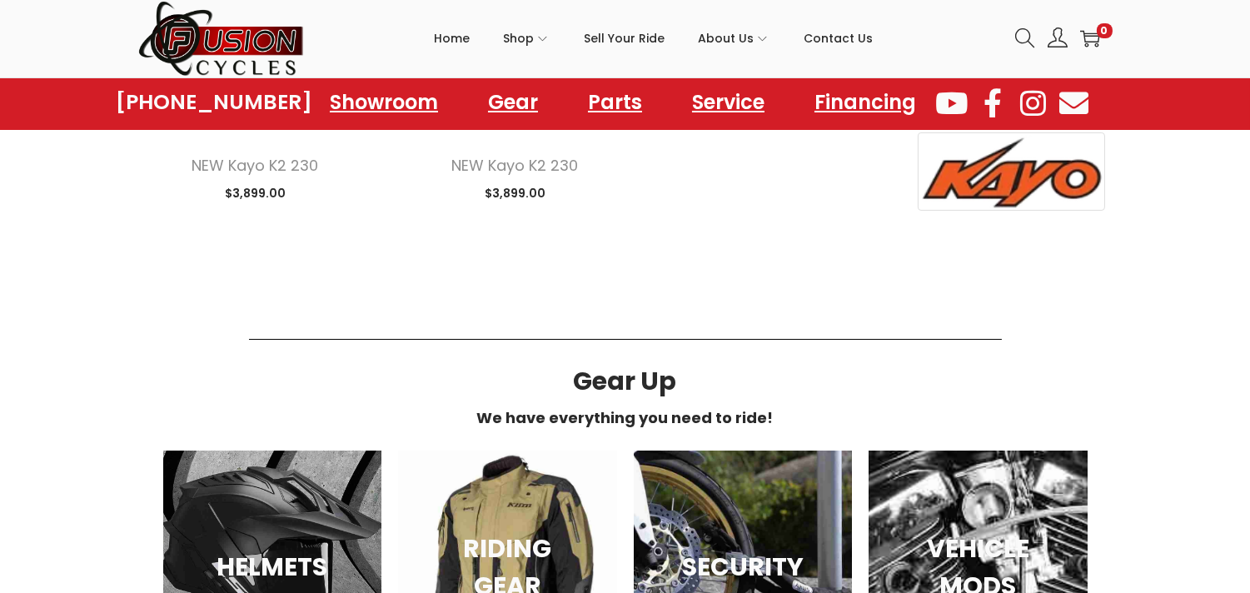
scroll to position [417, 0]
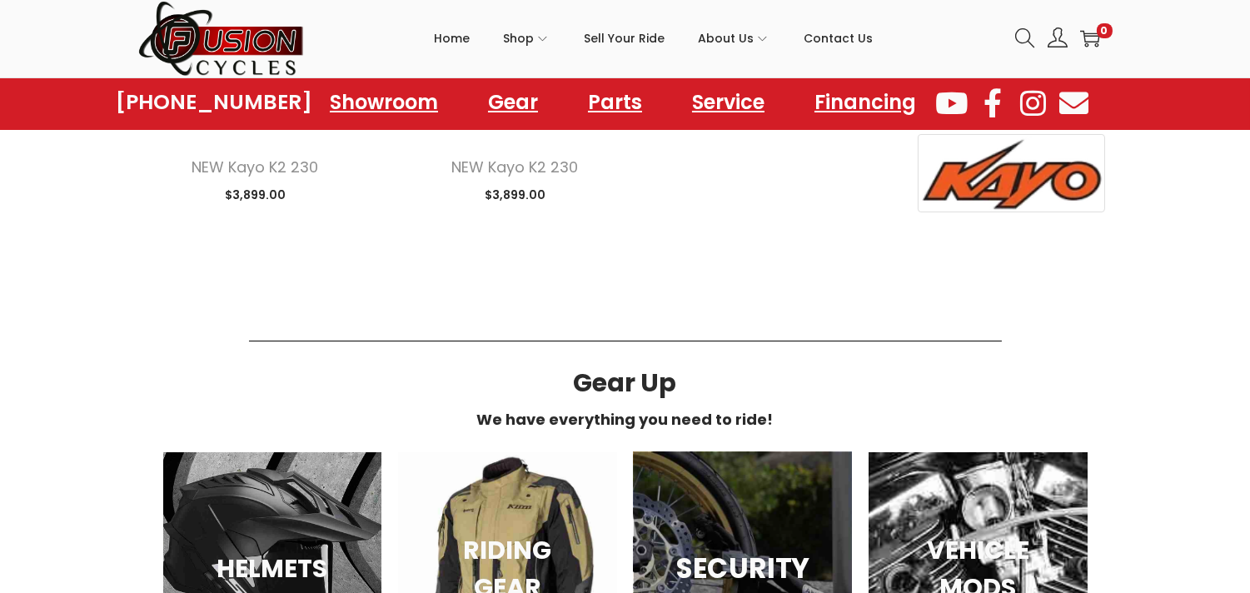
click at [741, 459] on div "SECURITY" at bounding box center [743, 568] width 219 height 233
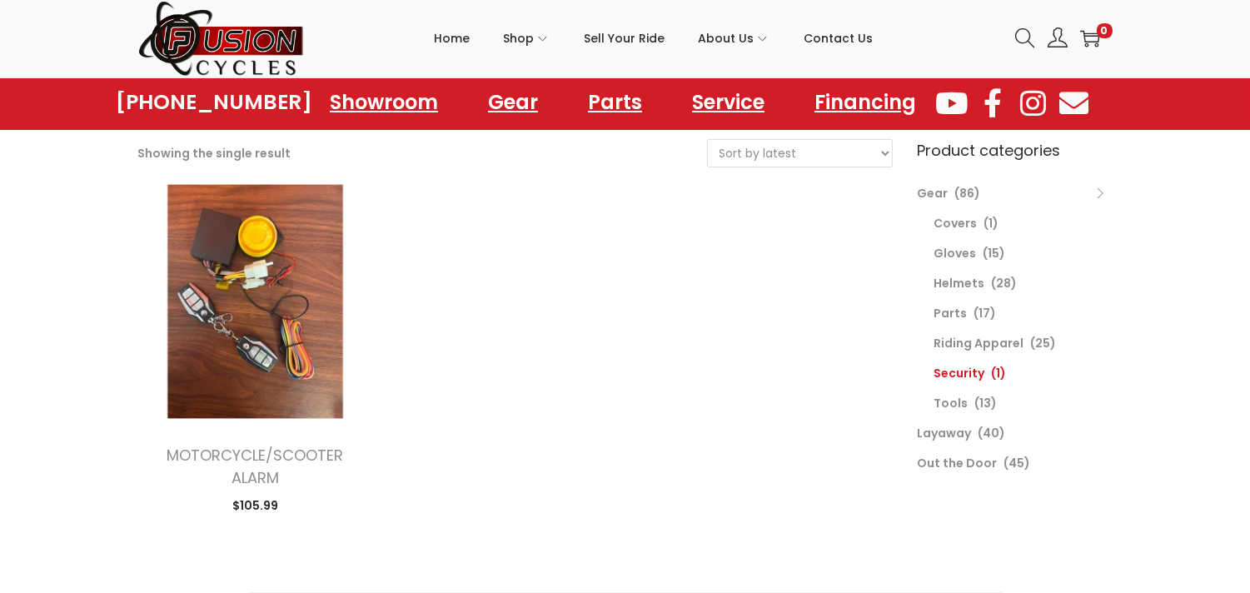
scroll to position [102, 0]
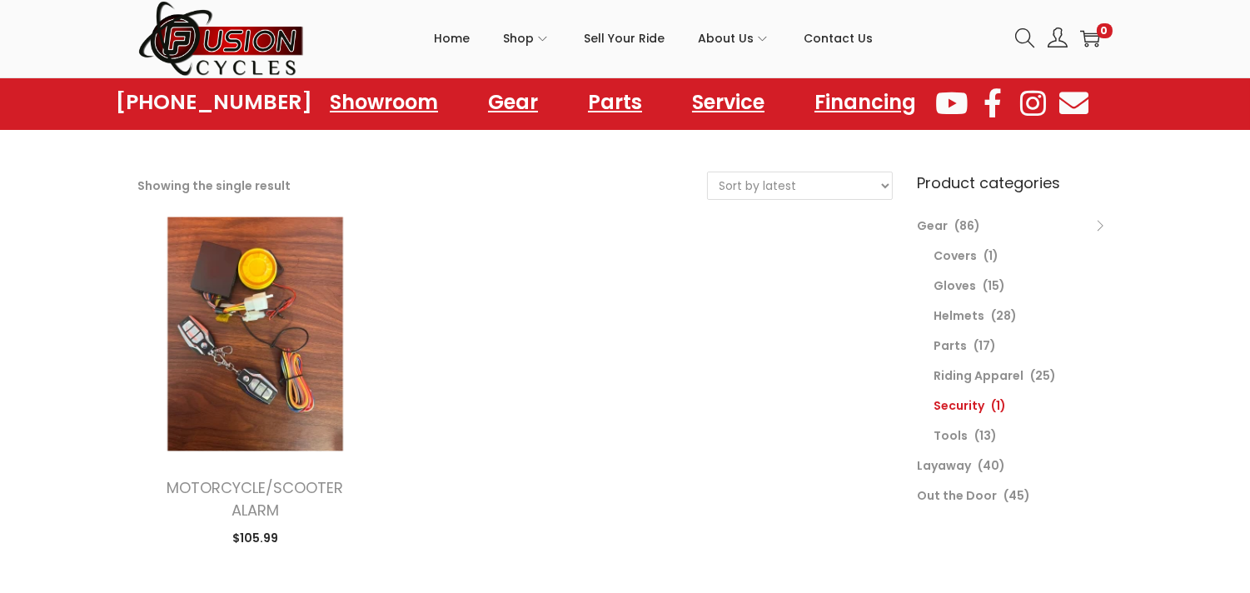
scroll to position [62, 0]
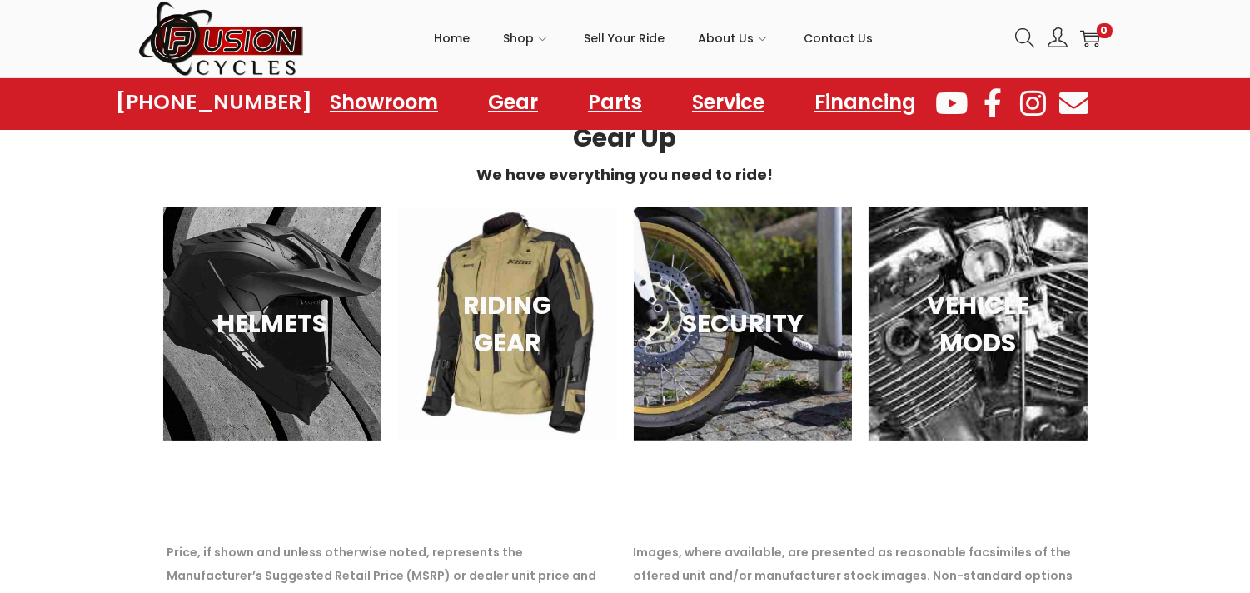
scroll to position [736, 0]
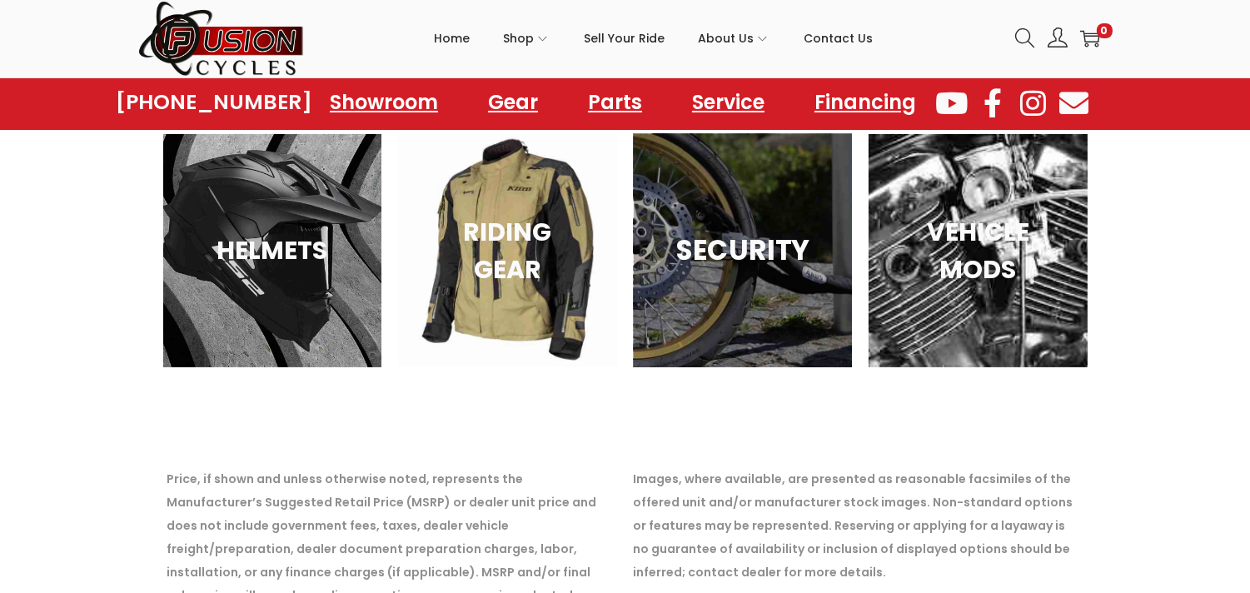
click at [750, 244] on h3 "SECURITY" at bounding box center [743, 251] width 177 height 42
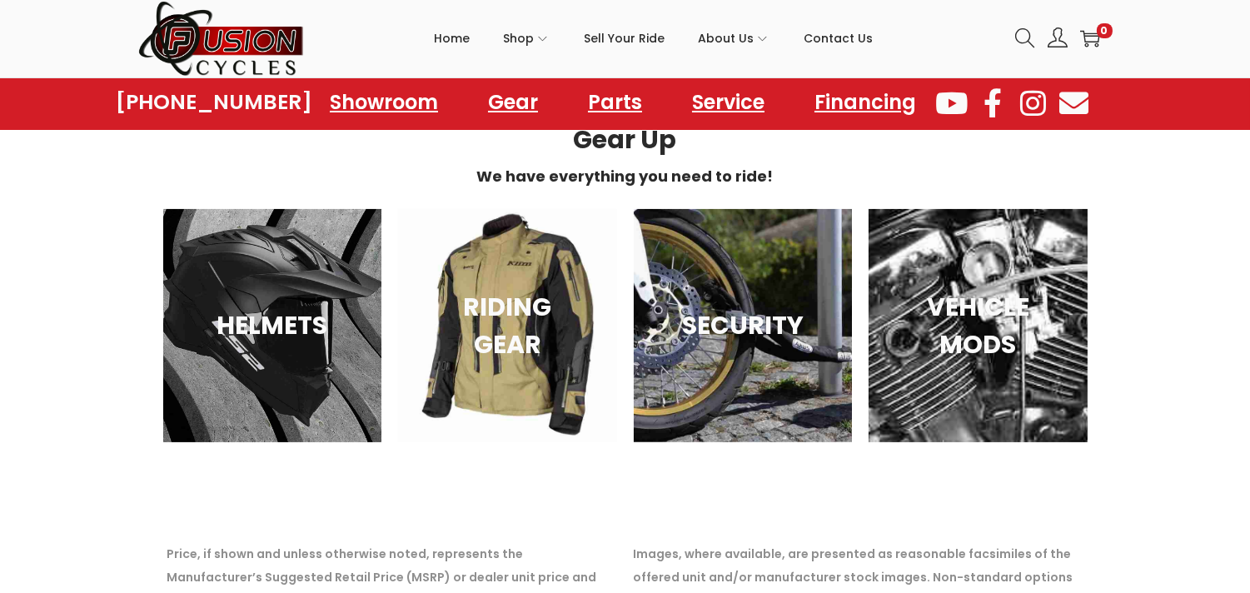
scroll to position [604, 0]
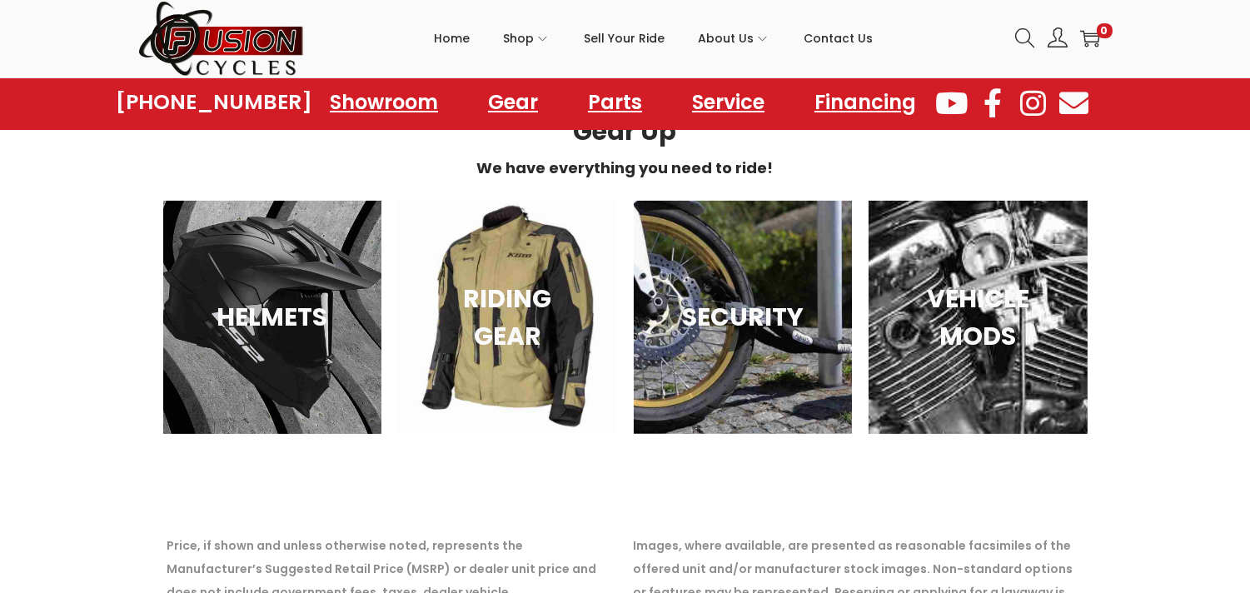
drag, startPoint x: 1254, startPoint y: 127, endPoint x: 1255, endPoint y: 334, distance: 206.6
click at [1249, 334] on html "[STREET_ADDRESS][US_STATE] Skip to navigation Skip to content Home Shop ATVs Di…" at bounding box center [625, 228] width 1250 height 1665
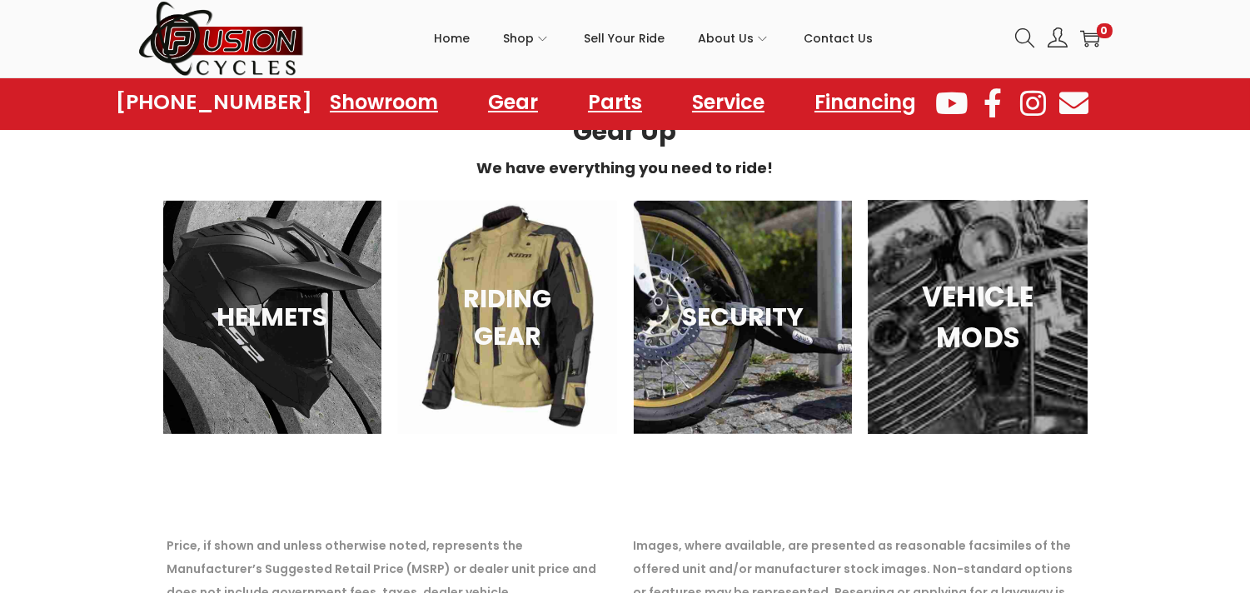
click at [960, 391] on div "VEHICLE MODS" at bounding box center [978, 317] width 219 height 233
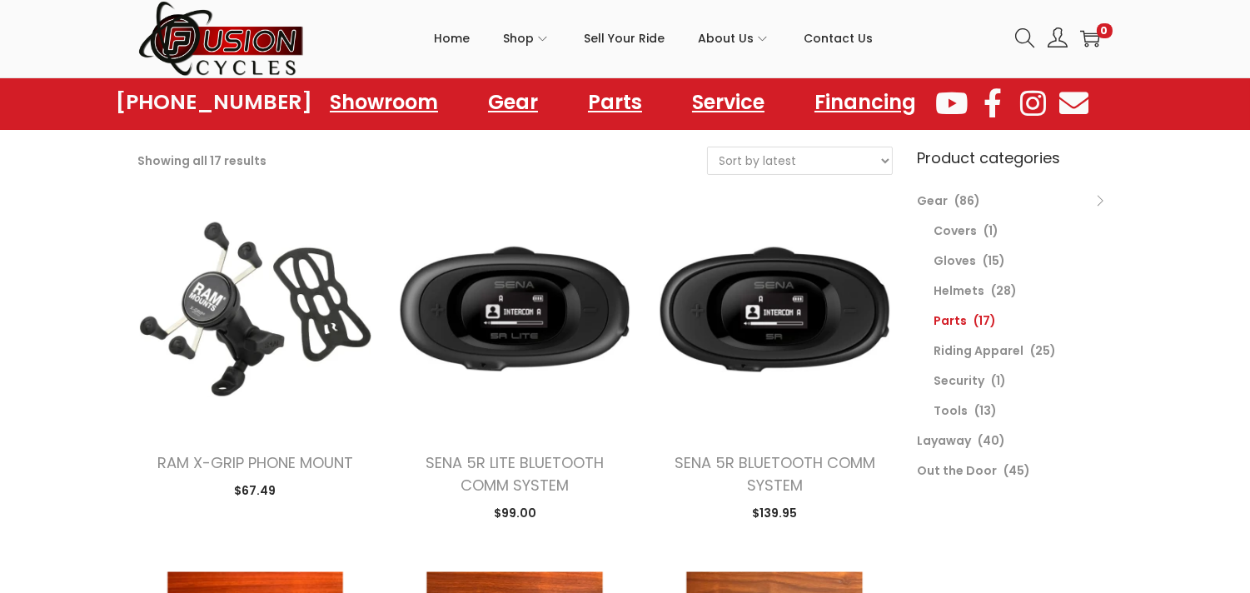
scroll to position [81, 0]
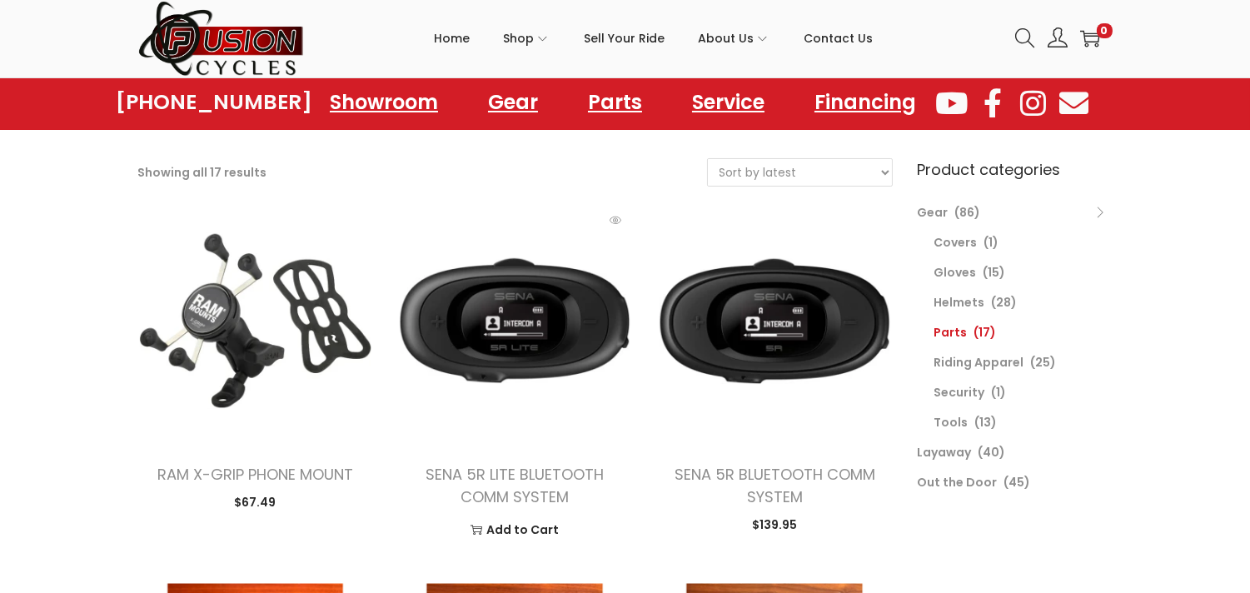
click at [520, 309] on img at bounding box center [514, 320] width 235 height 235
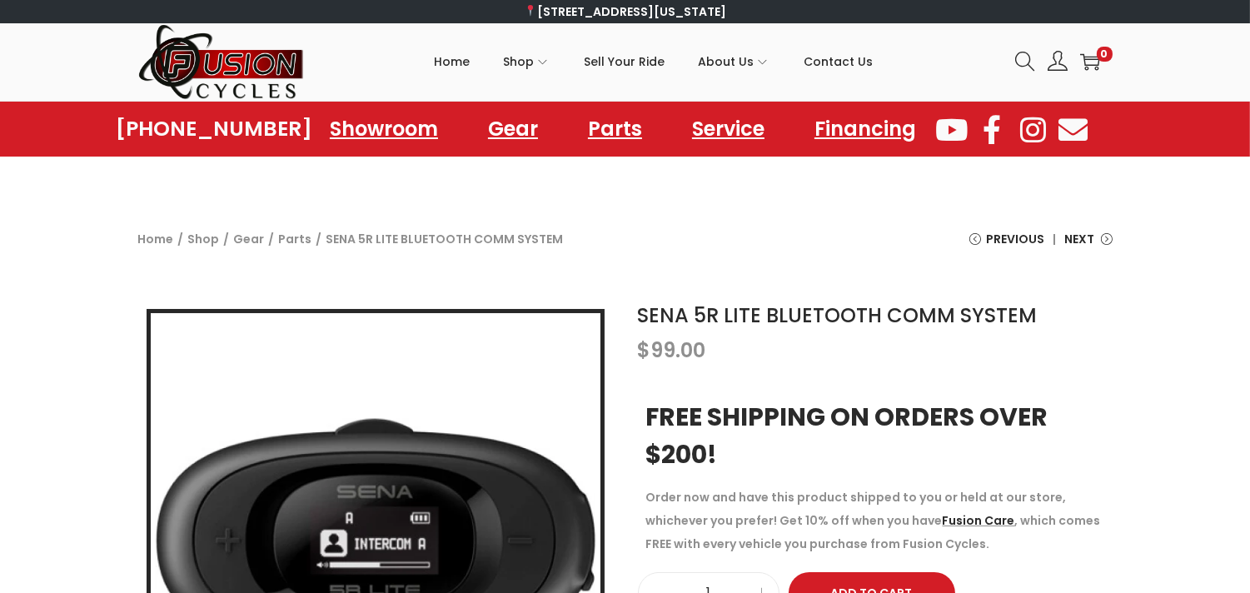
click at [1225, 212] on div "Home / Shop / Gear / Parts / SENA 5R LITE BLUETOOTH COMM SYSTEM Previous ZanHea…" at bounding box center [625, 245] width 1250 height 94
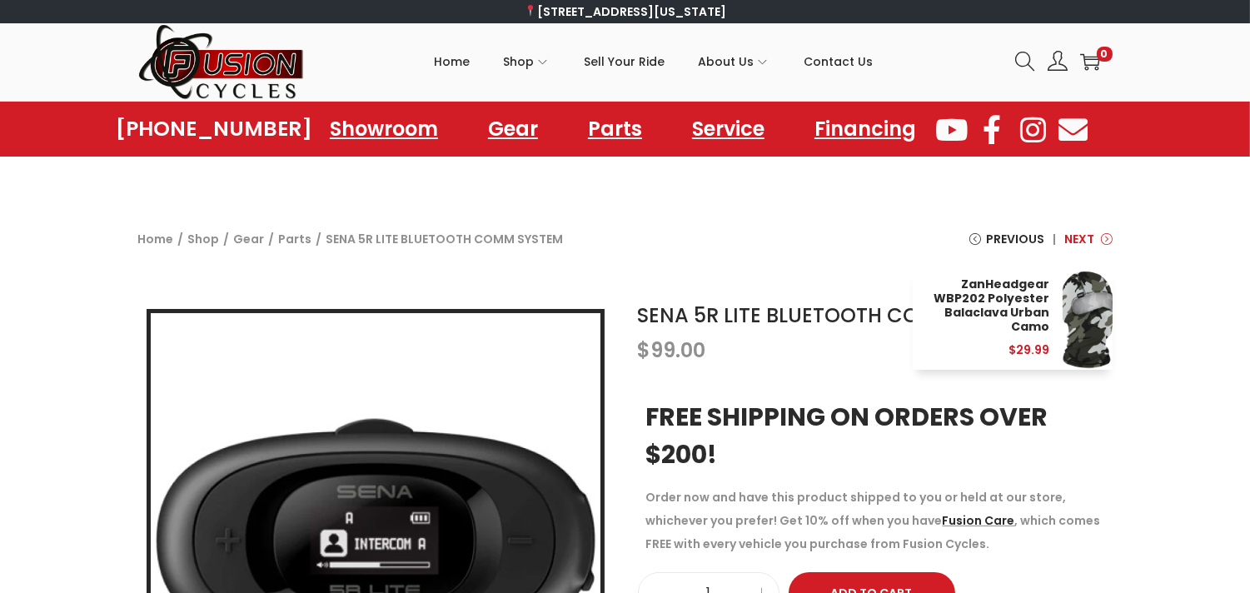
click at [1086, 235] on span "Next" at bounding box center [1080, 238] width 30 height 23
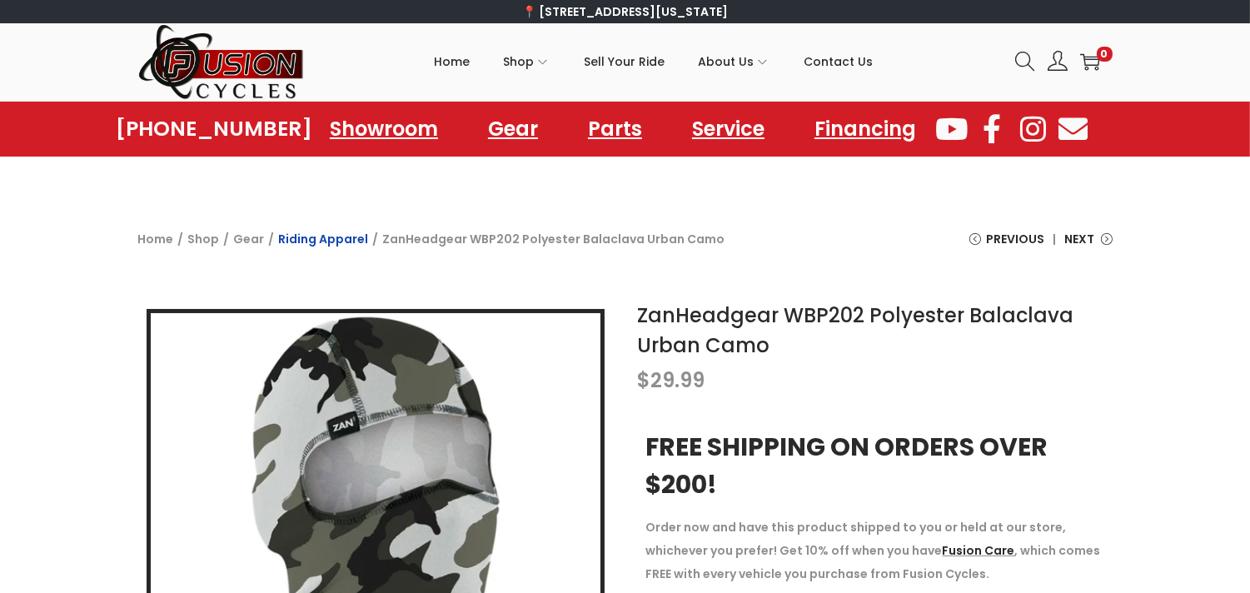
click at [335, 242] on link "Riding Apparel" at bounding box center [324, 239] width 90 height 17
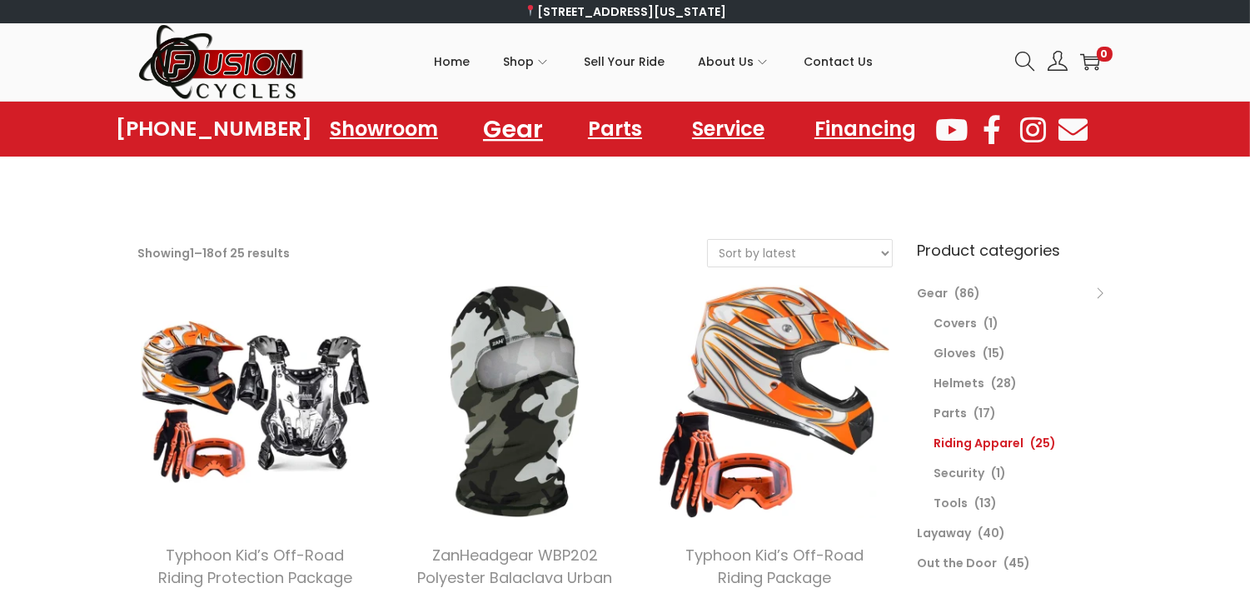
click at [517, 122] on link "Gear" at bounding box center [513, 129] width 100 height 46
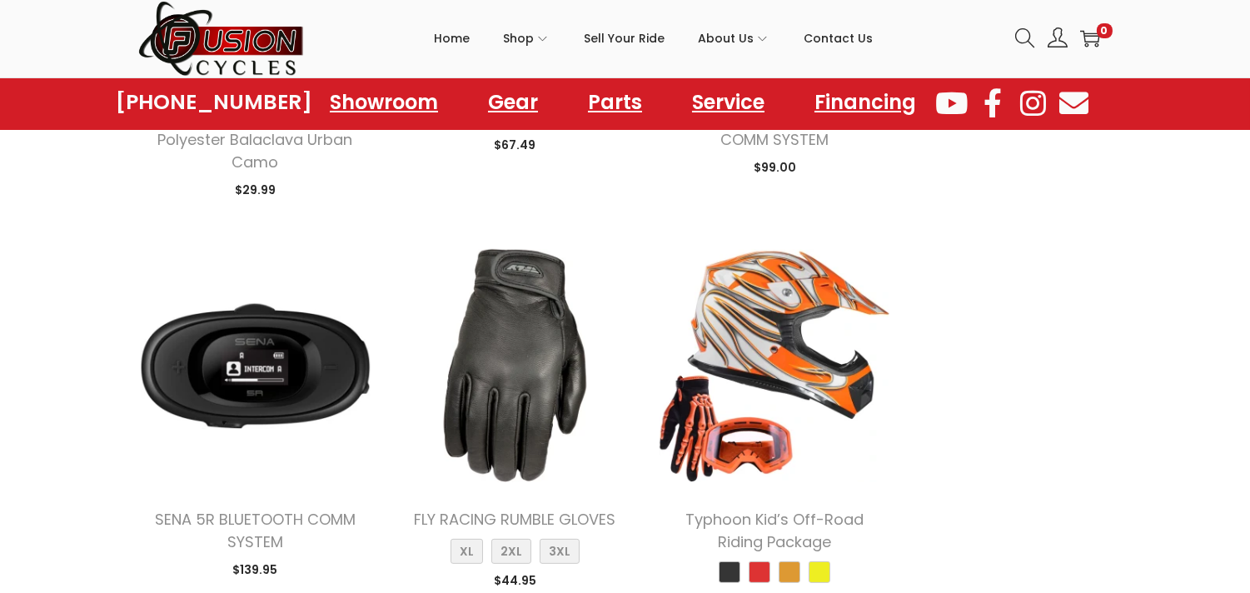
scroll to position [900, 0]
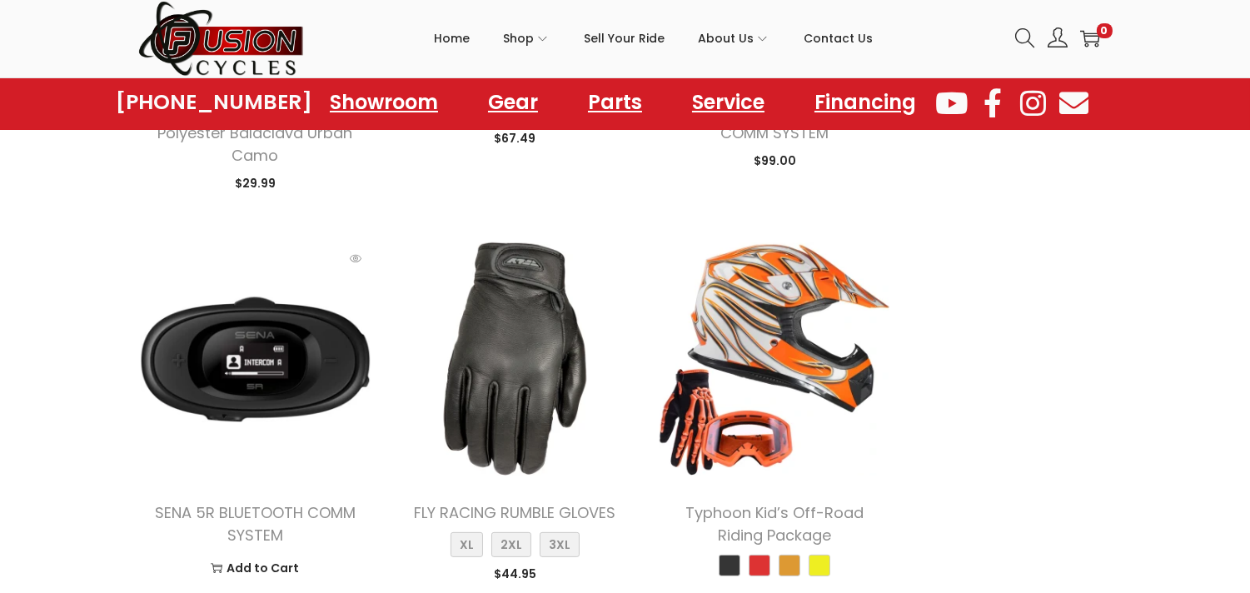
click at [262, 401] on img at bounding box center [255, 359] width 235 height 235
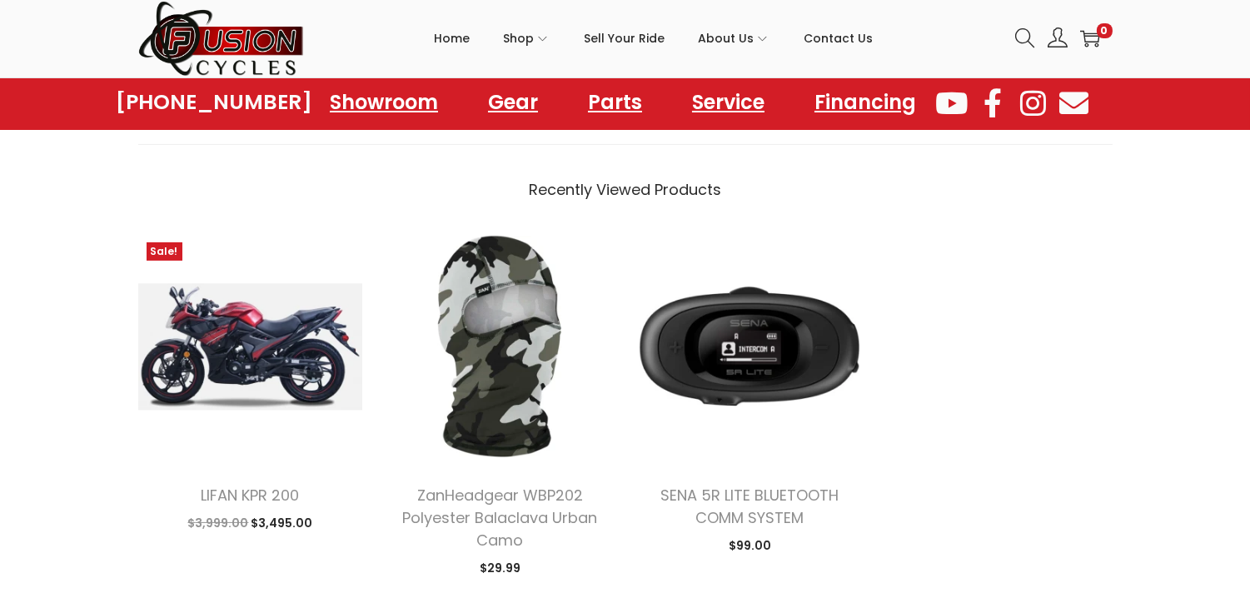
scroll to position [827, 0]
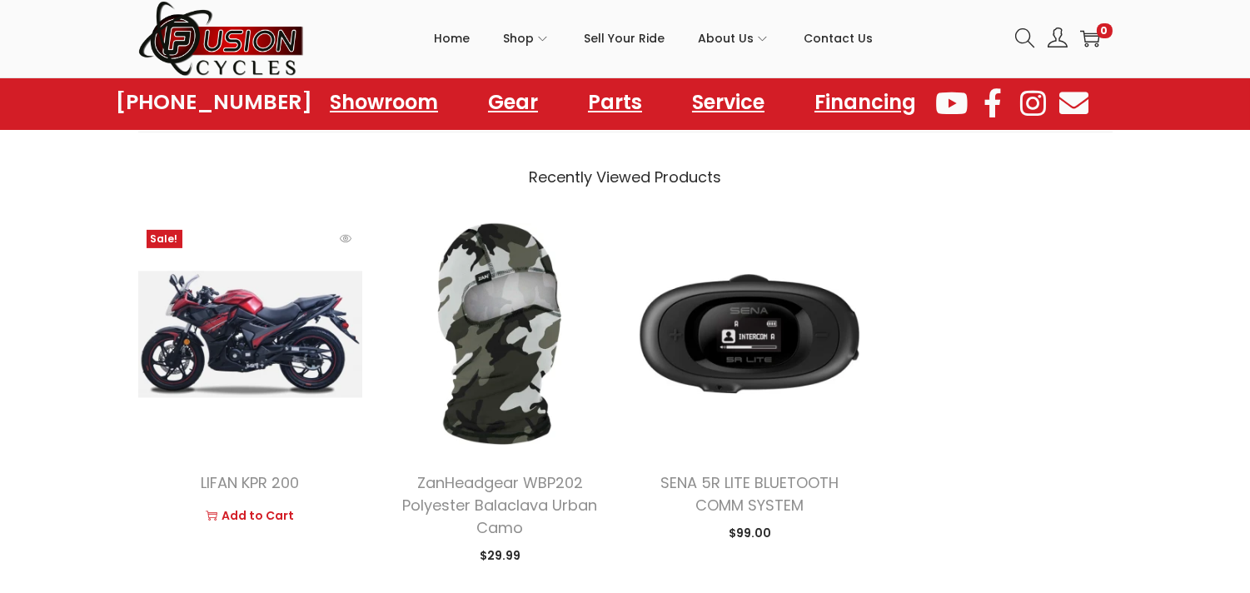
click at [248, 516] on link "image/svg+xml Add to Cart" at bounding box center [251, 515] width 200 height 25
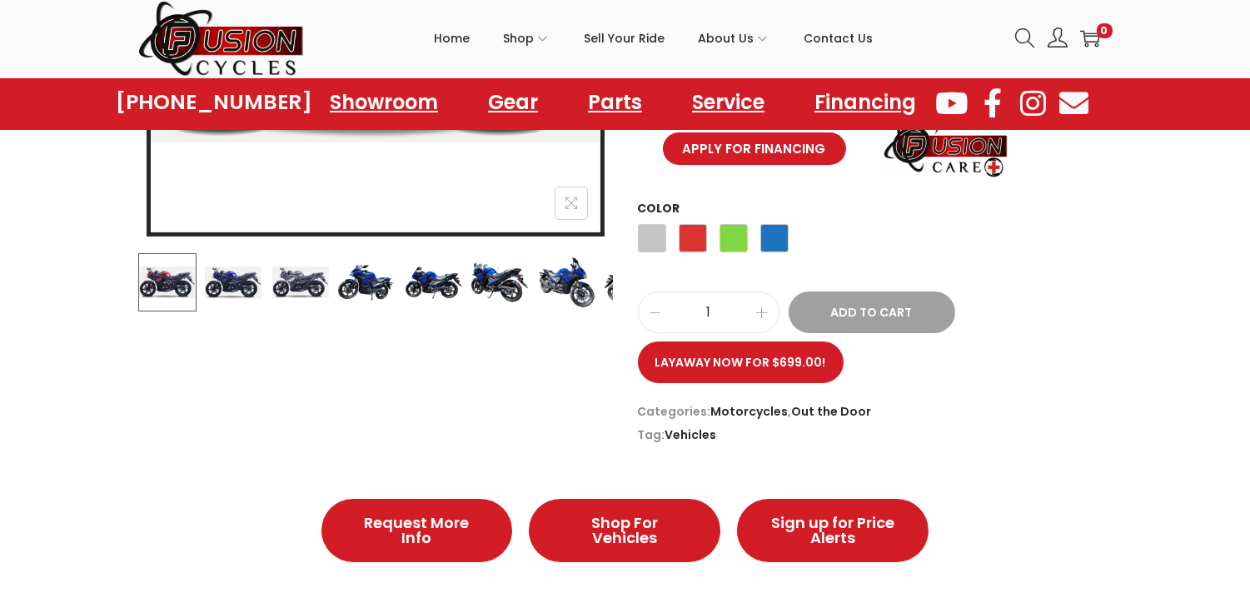
scroll to position [529, 0]
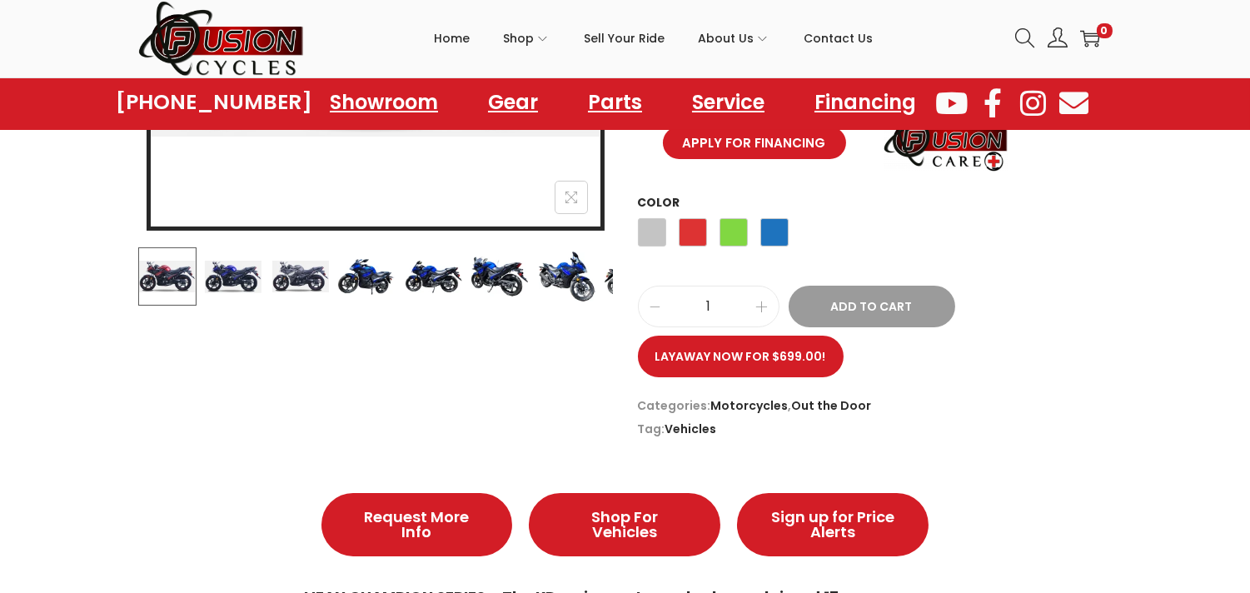
click at [864, 286] on button "Add to Cart" at bounding box center [872, 307] width 167 height 42
click at [694, 218] on span "Red" at bounding box center [693, 232] width 28 height 28
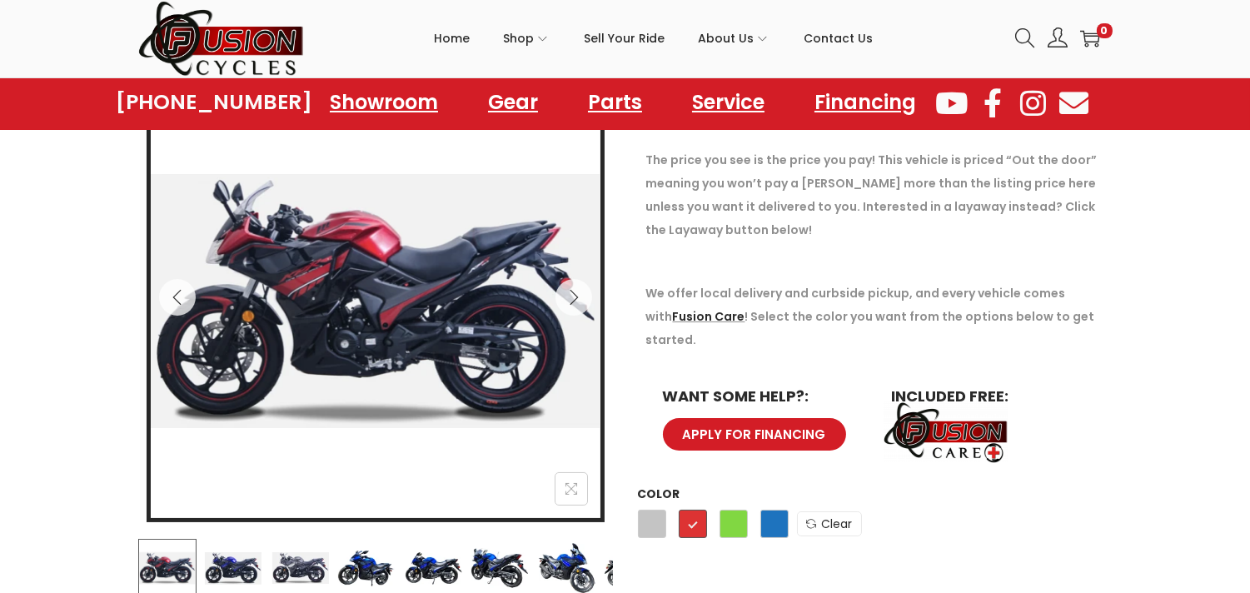
scroll to position [278, 0]
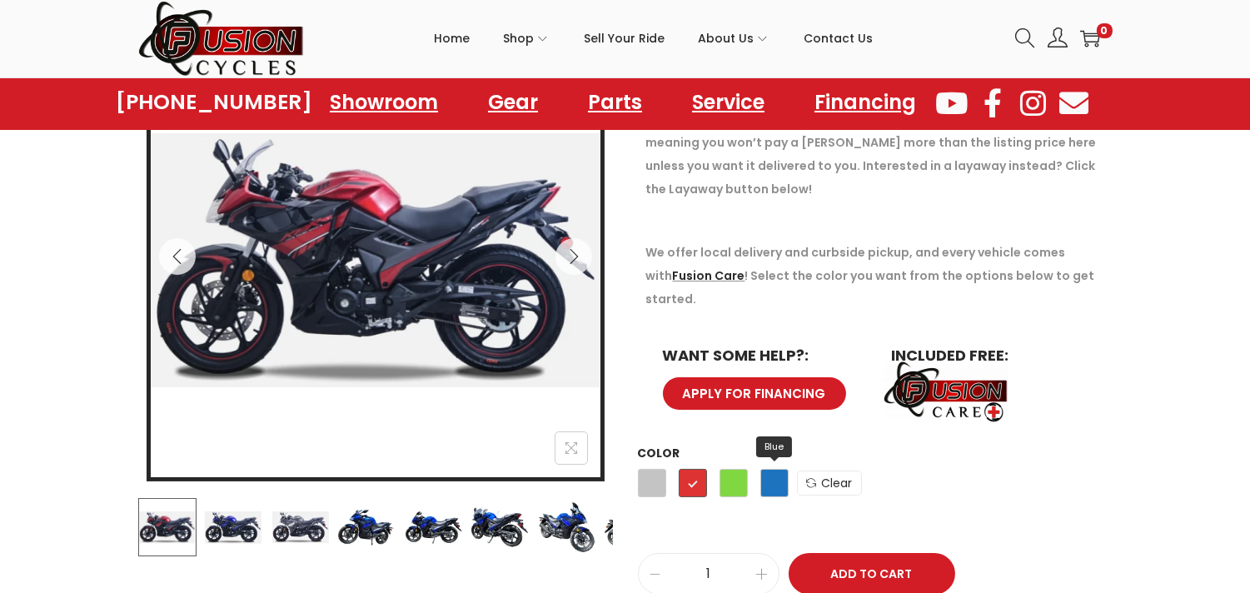
click at [771, 469] on span "Blue" at bounding box center [774, 483] width 28 height 28
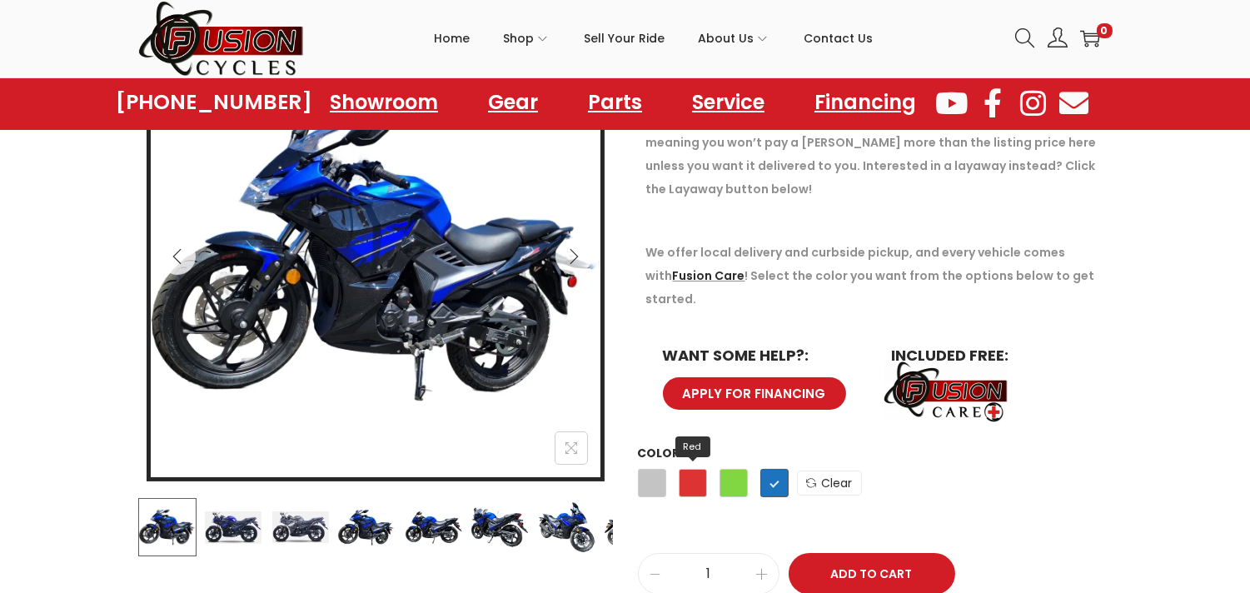
click at [693, 469] on span "Red" at bounding box center [693, 483] width 28 height 28
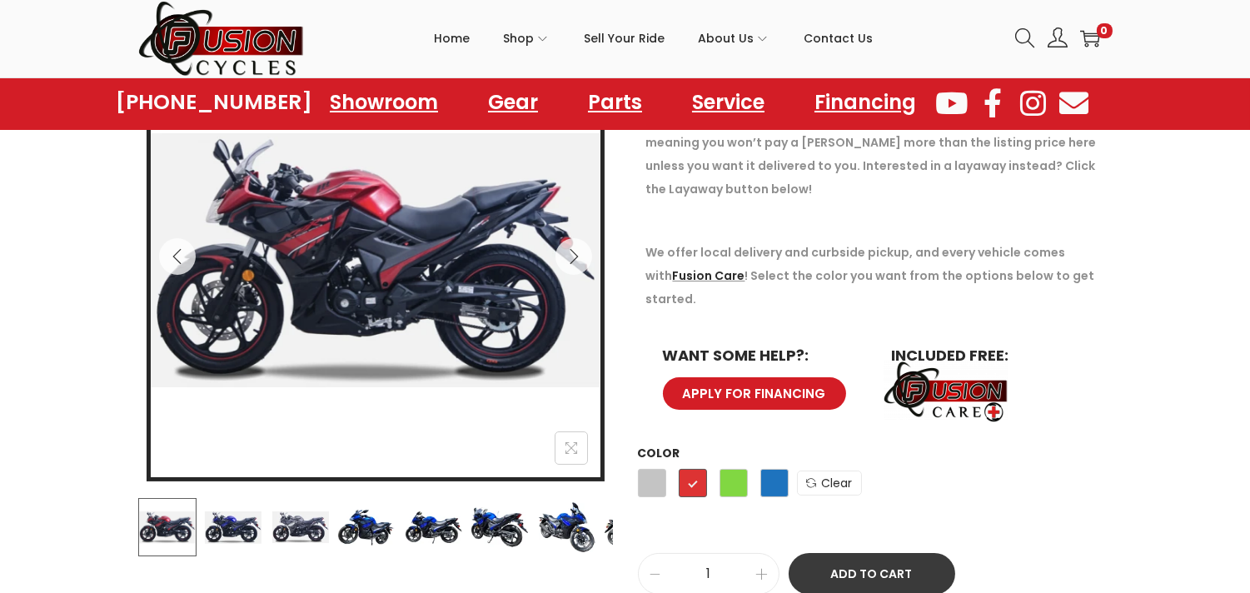
click at [869, 553] on button "Add to Cart" at bounding box center [872, 574] width 167 height 42
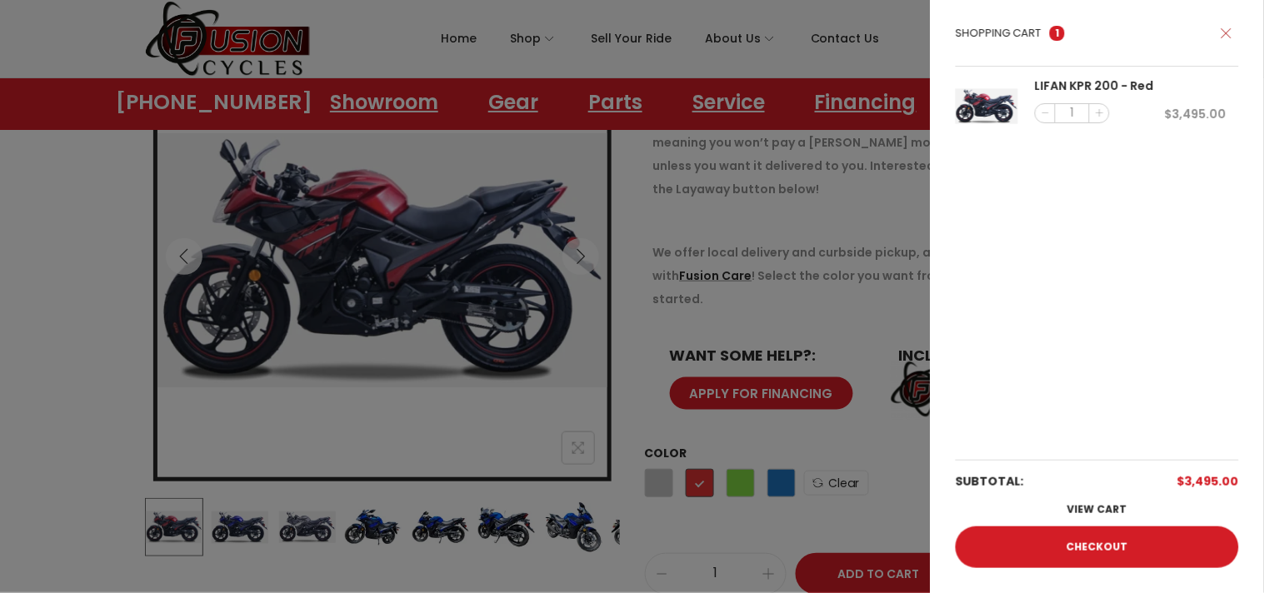
click at [1220, 37] on icon at bounding box center [1226, 33] width 12 height 12
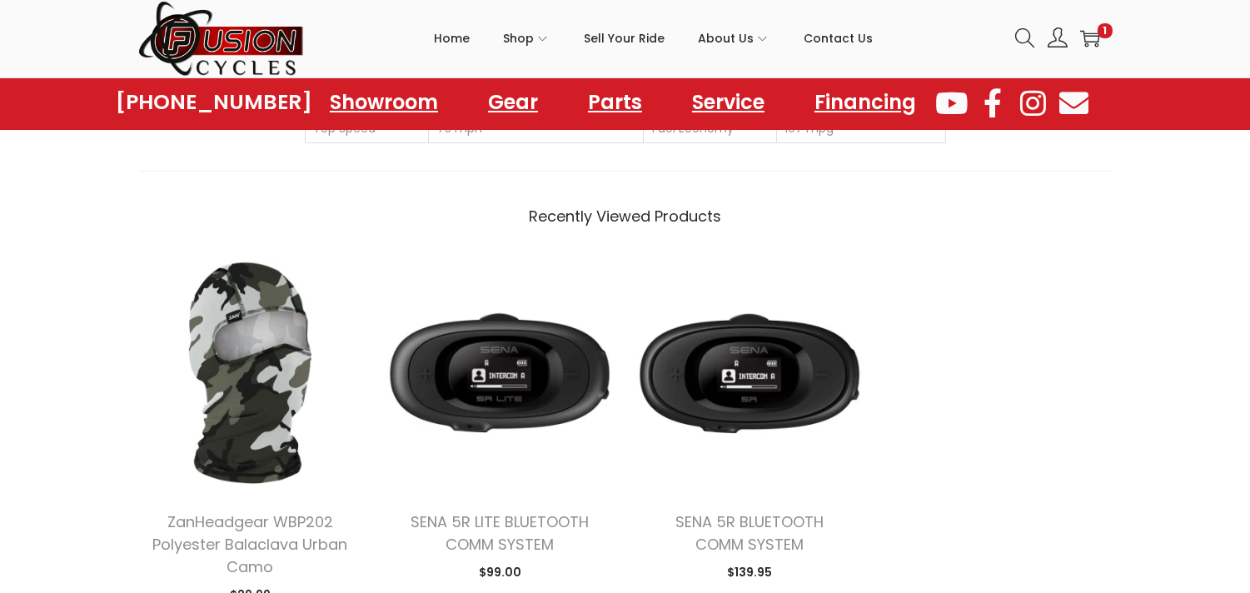
scroll to position [1459, 0]
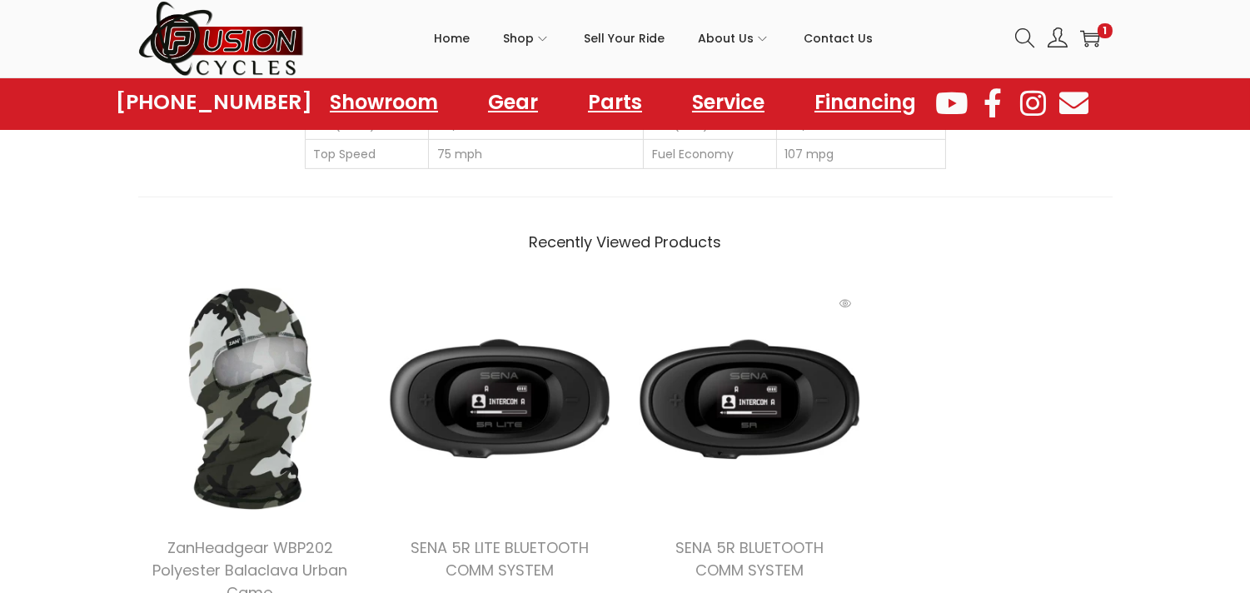
click at [752, 408] on img at bounding box center [749, 399] width 225 height 225
click at [734, 359] on img at bounding box center [749, 399] width 225 height 225
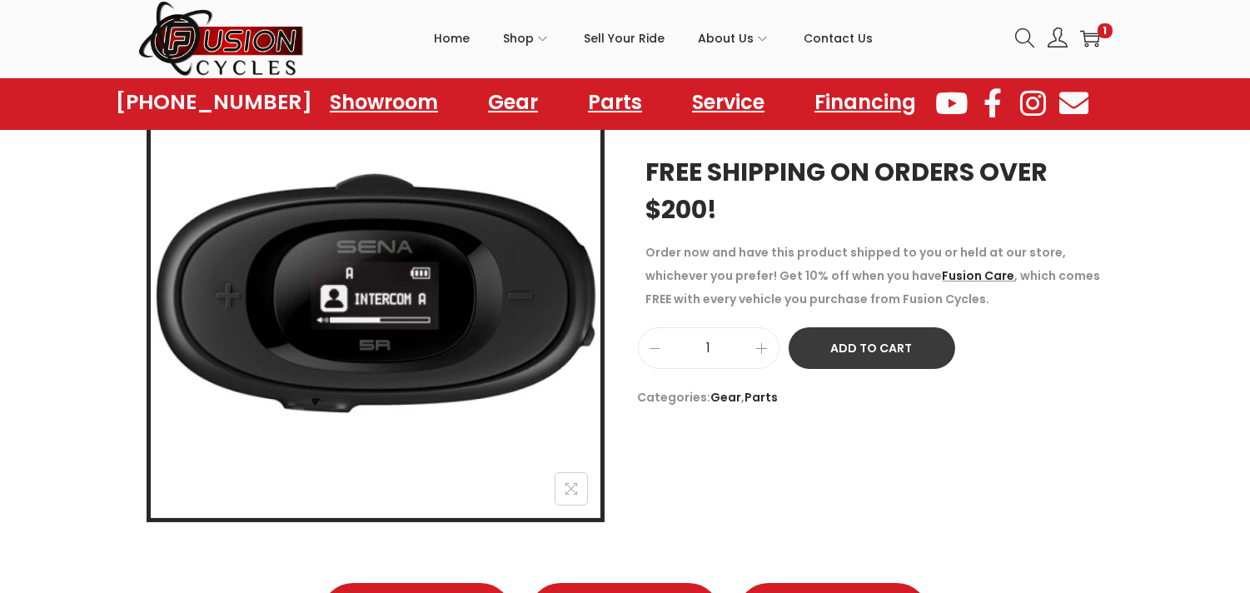
click at [854, 358] on button "Add to Cart" at bounding box center [872, 348] width 167 height 42
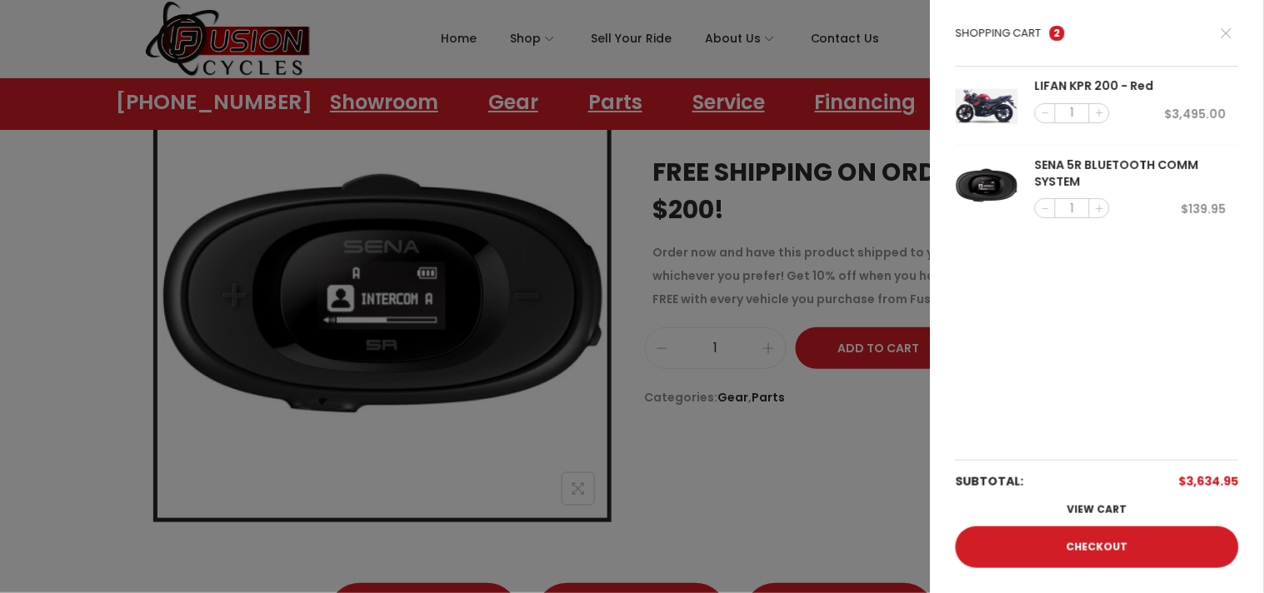
click at [834, 505] on div at bounding box center [632, 296] width 1264 height 593
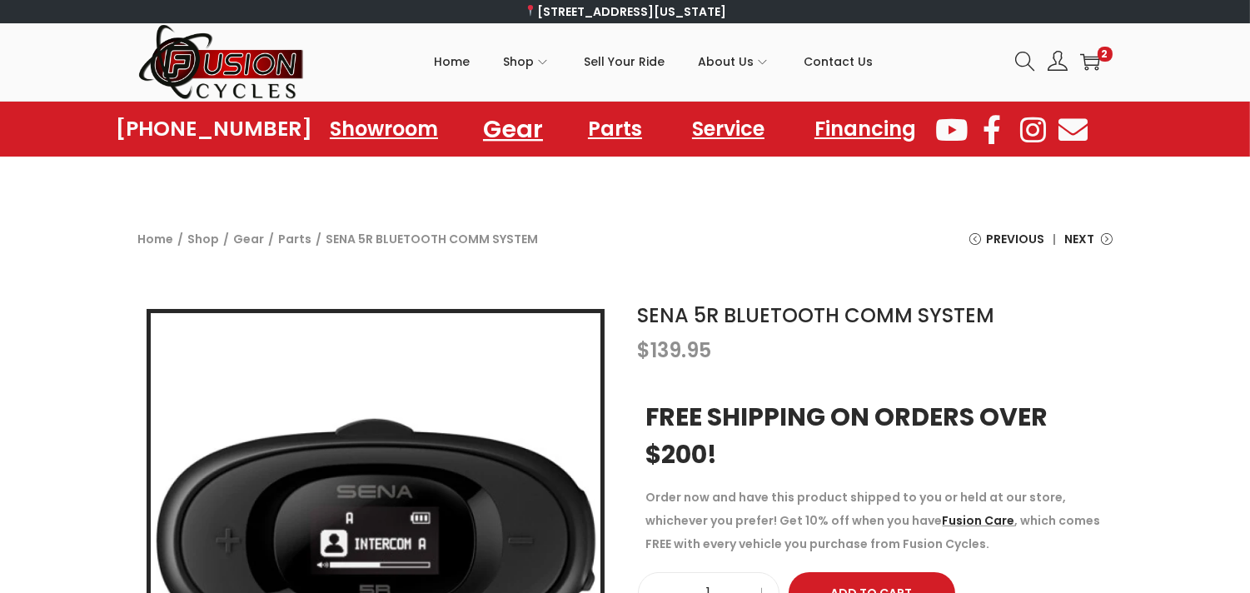
click at [498, 137] on link "Gear" at bounding box center [513, 129] width 100 height 46
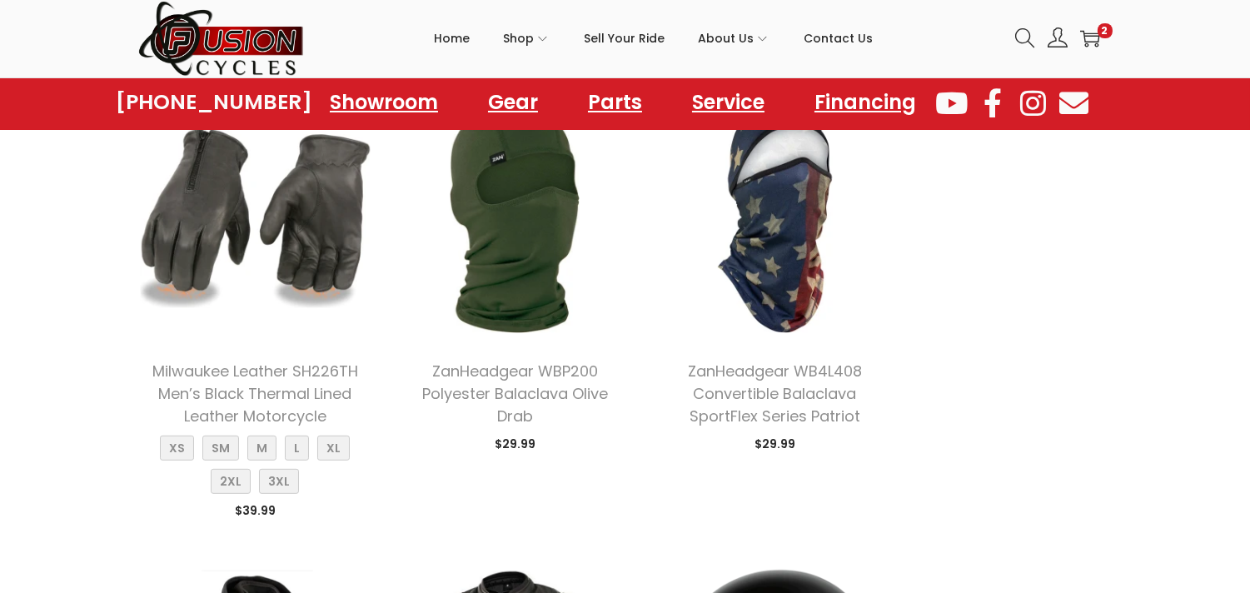
scroll to position [1491, 0]
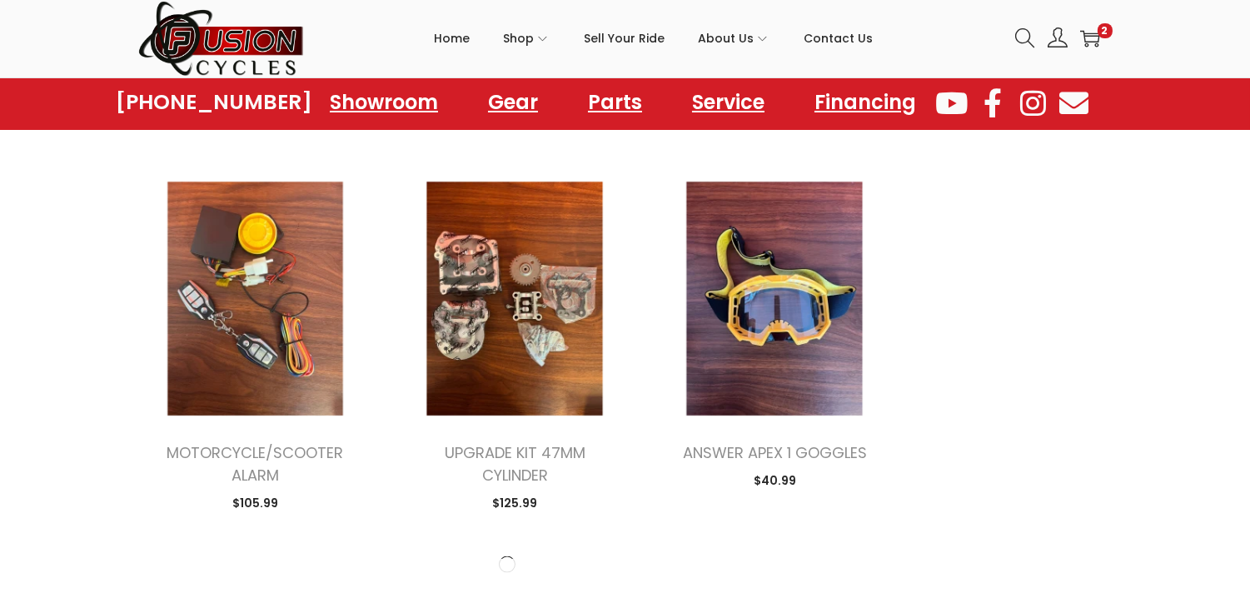
scroll to position [4846, 0]
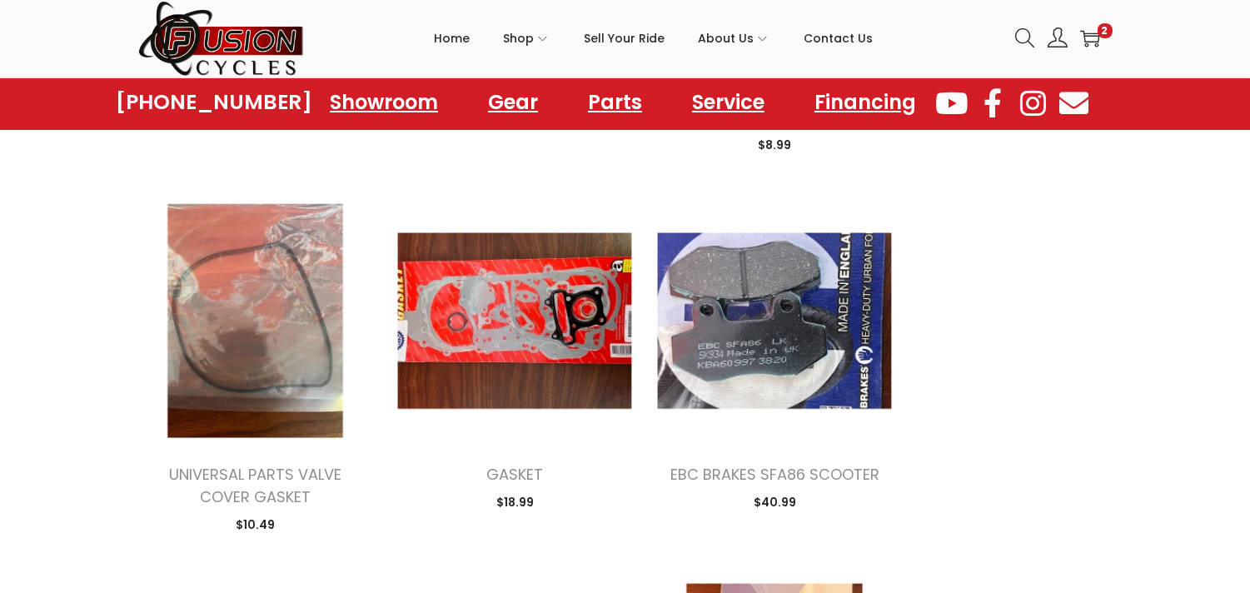
scroll to position [9447, 0]
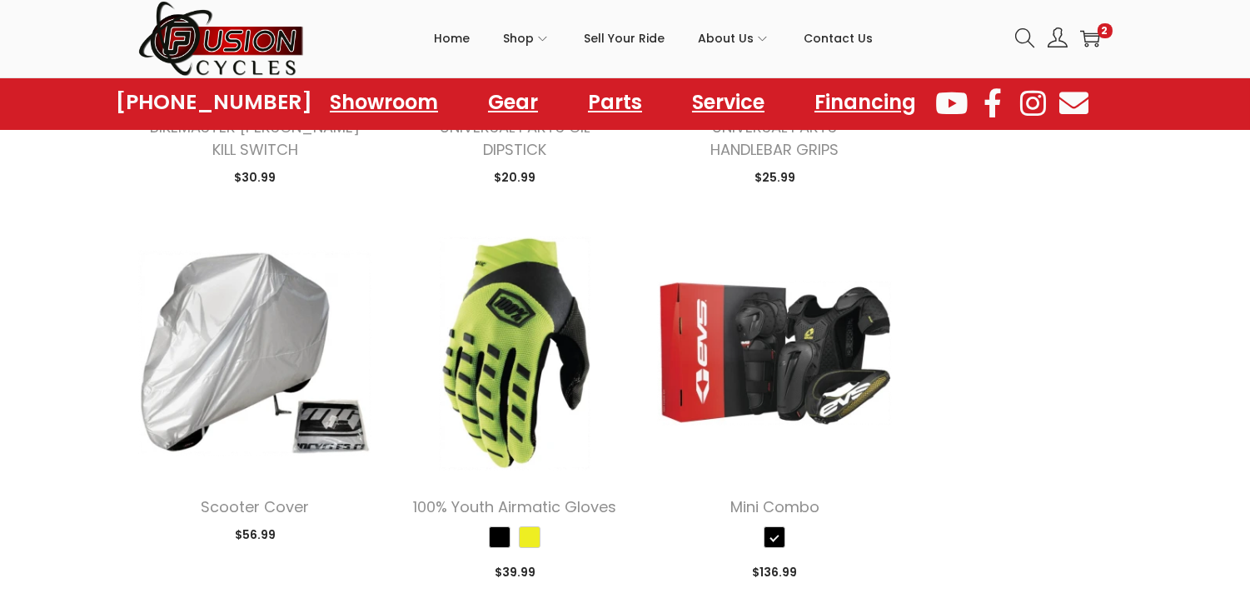
scroll to position [10754, 0]
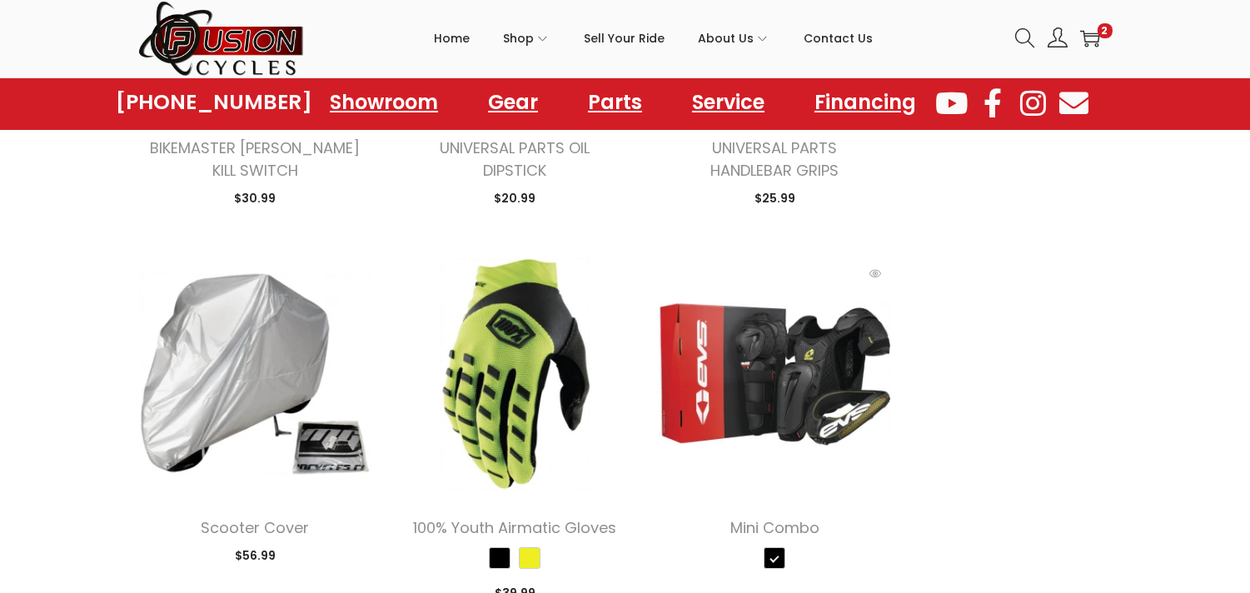
click at [800, 342] on img at bounding box center [774, 374] width 235 height 235
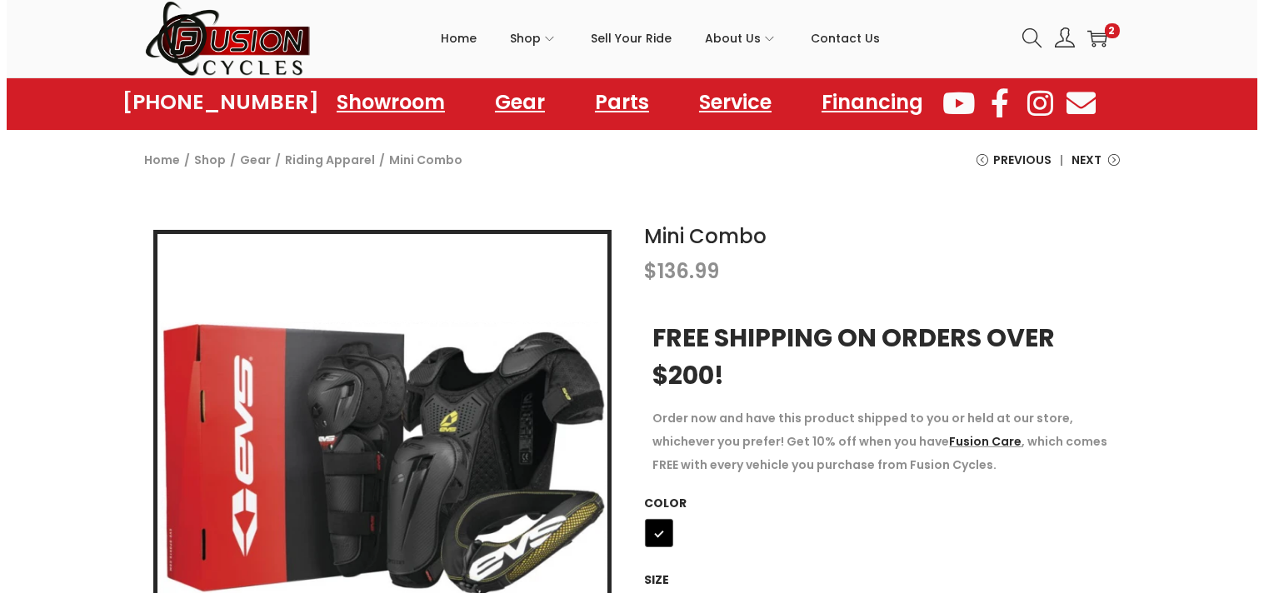
scroll to position [46, 0]
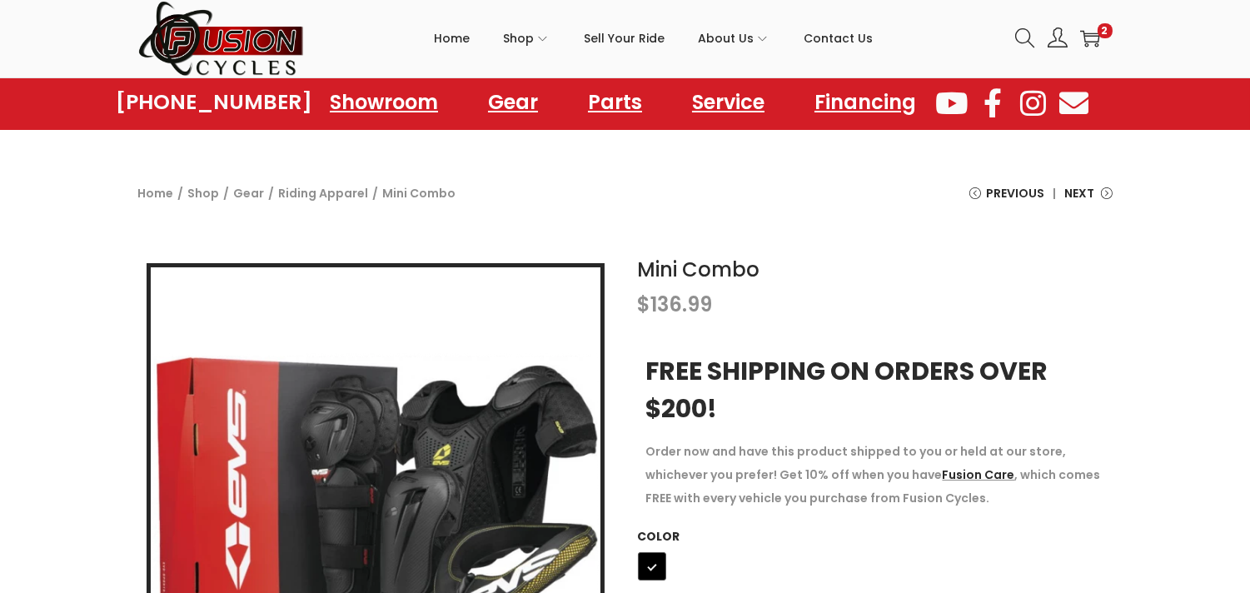
drag, startPoint x: 1256, startPoint y: 85, endPoint x: 1217, endPoint y: 86, distance: 39.2
click at [1090, 42] on icon at bounding box center [1090, 39] width 20 height 17
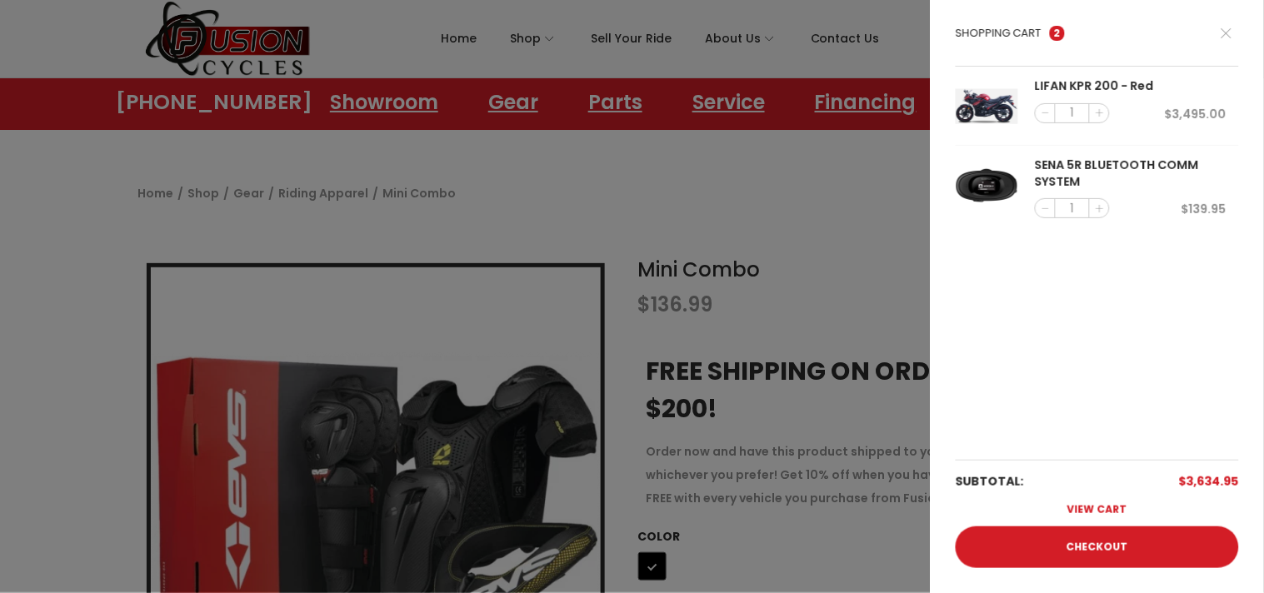
click at [1095, 514] on link "View cart" at bounding box center [1096, 509] width 283 height 33
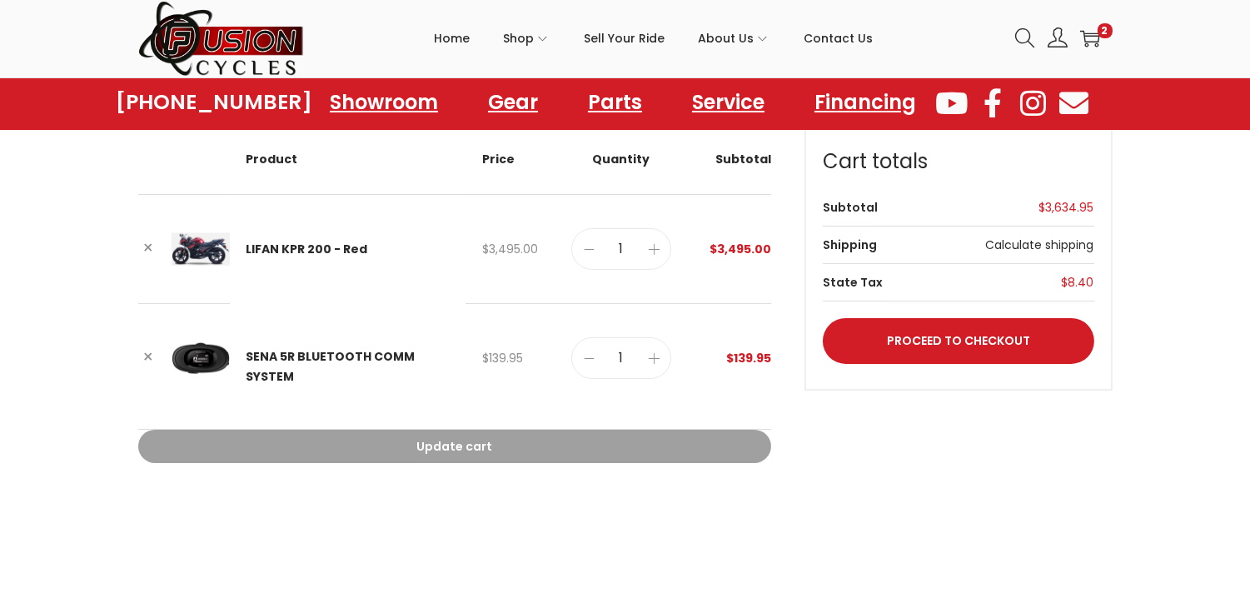
scroll to position [117, 0]
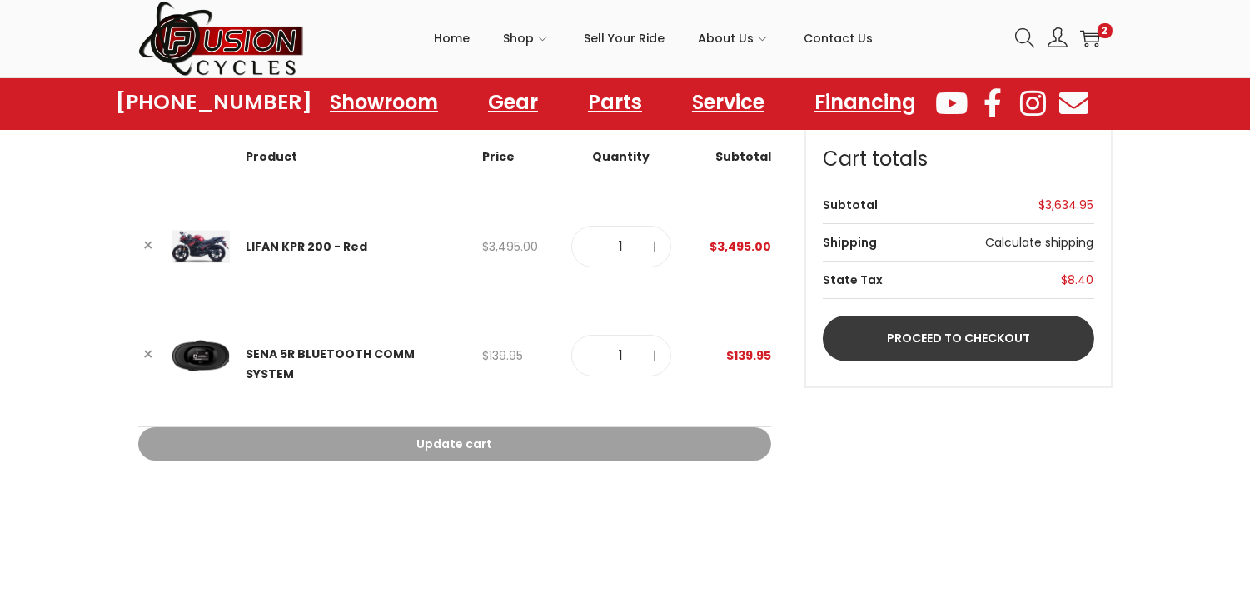
click at [956, 338] on link "Proceed to checkout" at bounding box center [959, 339] width 272 height 46
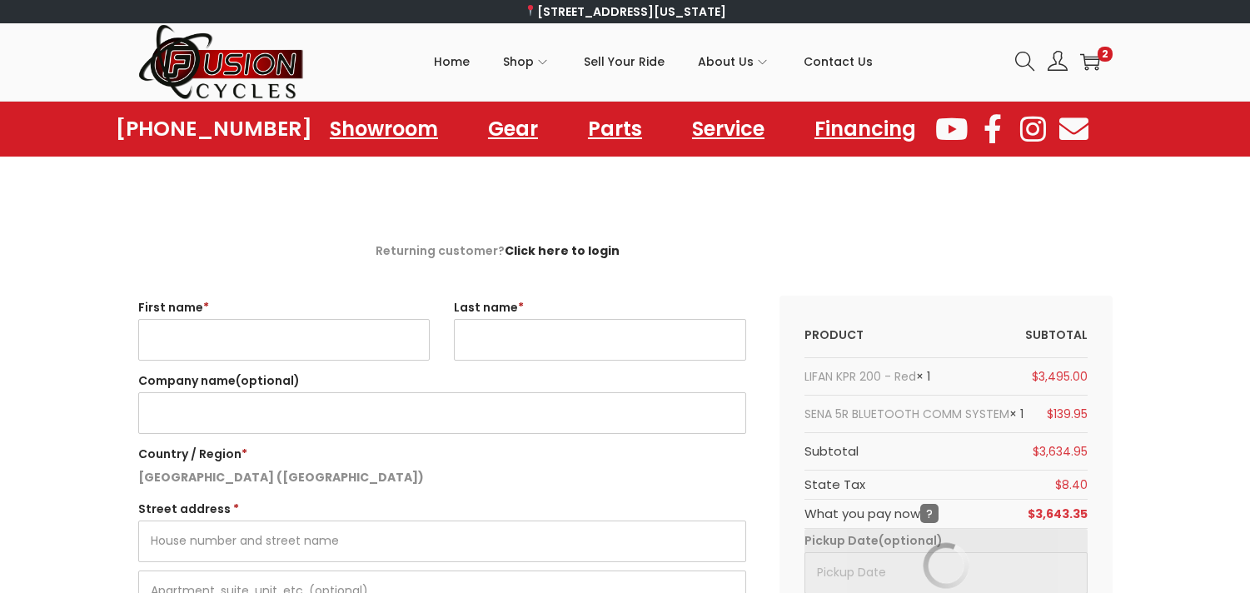
select select "VA"
